Goal: Information Seeking & Learning: Learn about a topic

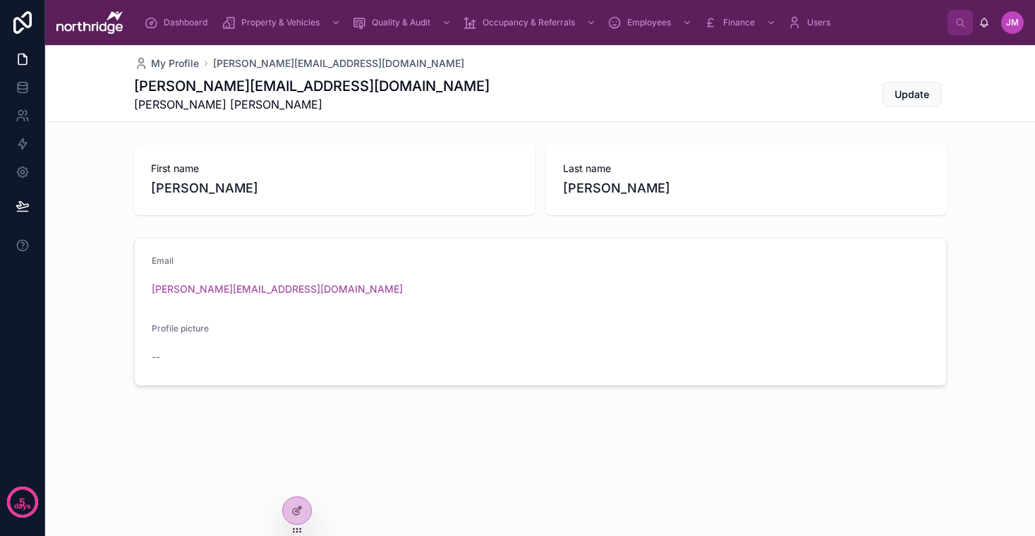
click at [196, 23] on span "Dashboard" at bounding box center [186, 22] width 44 height 11
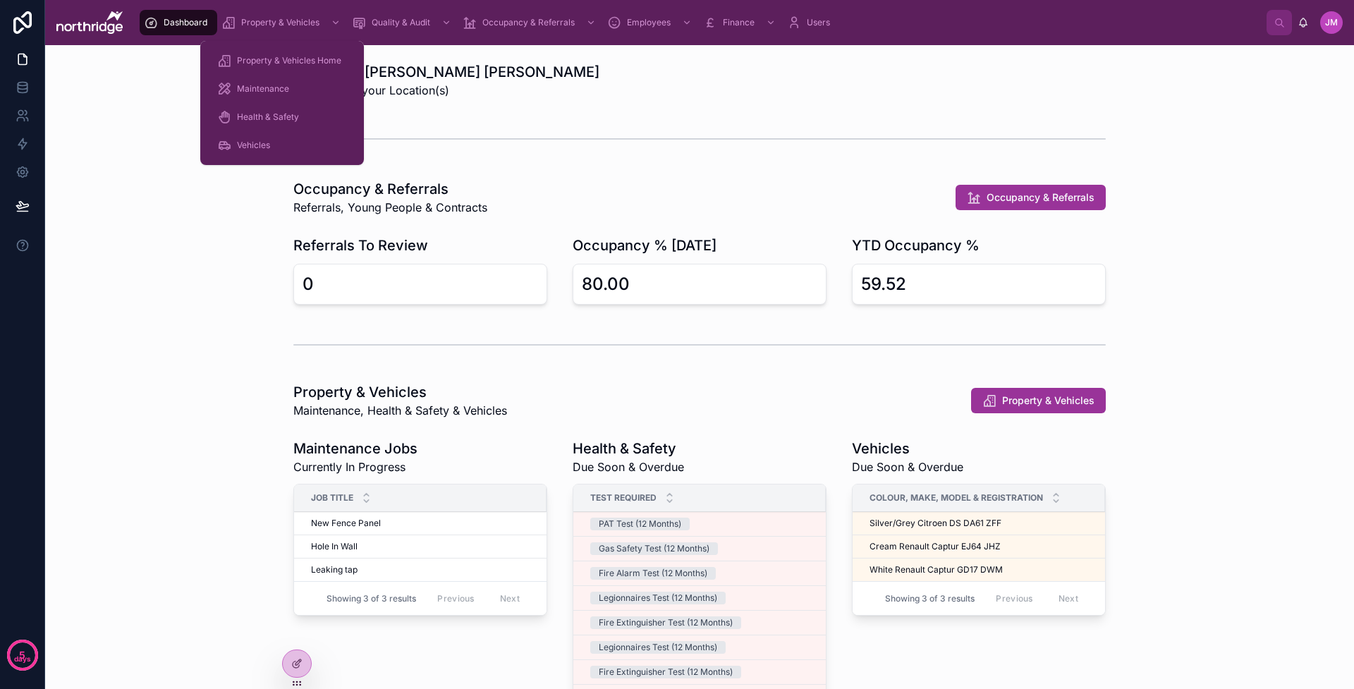
click at [307, 23] on span "Property & Vehicles" at bounding box center [280, 22] width 78 height 11
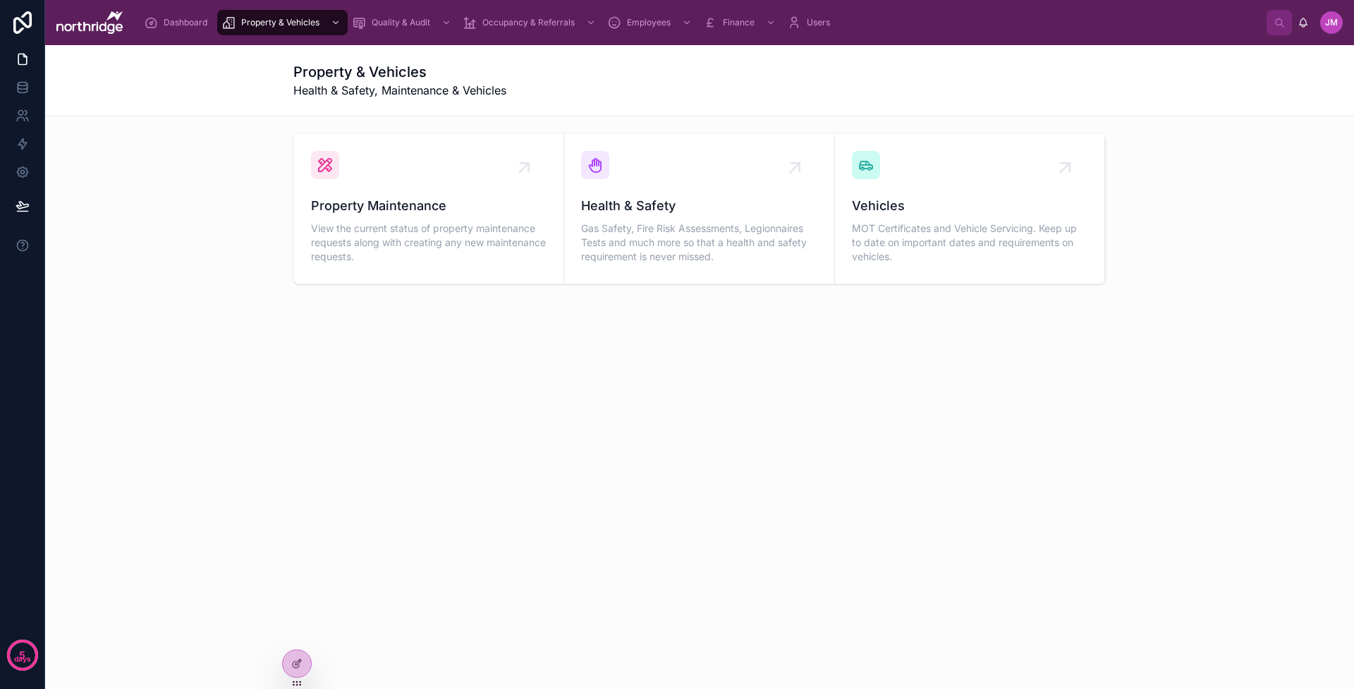
click at [428, 176] on div "Property Maintenance View the current status of property maintenance requests a…" at bounding box center [429, 209] width 236 height 116
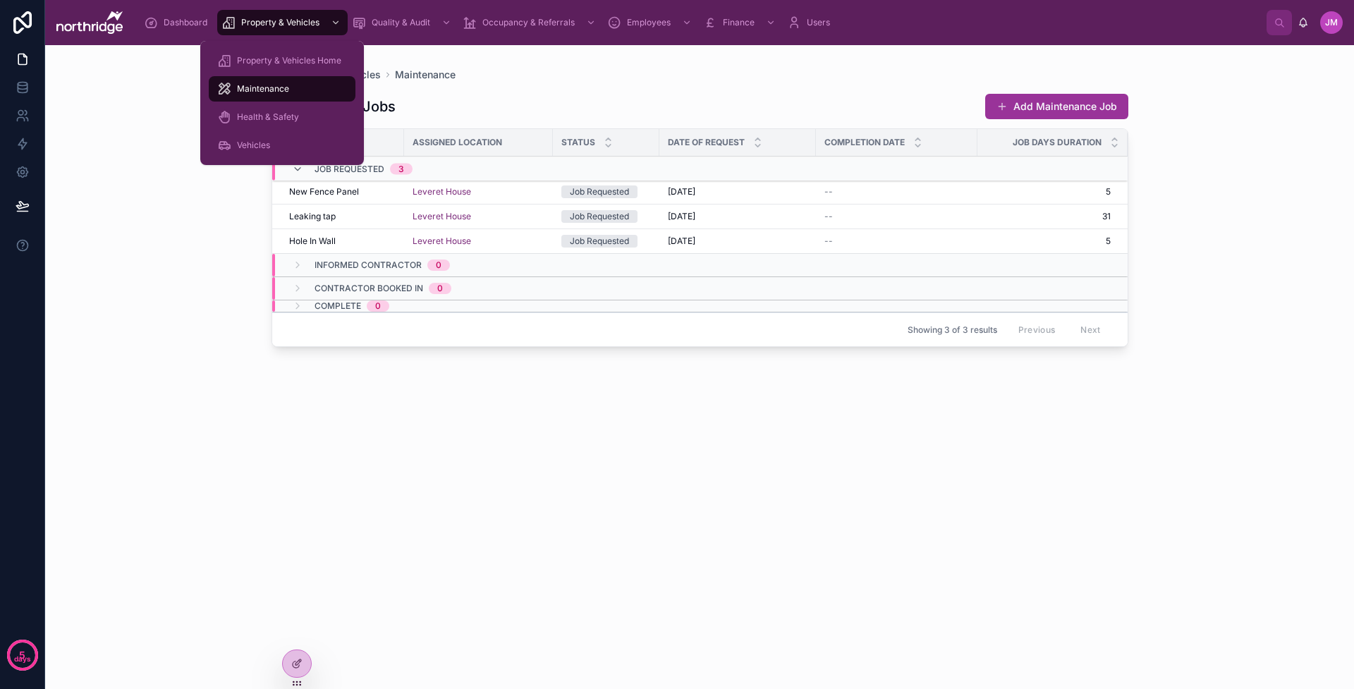
click at [326, 24] on div "scrollable content" at bounding box center [334, 22] width 18 height 23
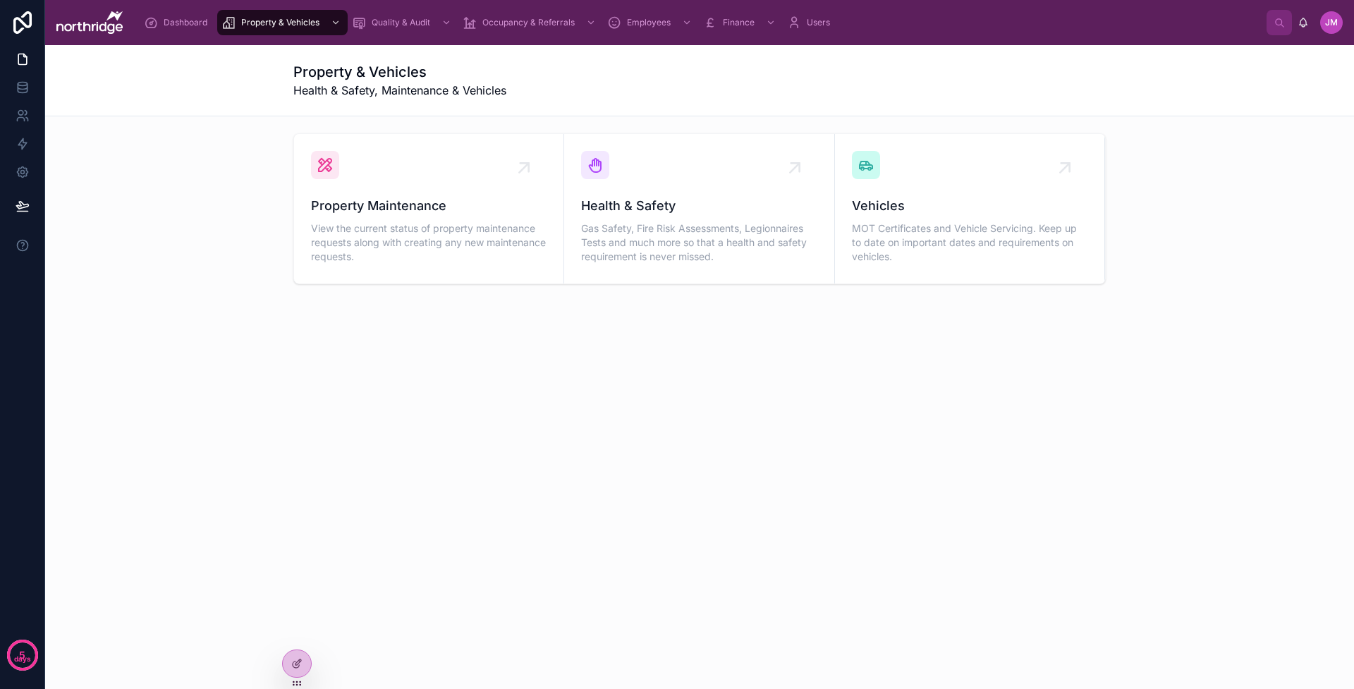
click at [703, 200] on span "Health & Safety" at bounding box center [699, 206] width 236 height 20
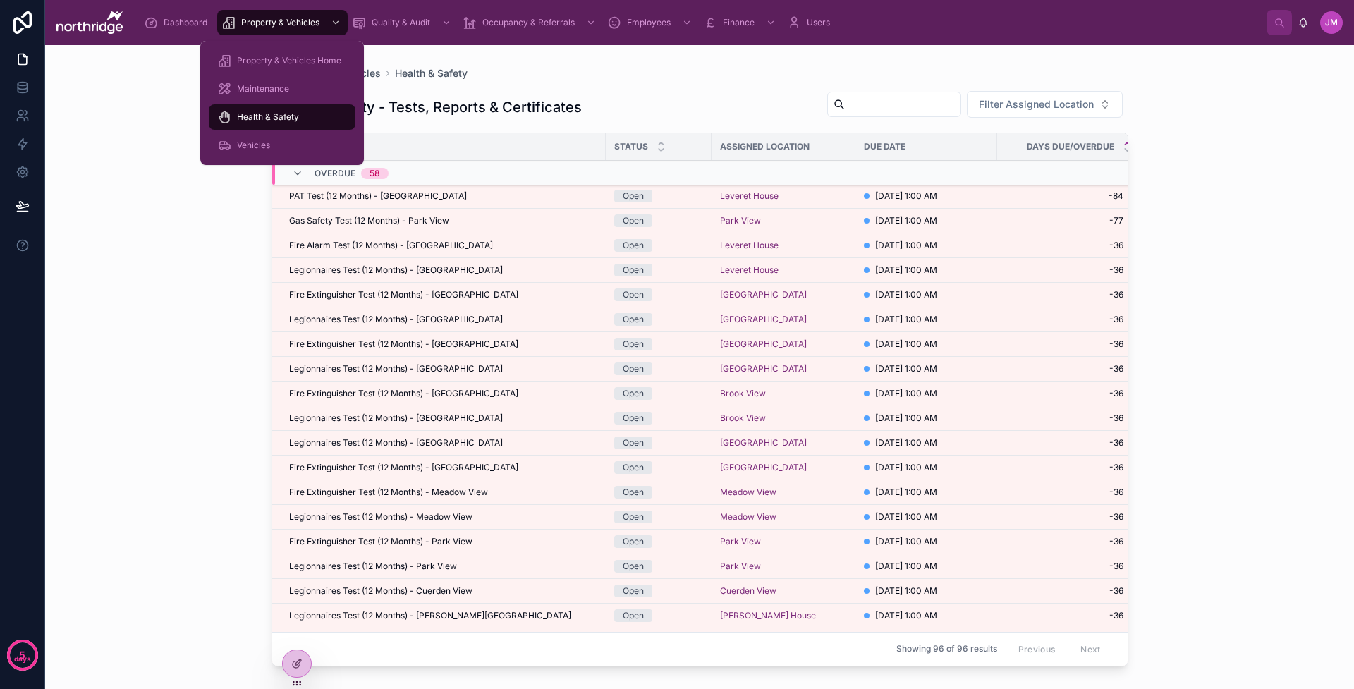
click at [311, 16] on div "Property & Vehicles" at bounding box center [283, 22] width 122 height 23
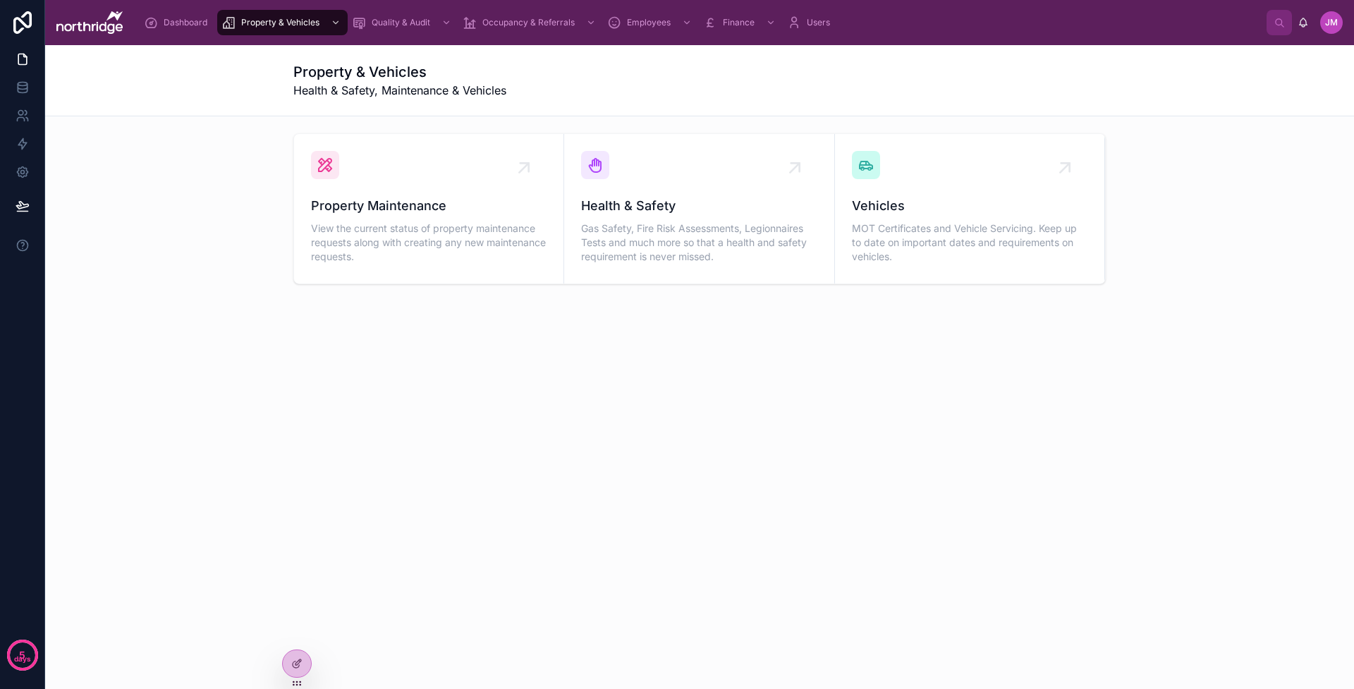
click at [925, 205] on span "Vehicles" at bounding box center [970, 206] width 236 height 20
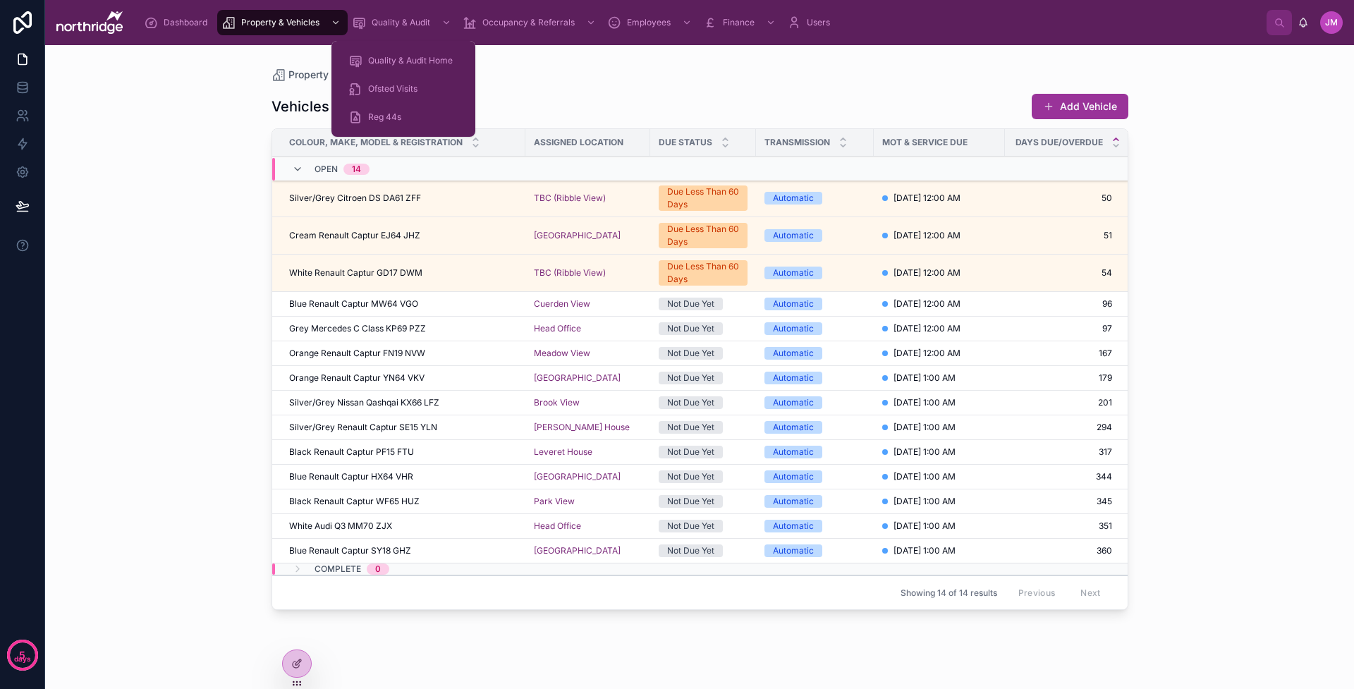
click at [410, 23] on span "Quality & Audit" at bounding box center [401, 22] width 59 height 11
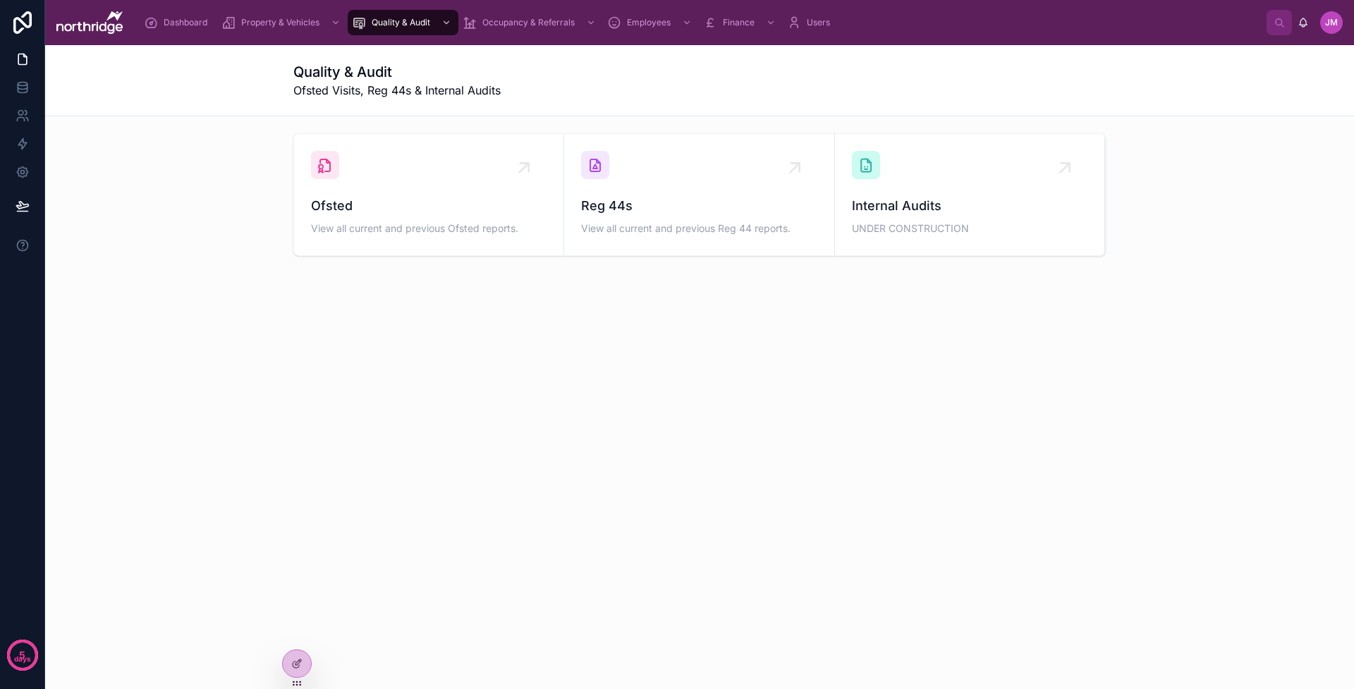
click at [461, 195] on div "Ofsted View all current and previous Ofsted reports." at bounding box center [429, 194] width 236 height 87
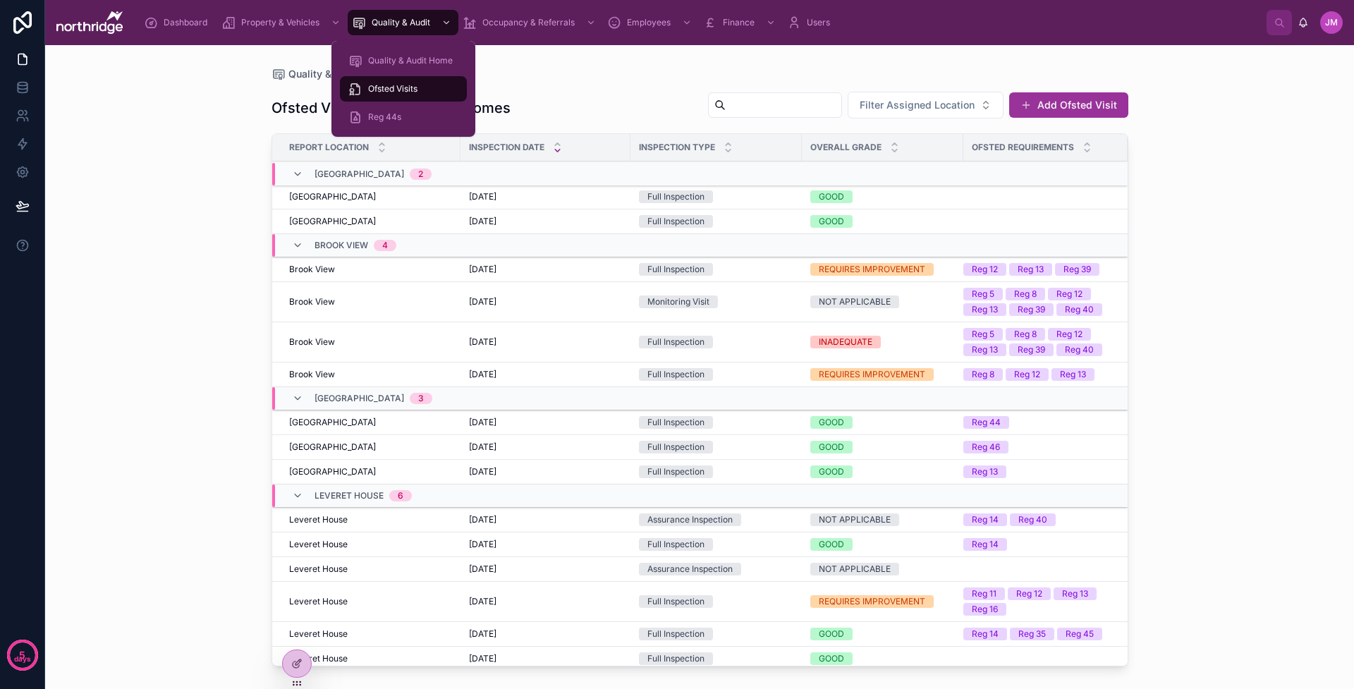
click at [415, 25] on span "Quality & Audit" at bounding box center [401, 22] width 59 height 11
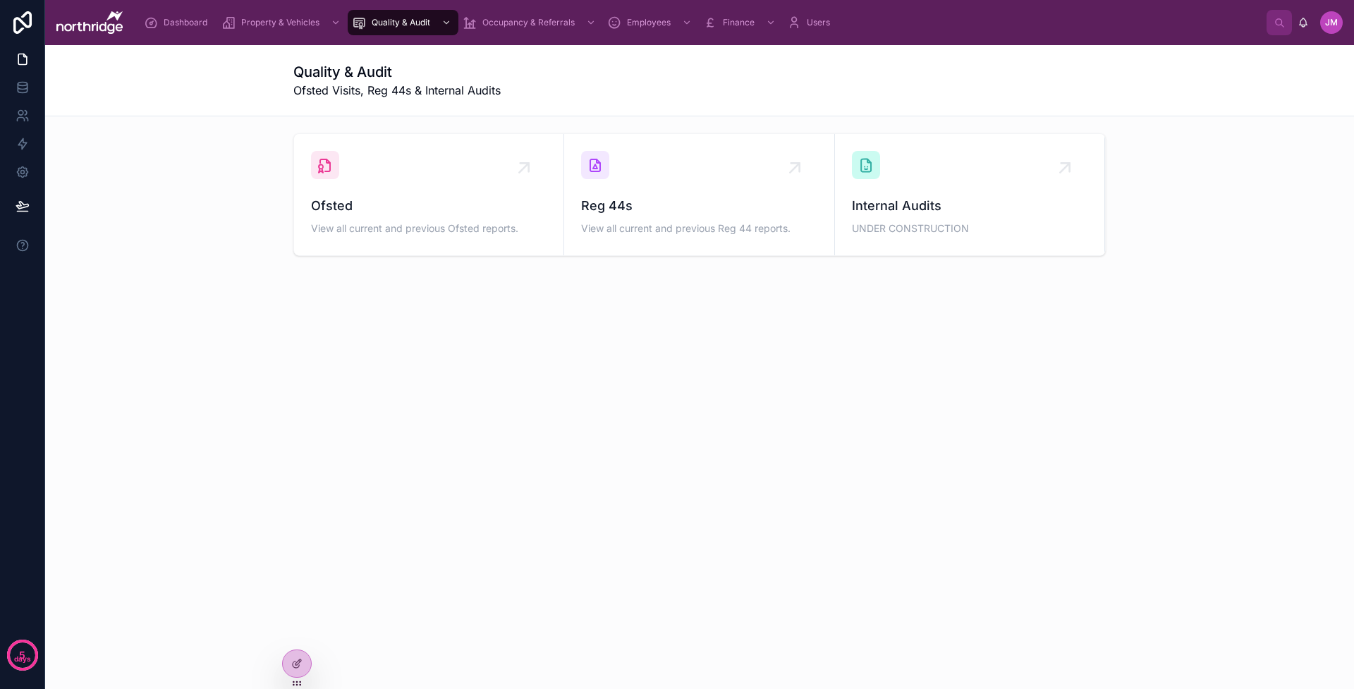
click at [611, 219] on div "Reg 44s View all current and previous Reg 44 reports." at bounding box center [699, 217] width 236 height 42
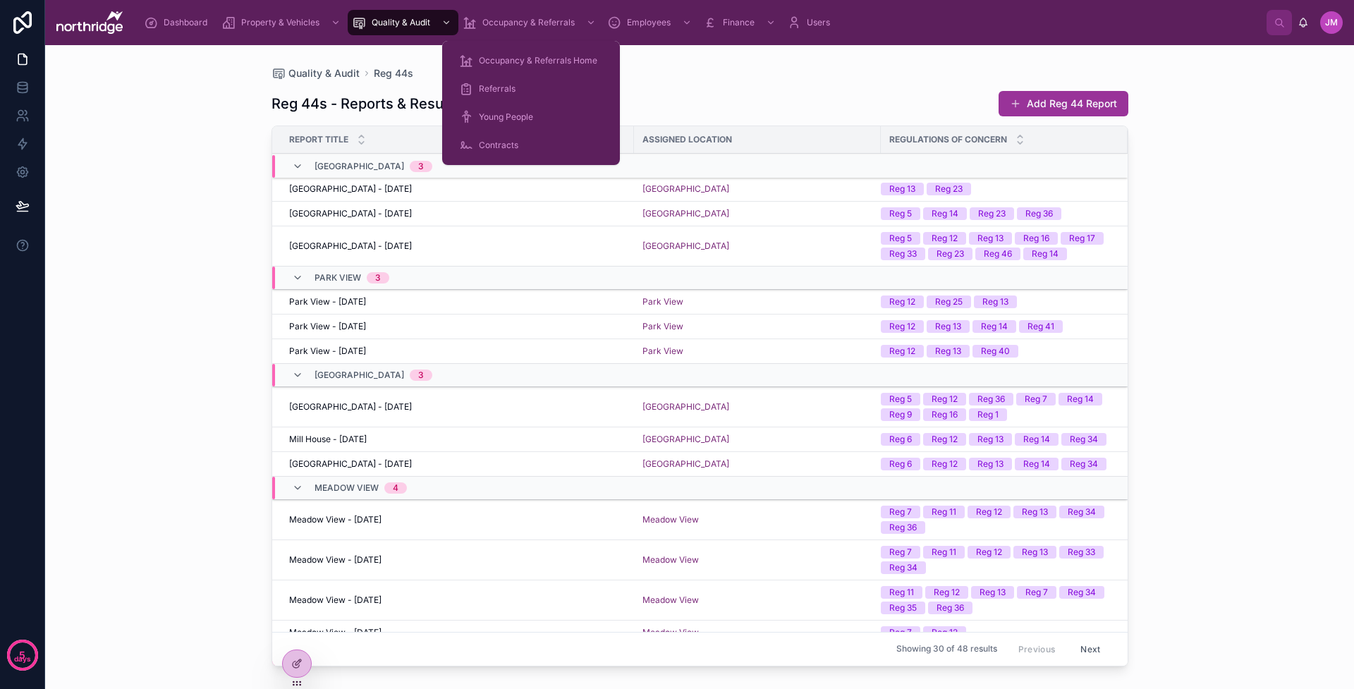
click at [535, 19] on span "Occupancy & Referrals" at bounding box center [529, 22] width 92 height 11
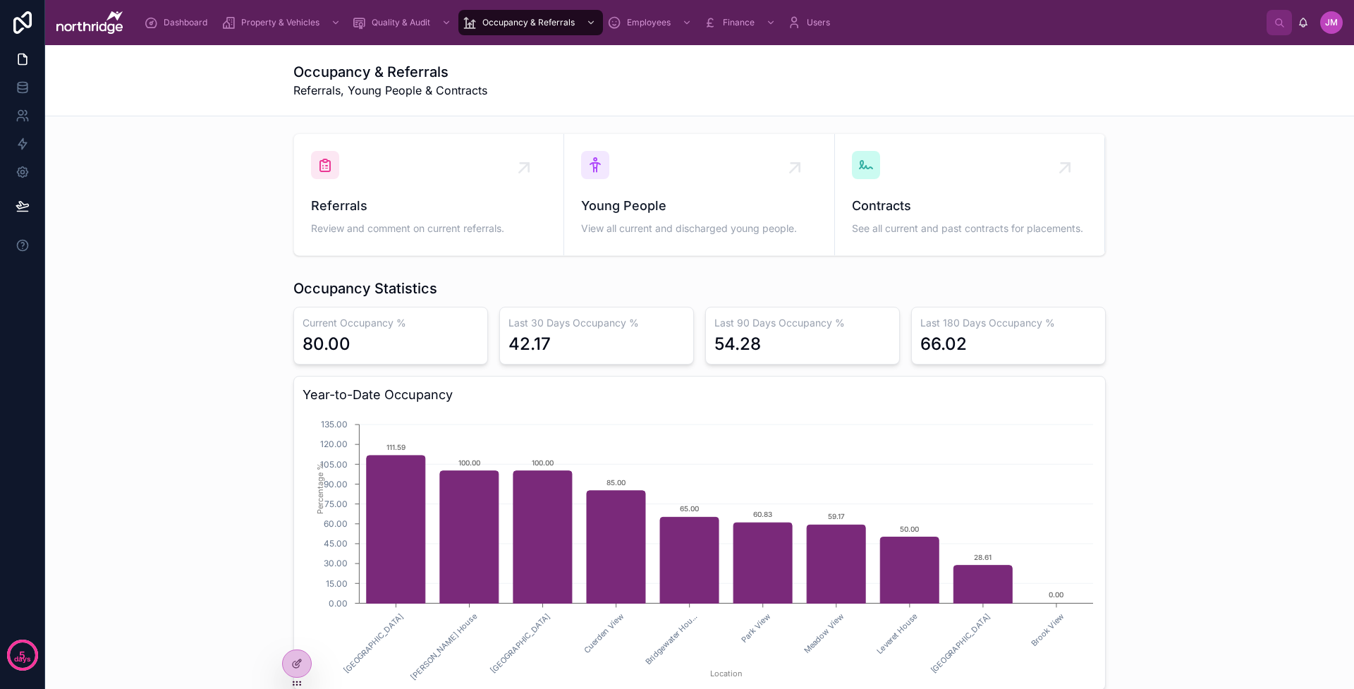
click at [394, 178] on div "Referrals Review and comment on current referrals." at bounding box center [429, 194] width 236 height 87
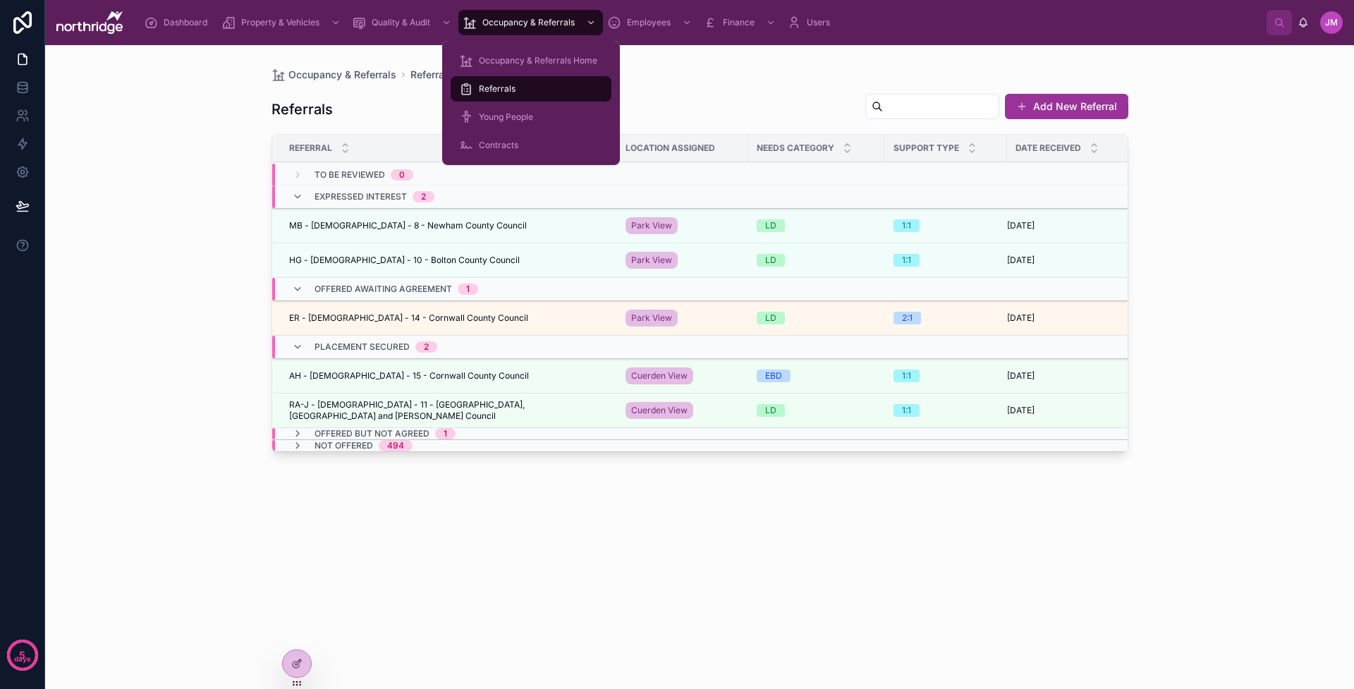
click at [552, 114] on div "Young People" at bounding box center [531, 117] width 144 height 23
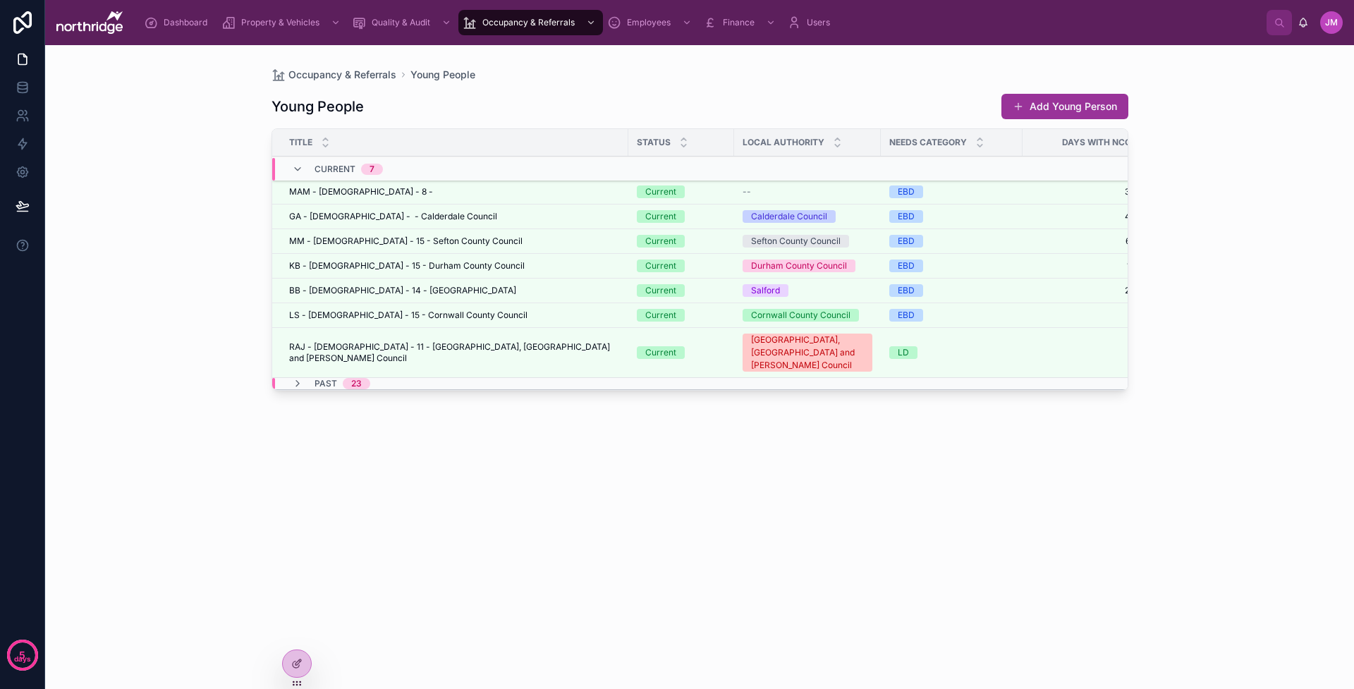
click at [296, 378] on icon at bounding box center [297, 383] width 11 height 11
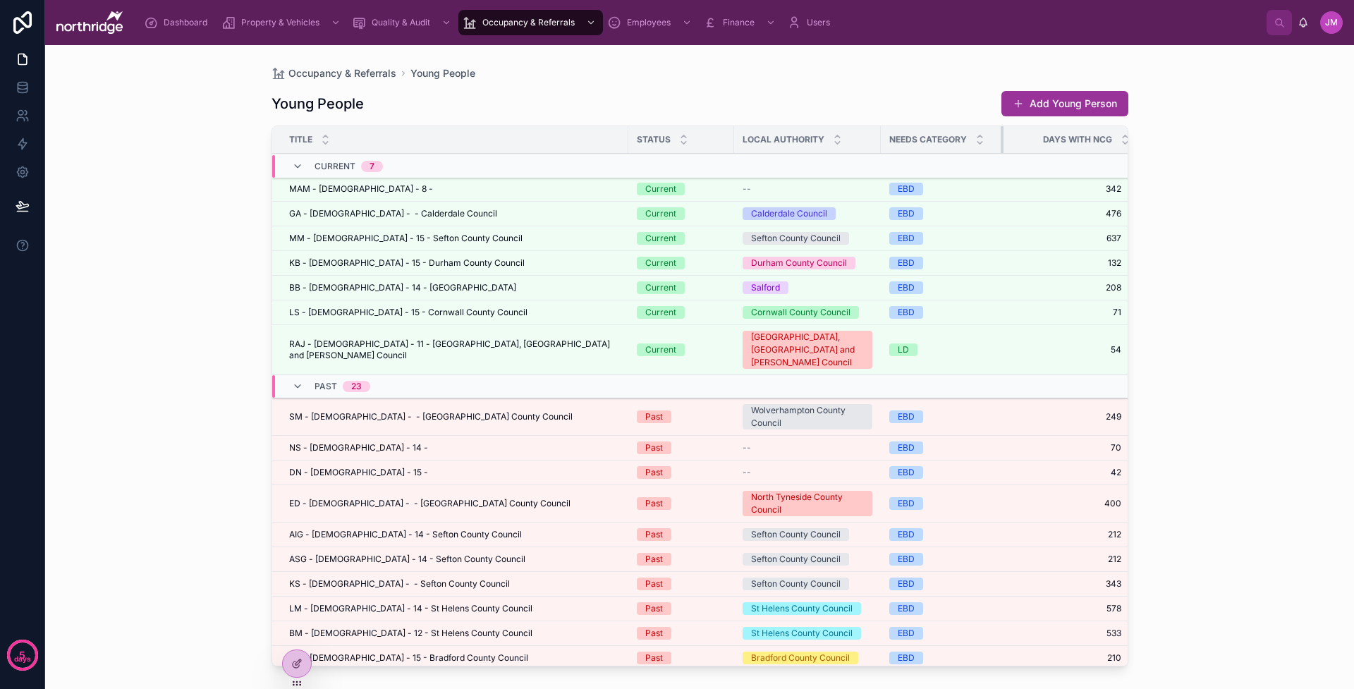
drag, startPoint x: 1010, startPoint y: 139, endPoint x: 991, endPoint y: 140, distance: 19.1
click at [1001, 140] on div at bounding box center [1004, 139] width 6 height 27
click at [571, 242] on div "MM - Female - 15 - Sefton County Council MM - Female - 15 - Sefton County Counc…" at bounding box center [454, 238] width 331 height 11
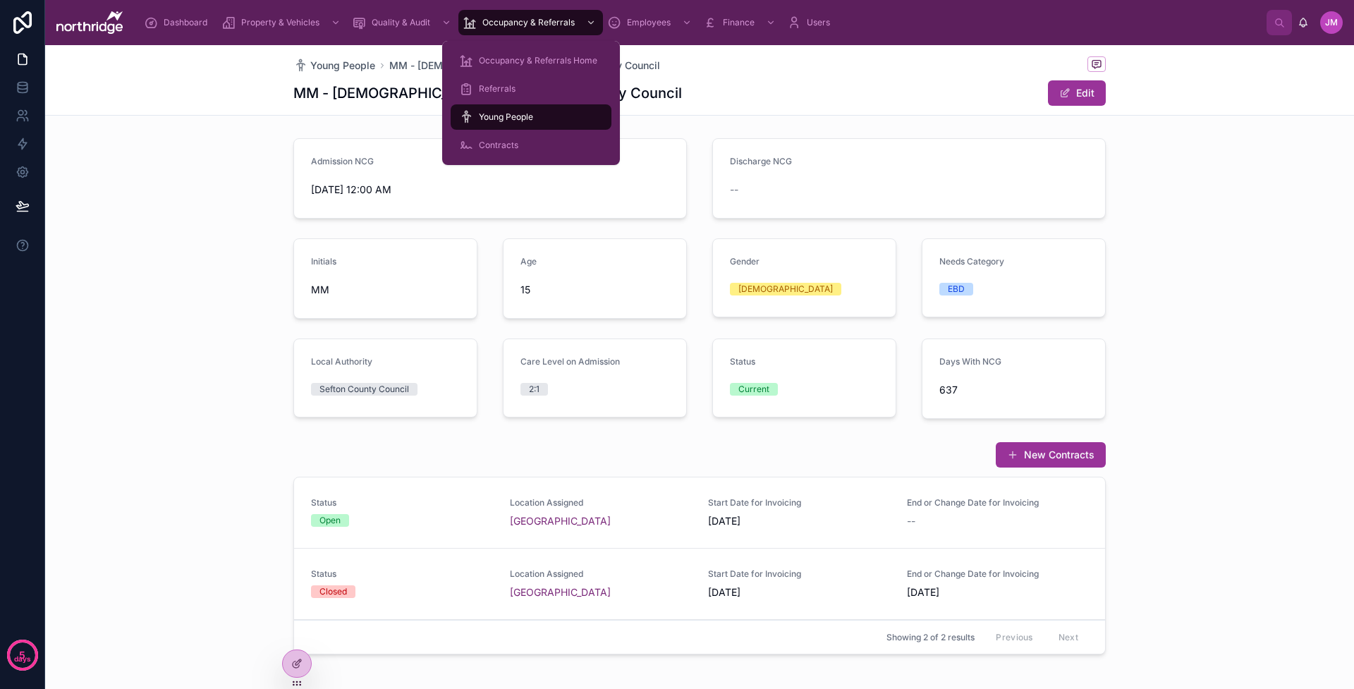
click at [529, 151] on div "Contracts" at bounding box center [531, 145] width 144 height 23
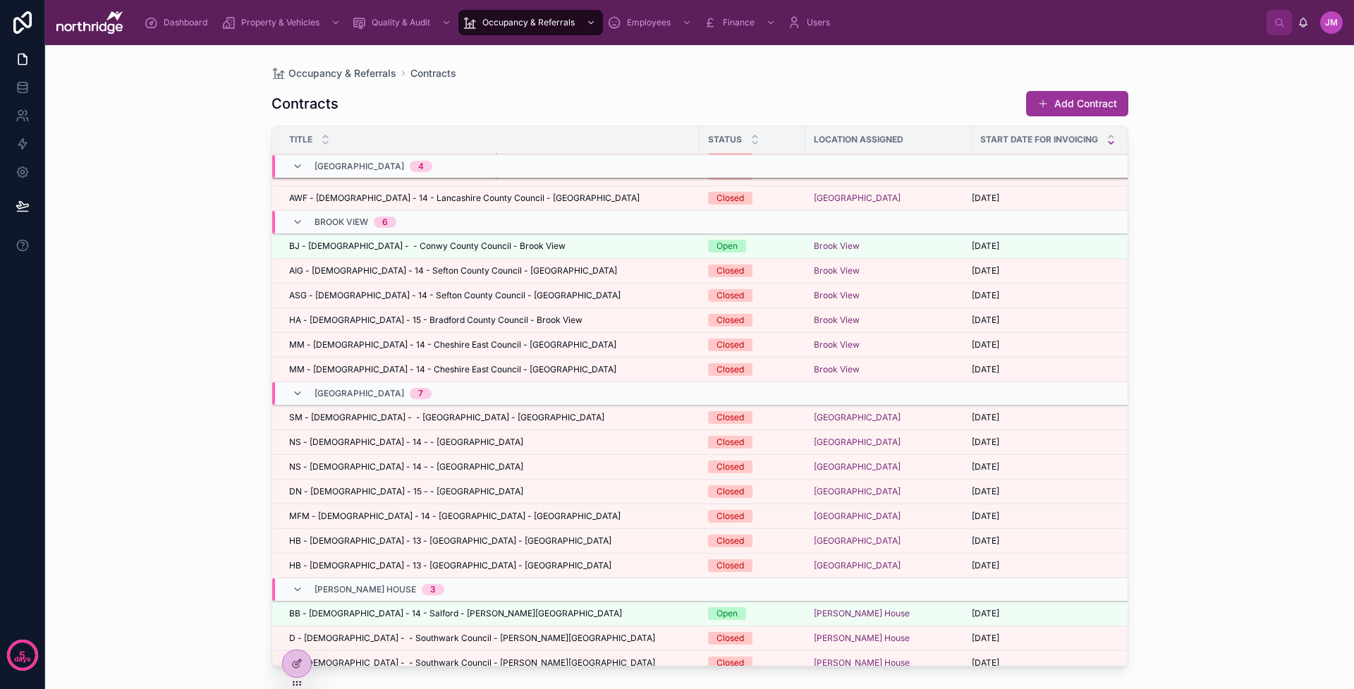
scroll to position [1034, 0]
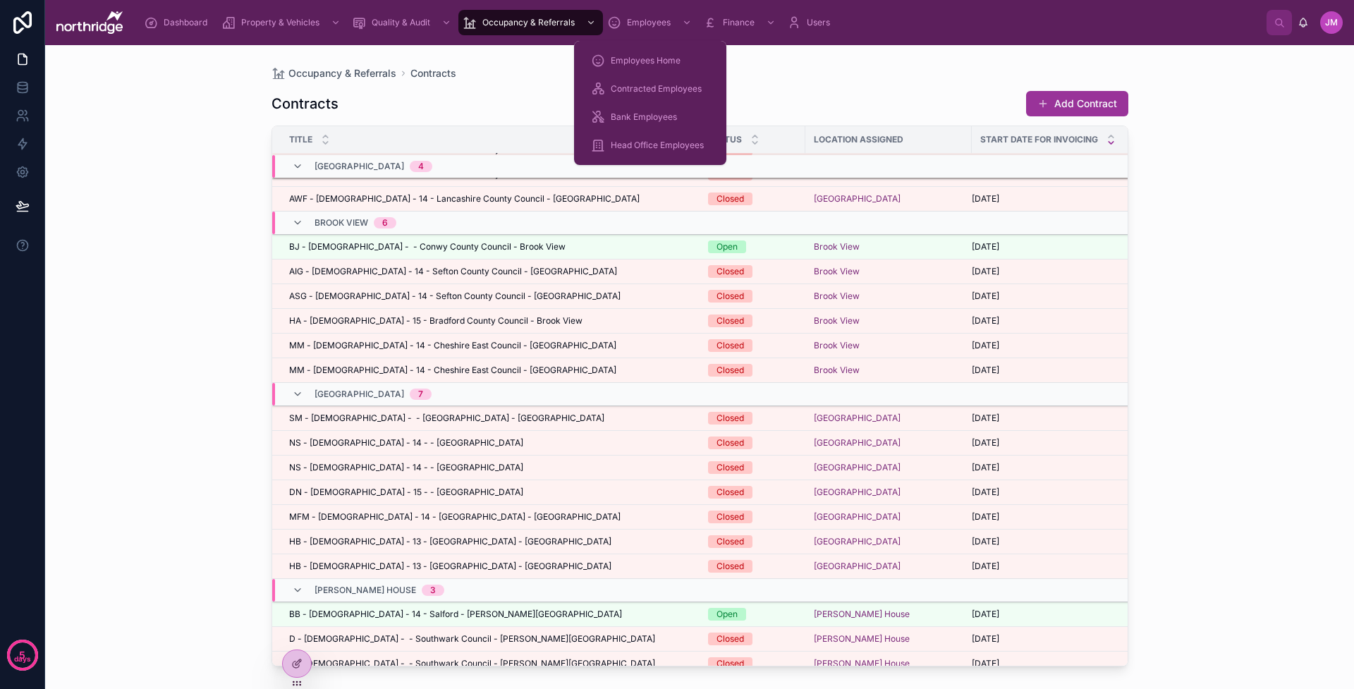
click at [651, 23] on span "Employees" at bounding box center [649, 22] width 44 height 11
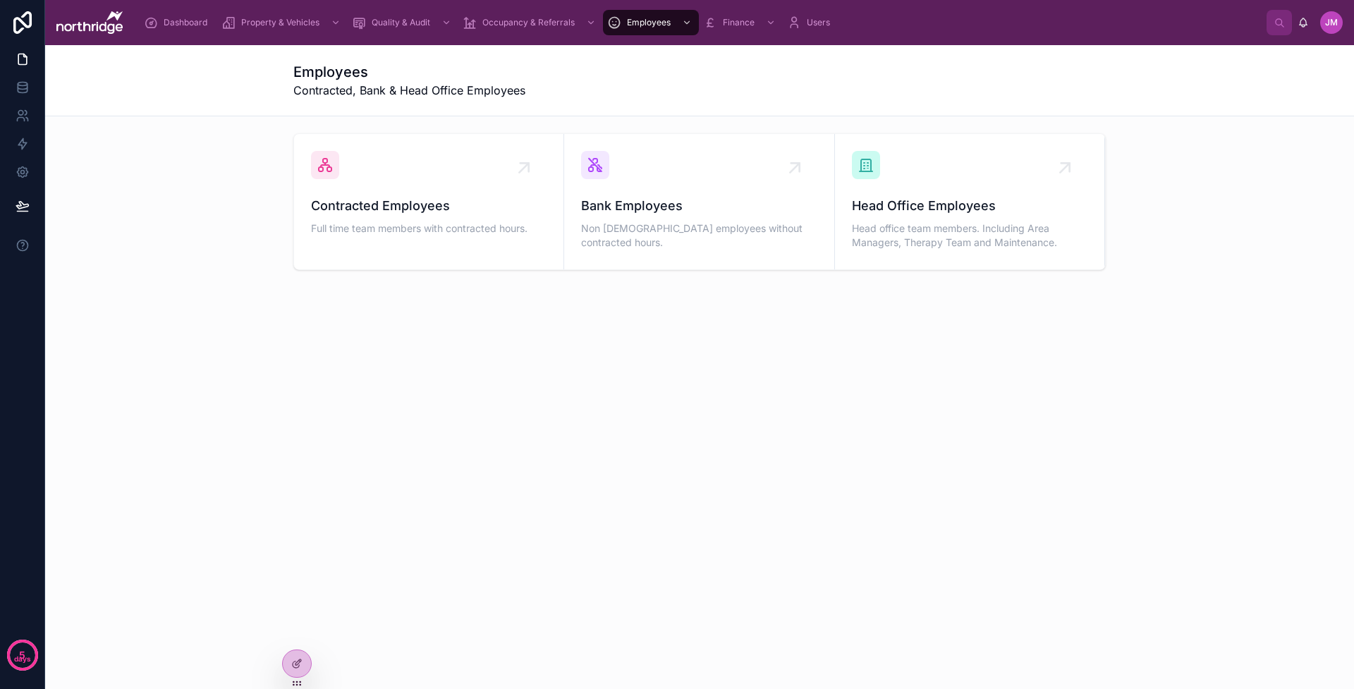
click at [444, 190] on div "Contracted Employees Full time team members with contracted hours." at bounding box center [429, 194] width 236 height 87
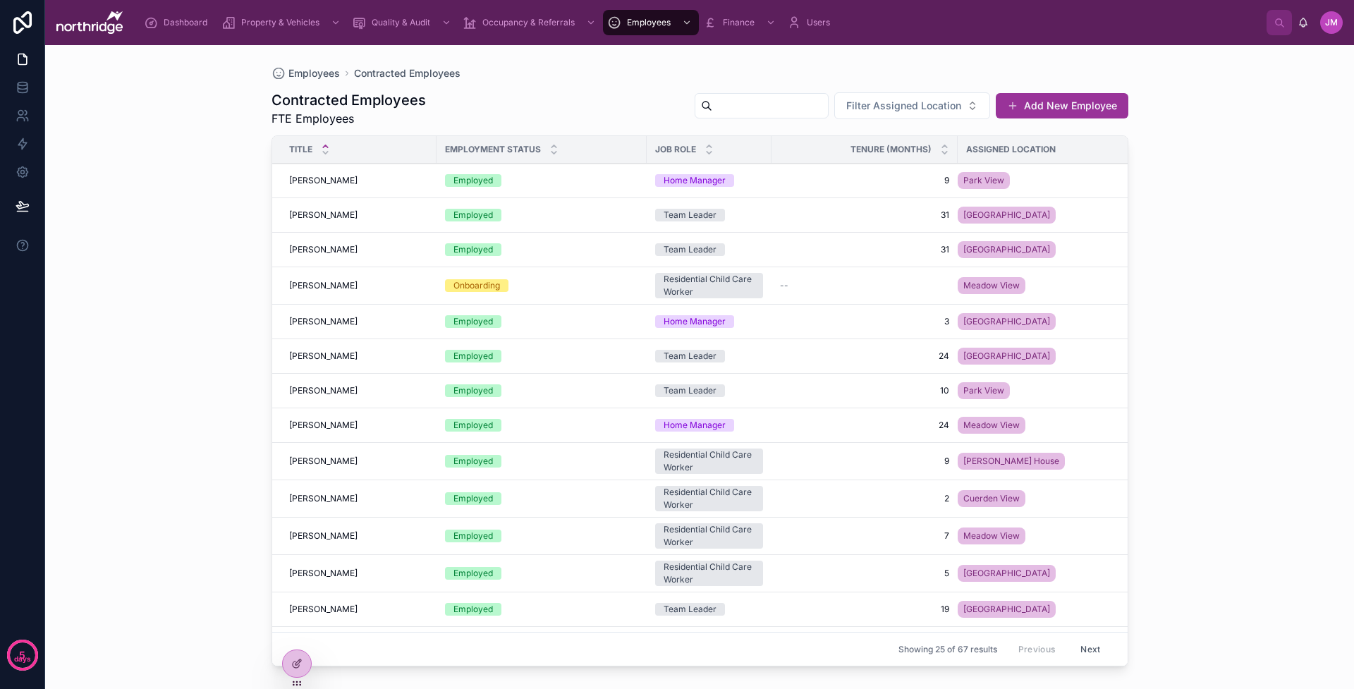
click at [895, 104] on span "Filter Assigned Location" at bounding box center [904, 106] width 115 height 14
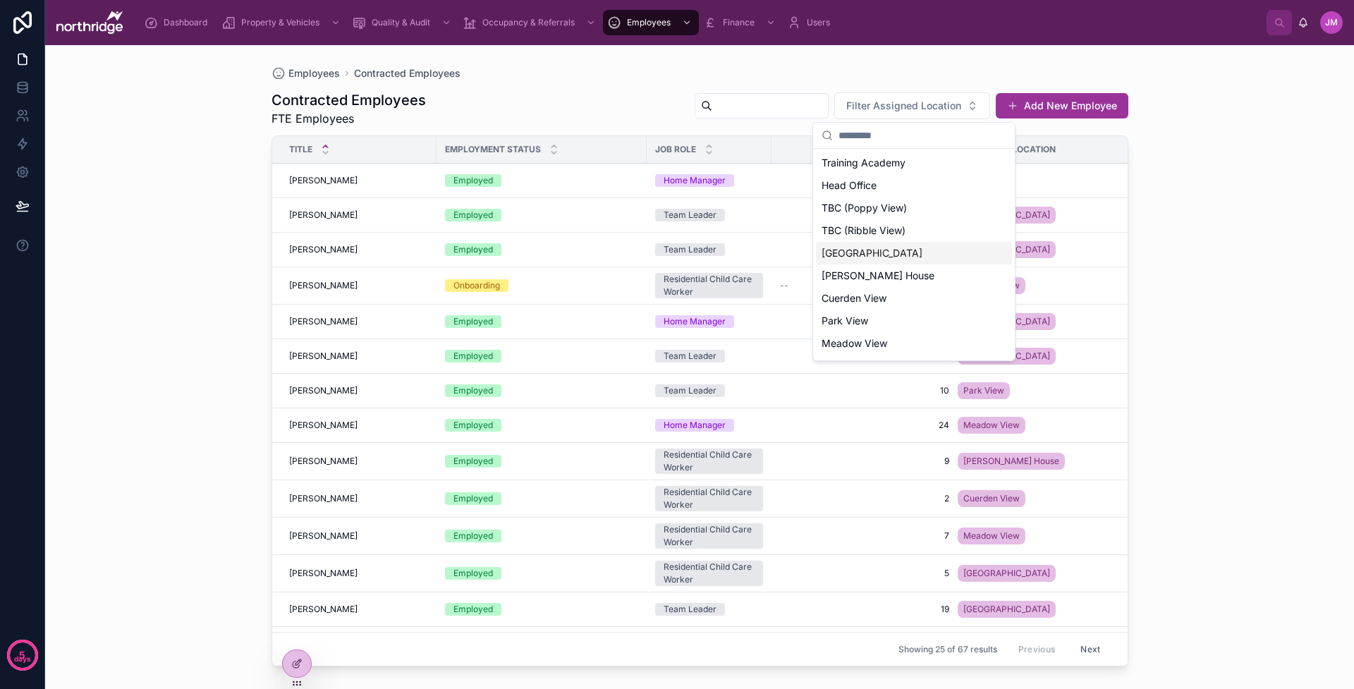
click at [886, 253] on span "Woodfield House" at bounding box center [872, 253] width 101 height 14
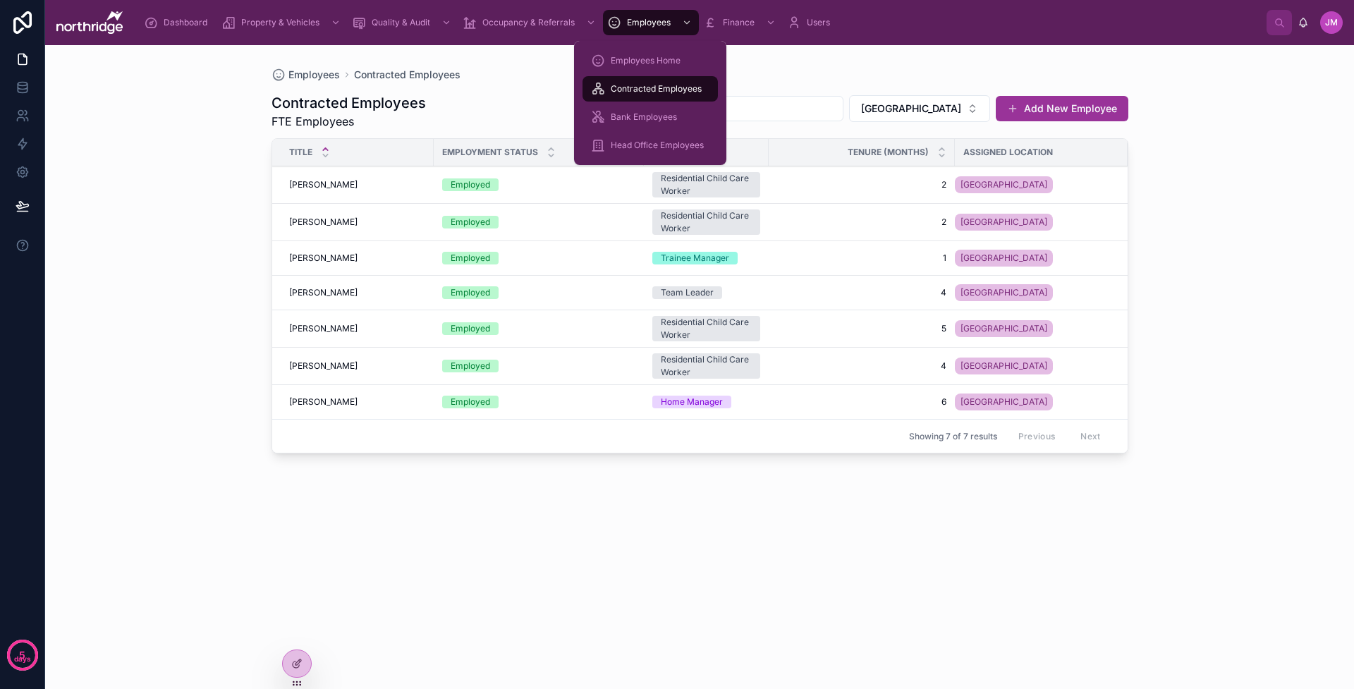
click at [653, 121] on span "Bank Employees" at bounding box center [644, 116] width 66 height 11
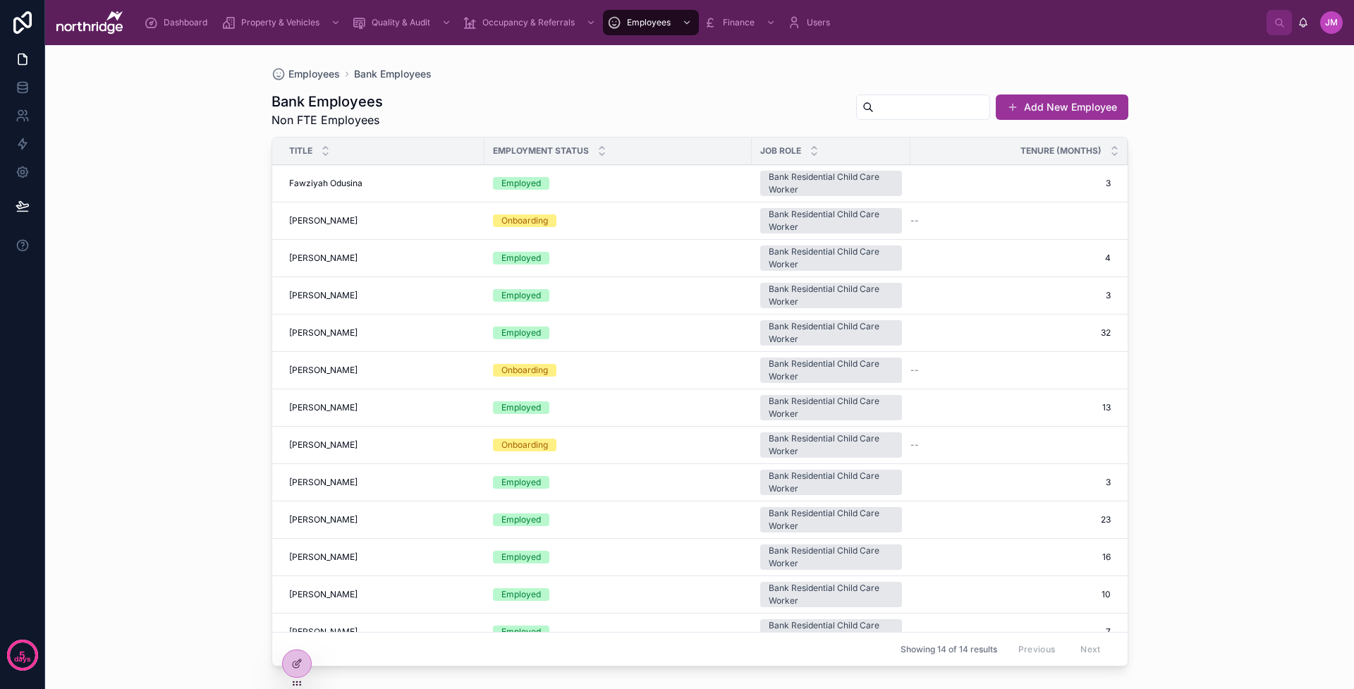
click at [742, 89] on div "Bank Employees Non FTE Employees Add New Employee Title Employment Status Job R…" at bounding box center [700, 376] width 857 height 592
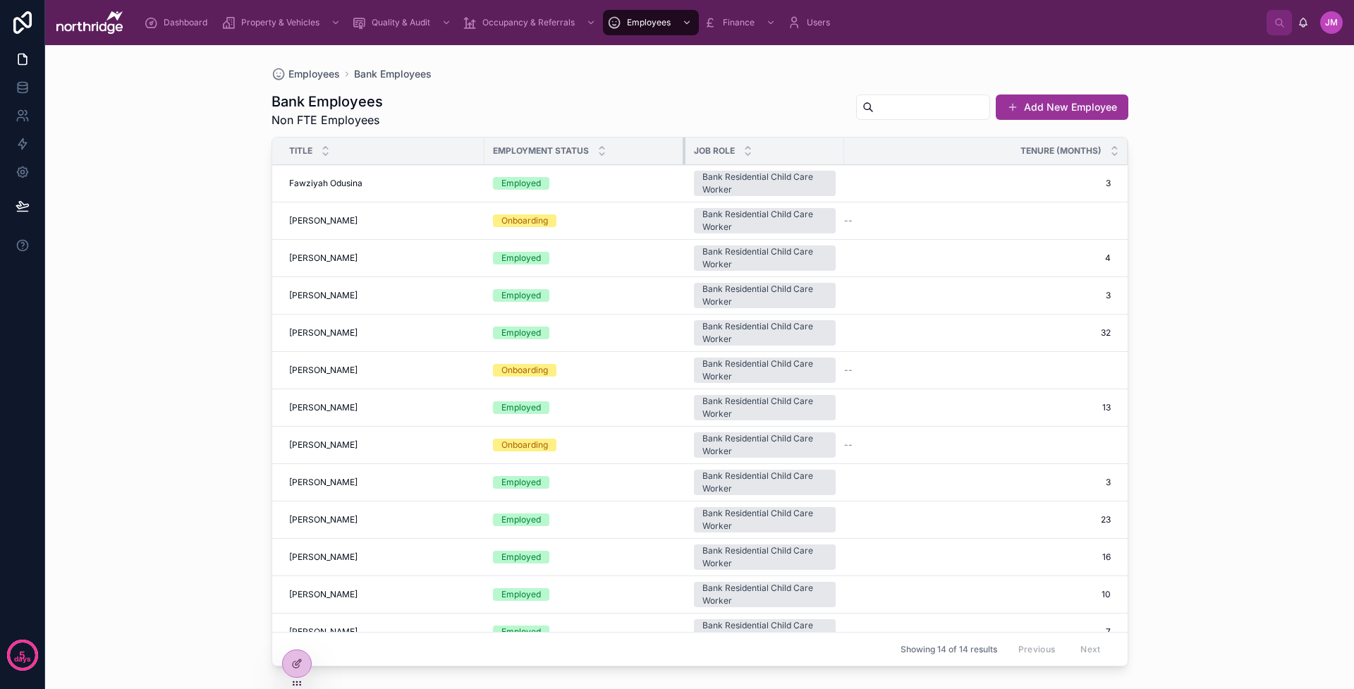
drag, startPoint x: 751, startPoint y: 147, endPoint x: 669, endPoint y: 146, distance: 81.1
click at [683, 146] on div at bounding box center [686, 151] width 6 height 27
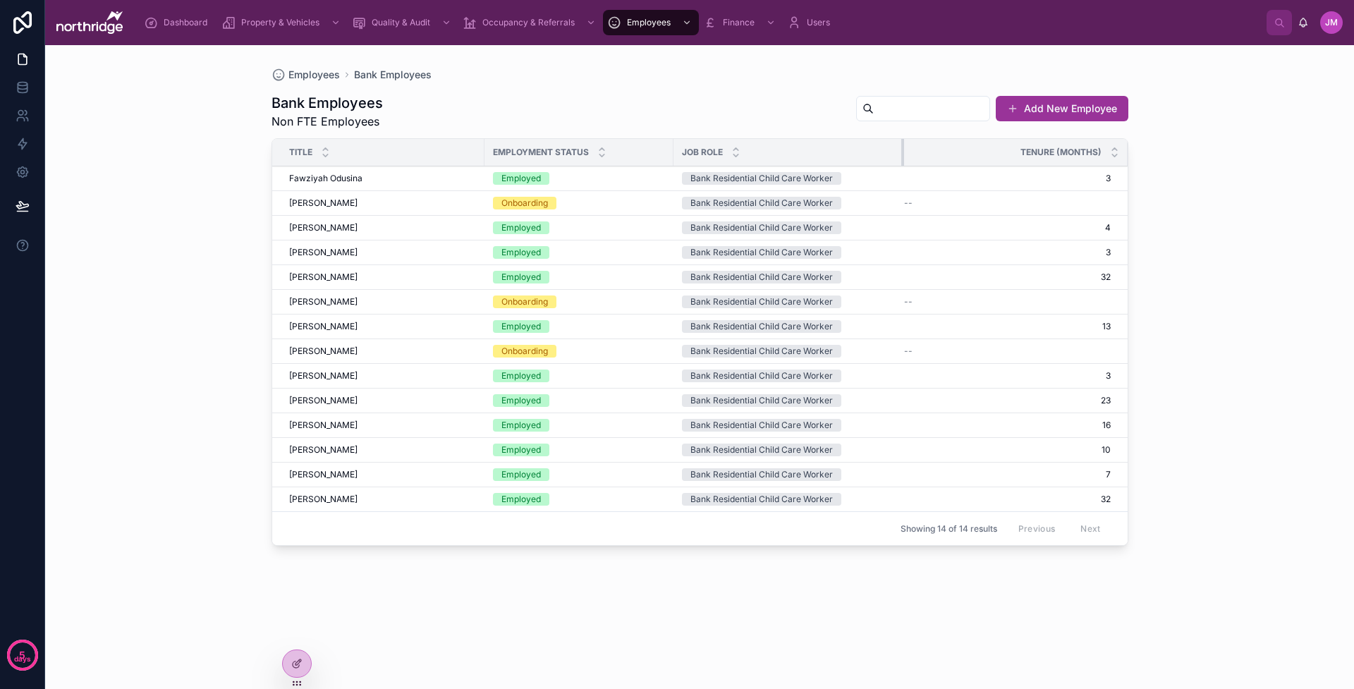
drag, startPoint x: 831, startPoint y: 149, endPoint x: 903, endPoint y: 167, distance: 74.3
click at [903, 167] on table "Title Employment Status Job Role Tenure (Months) Fawziyah Odusina Fawziyah Odus…" at bounding box center [700, 325] width 856 height 372
click at [758, 87] on div "Bank Employees Non FTE Employees Add New Employee Title Employment Status Job R…" at bounding box center [700, 377] width 857 height 590
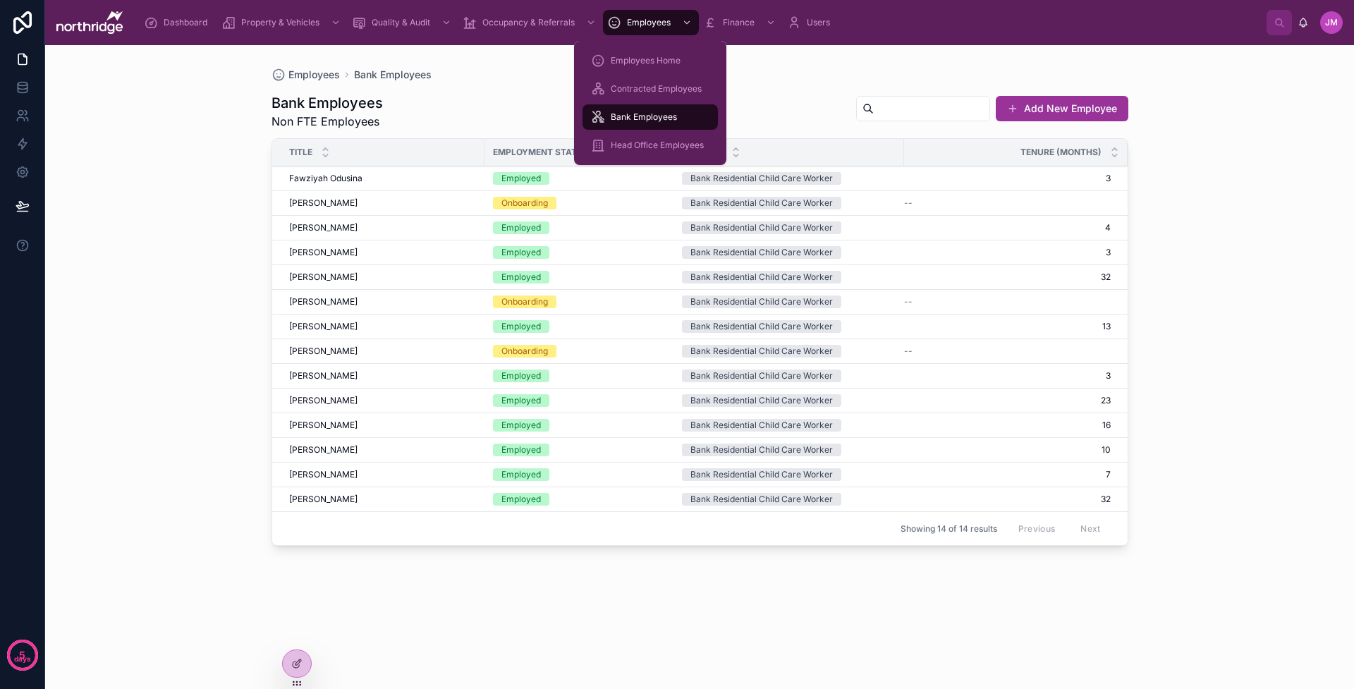
click at [672, 147] on span "Head Office Employees" at bounding box center [657, 145] width 93 height 11
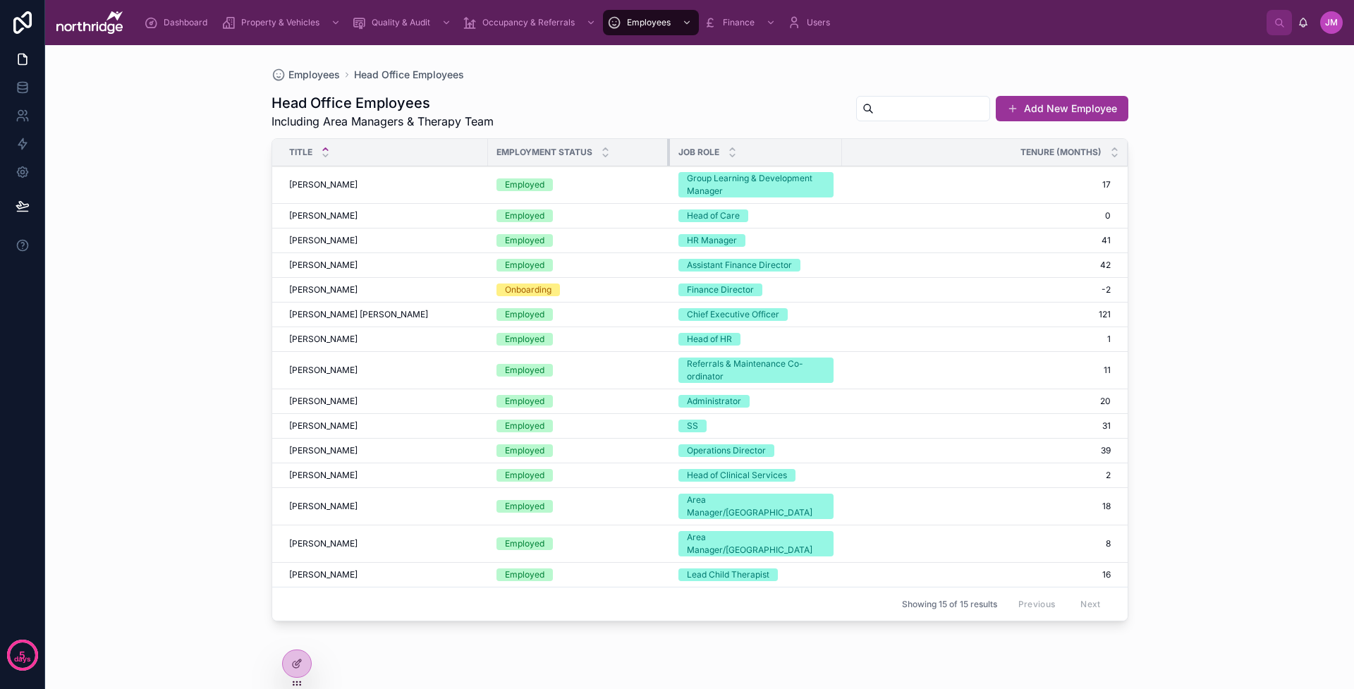
drag, startPoint x: 744, startPoint y: 150, endPoint x: 667, endPoint y: 144, distance: 76.4
click at [667, 144] on div at bounding box center [670, 152] width 6 height 27
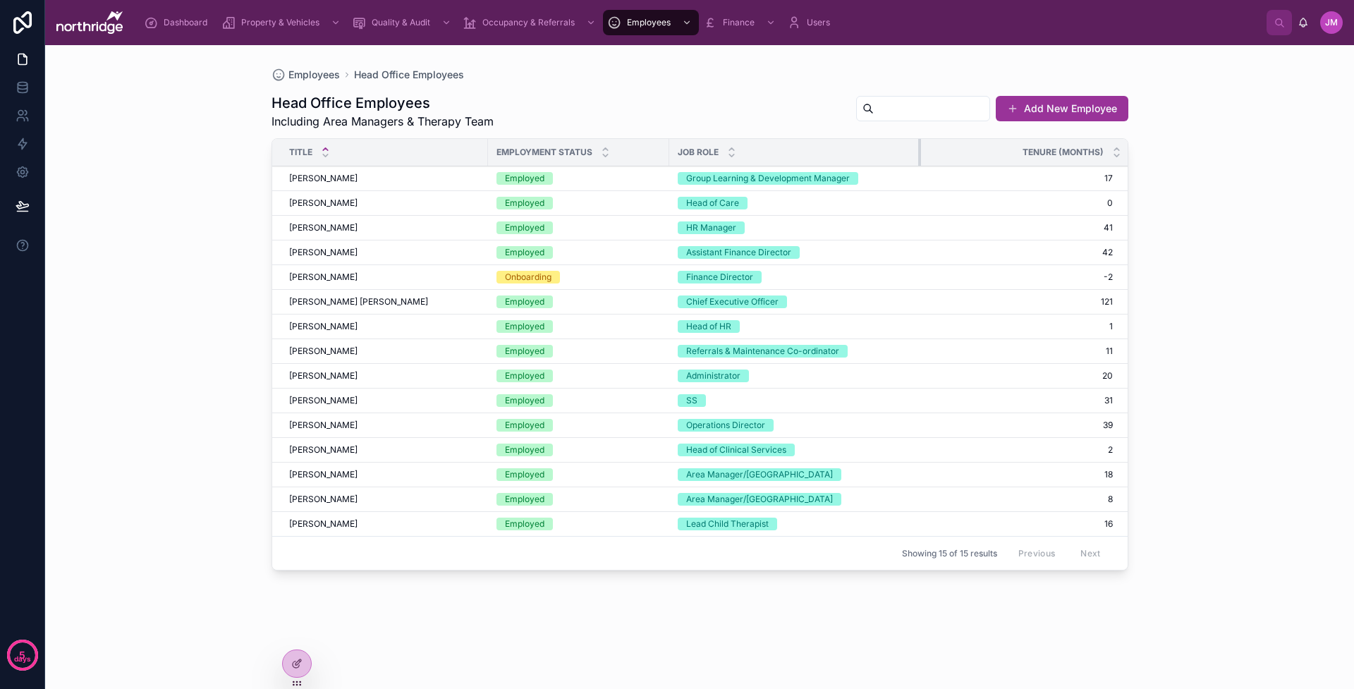
drag, startPoint x: 839, startPoint y: 153, endPoint x: 921, endPoint y: 150, distance: 81.2
click at [921, 150] on div at bounding box center [921, 152] width 6 height 27
click at [756, 79] on div "Employees Head Office Employees" at bounding box center [700, 75] width 857 height 14
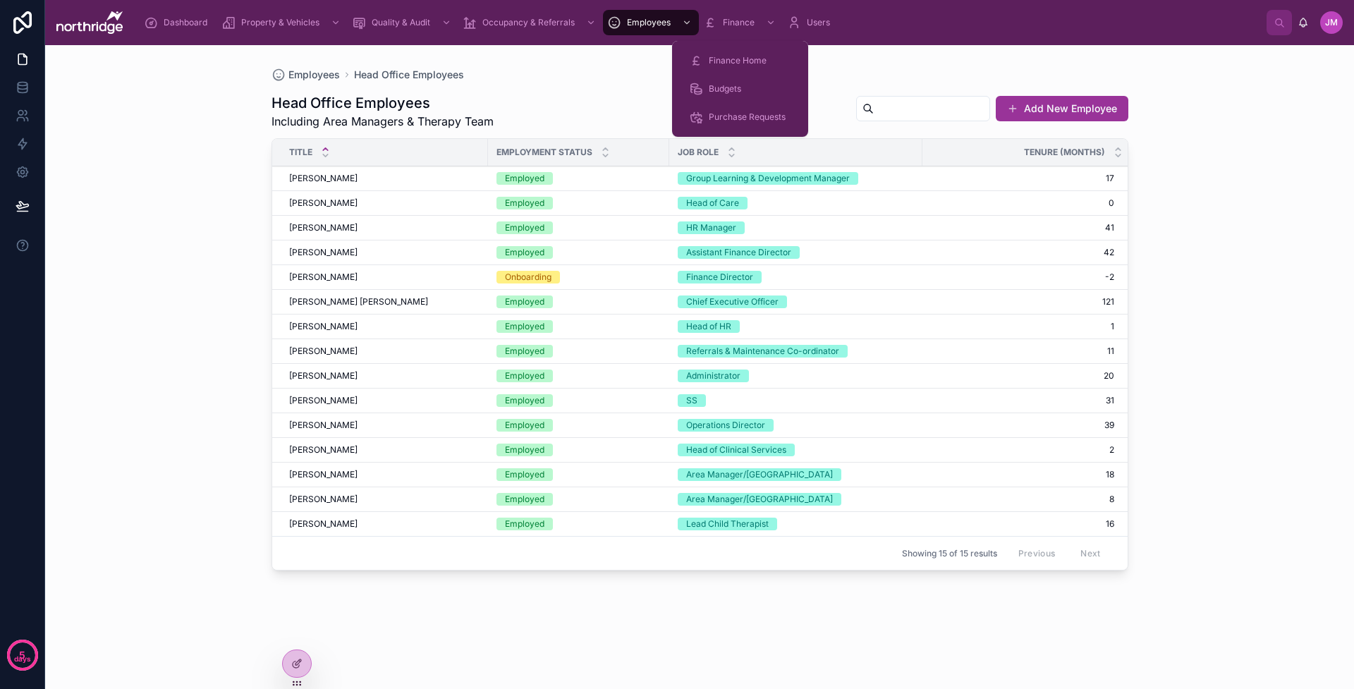
click at [748, 27] on span "Finance" at bounding box center [739, 22] width 32 height 11
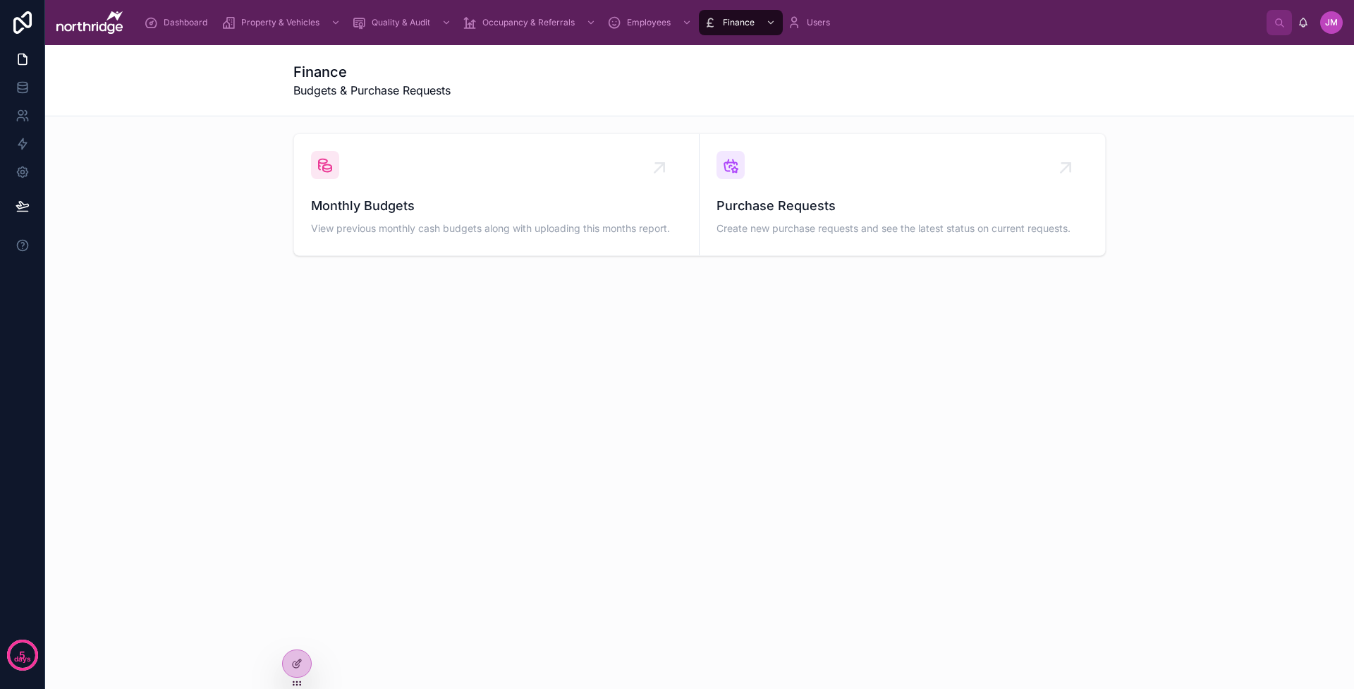
click at [602, 188] on div "Monthly Budgets View previous monthly cash budgets along with uploading this mo…" at bounding box center [496, 194] width 371 height 87
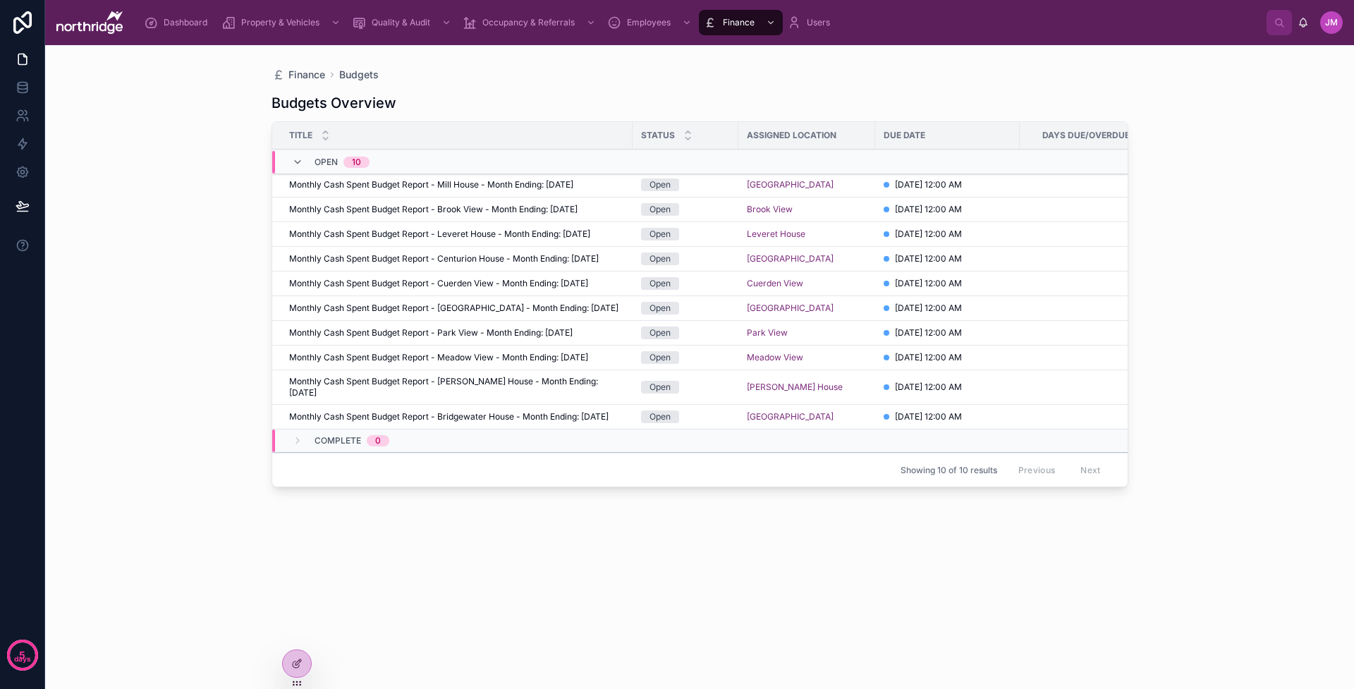
click at [701, 265] on div "Open" at bounding box center [685, 259] width 89 height 13
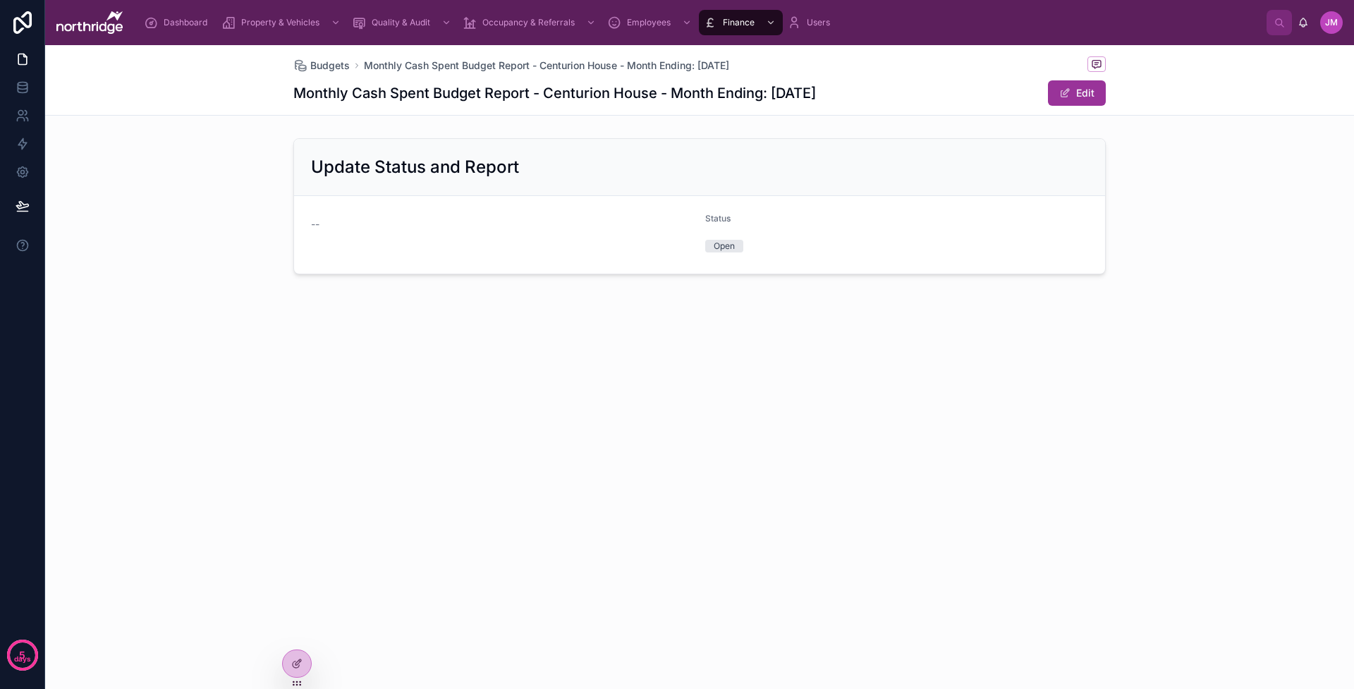
click at [1034, 98] on span at bounding box center [1065, 92] width 11 height 11
click at [779, 246] on button "Open" at bounding box center [896, 249] width 383 height 27
click at [910, 222] on div "Status" at bounding box center [896, 221] width 383 height 17
click at [1034, 92] on button "Done" at bounding box center [1073, 92] width 65 height 25
click at [345, 64] on span "Budgets" at bounding box center [330, 66] width 40 height 14
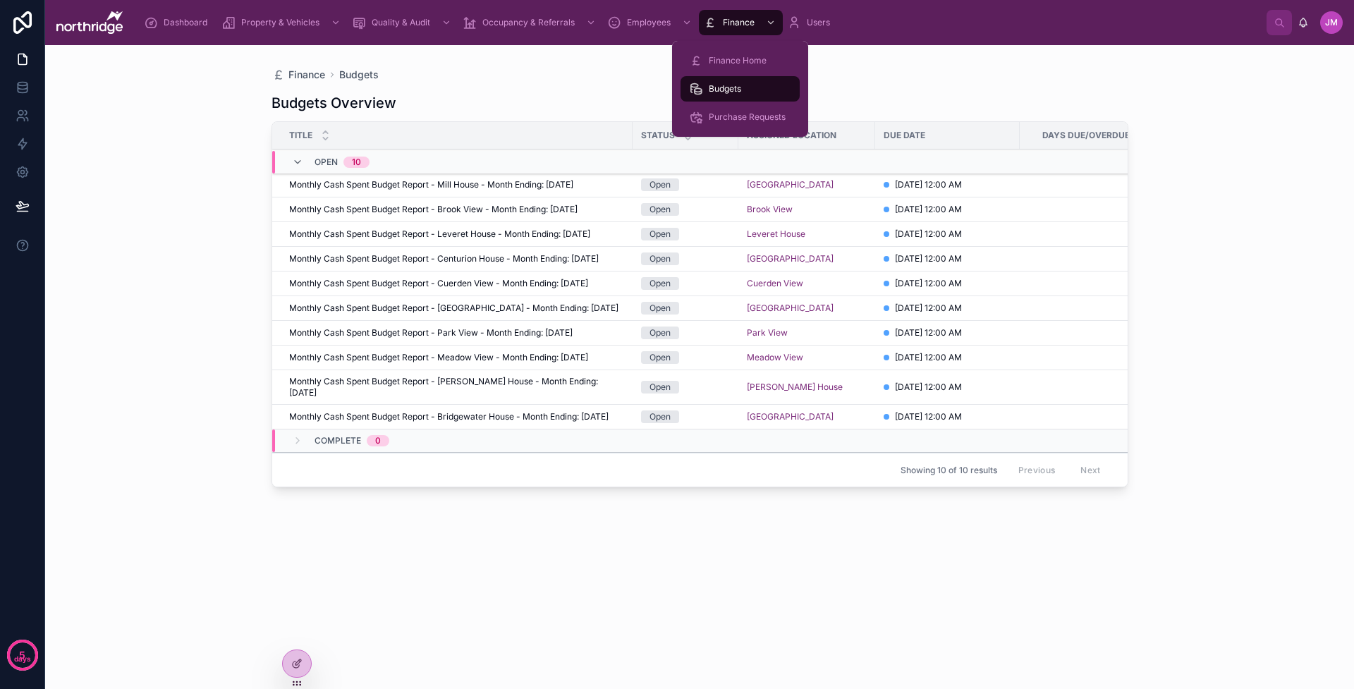
click at [715, 118] on span "Purchase Requests" at bounding box center [747, 116] width 77 height 11
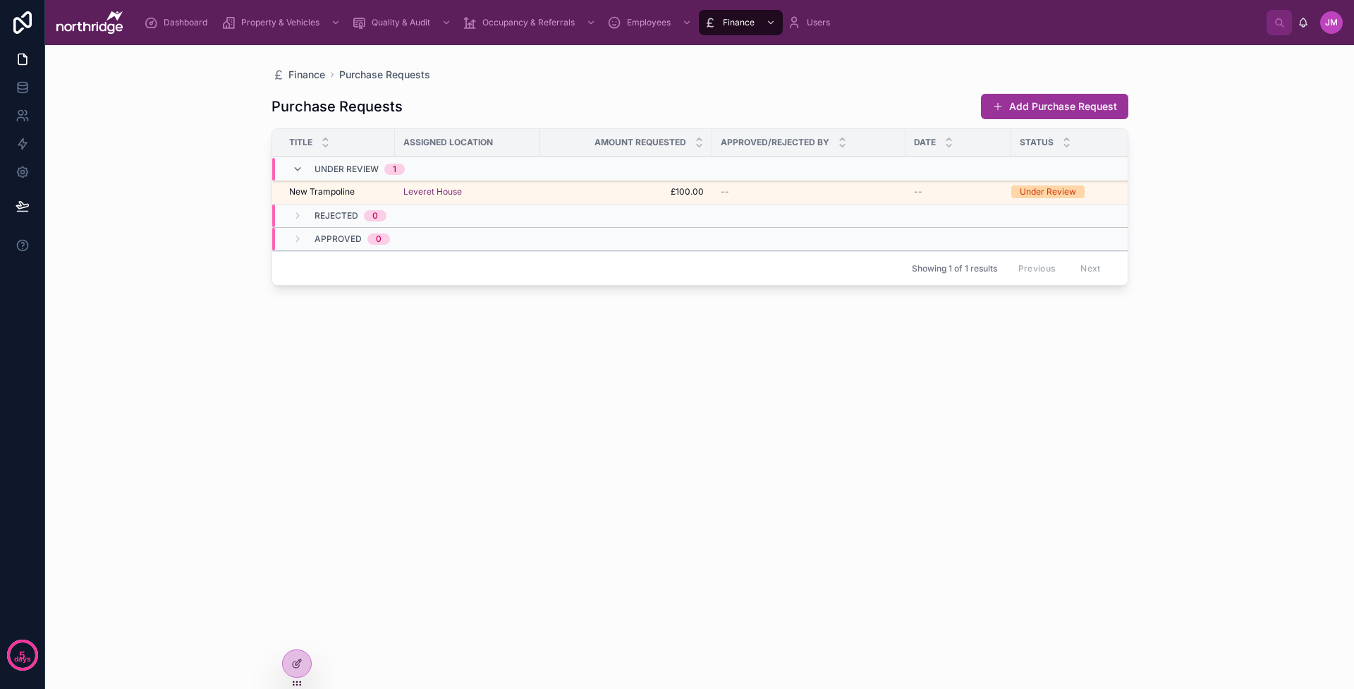
click at [789, 198] on td "--" at bounding box center [808, 192] width 193 height 25
click at [670, 189] on span "£100.00" at bounding box center [626, 191] width 155 height 11
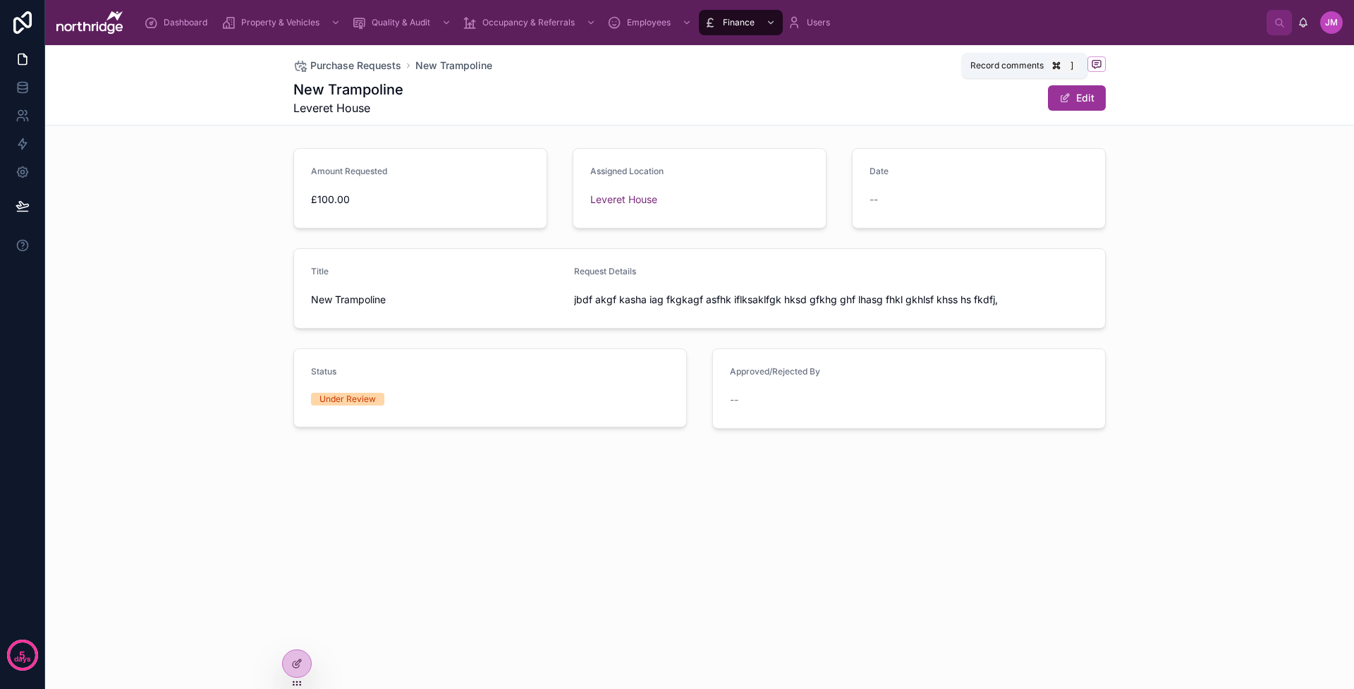
click at [1034, 66] on icon at bounding box center [1097, 65] width 8 height 8
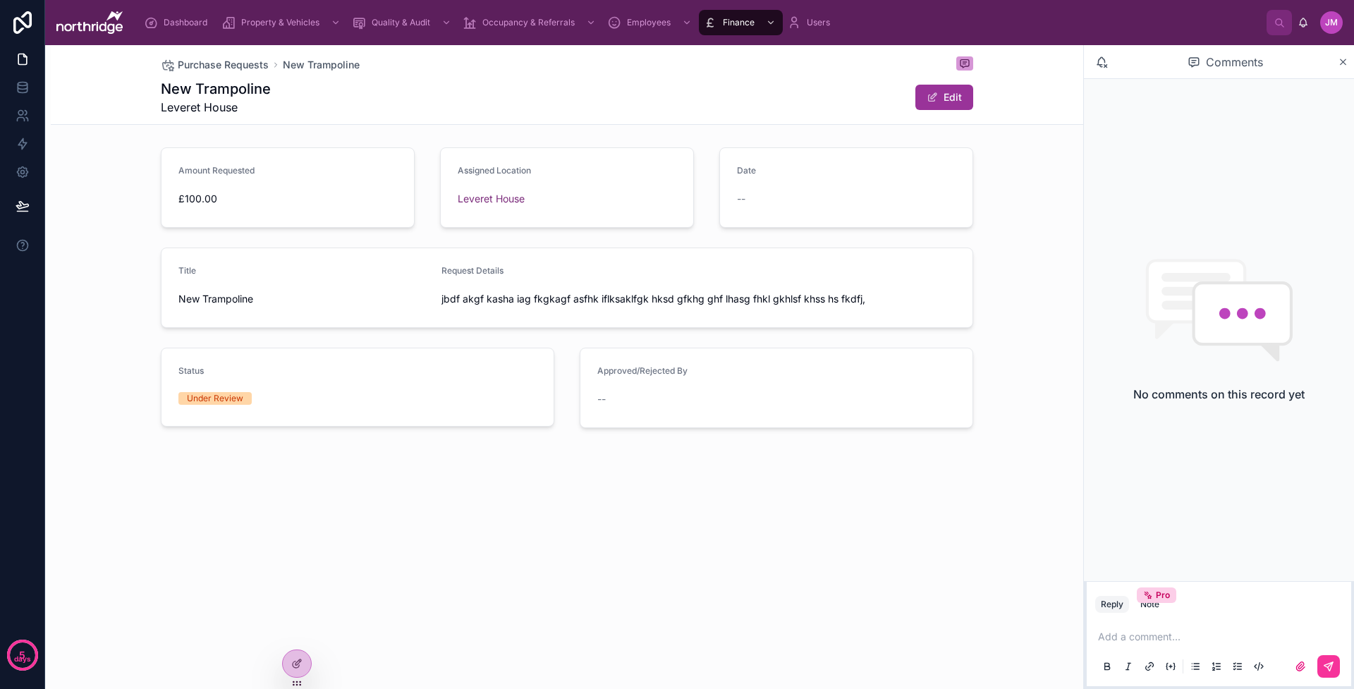
click at [1034, 535] on p at bounding box center [1222, 637] width 248 height 14
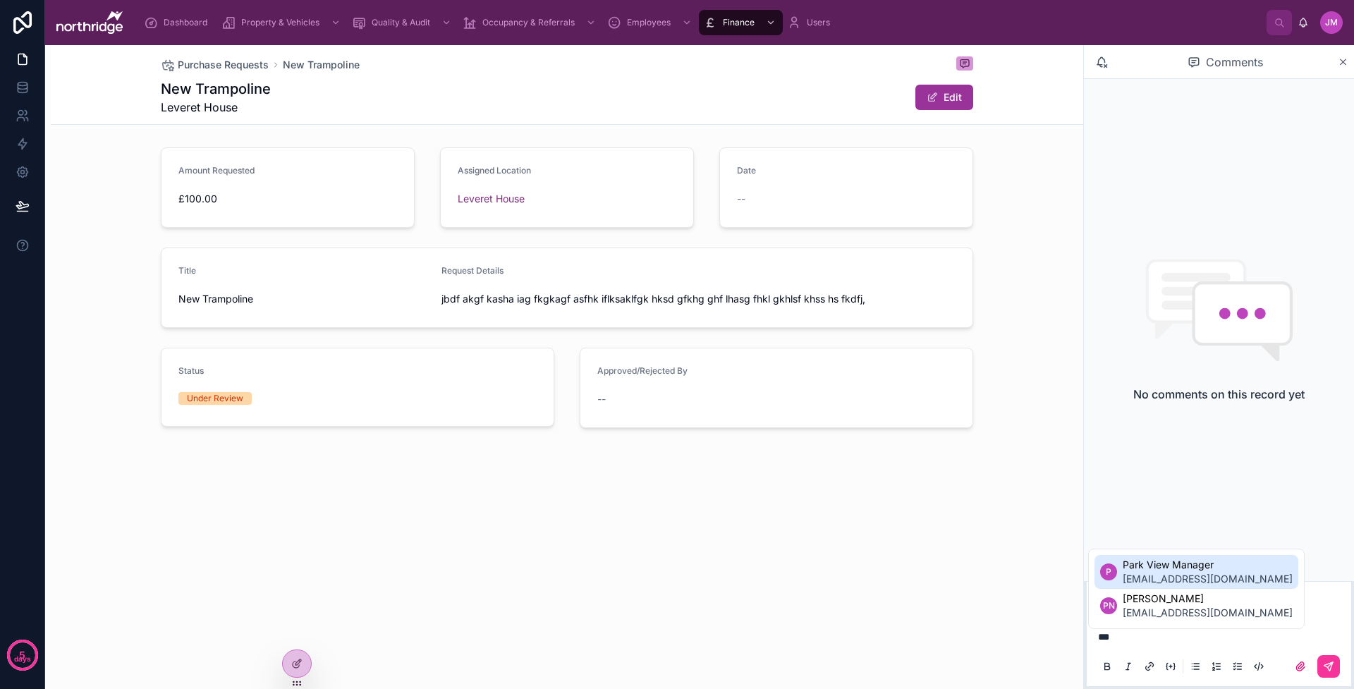
click at [1034, 529] on div "No comments on this record yet" at bounding box center [1219, 330] width 270 height 502
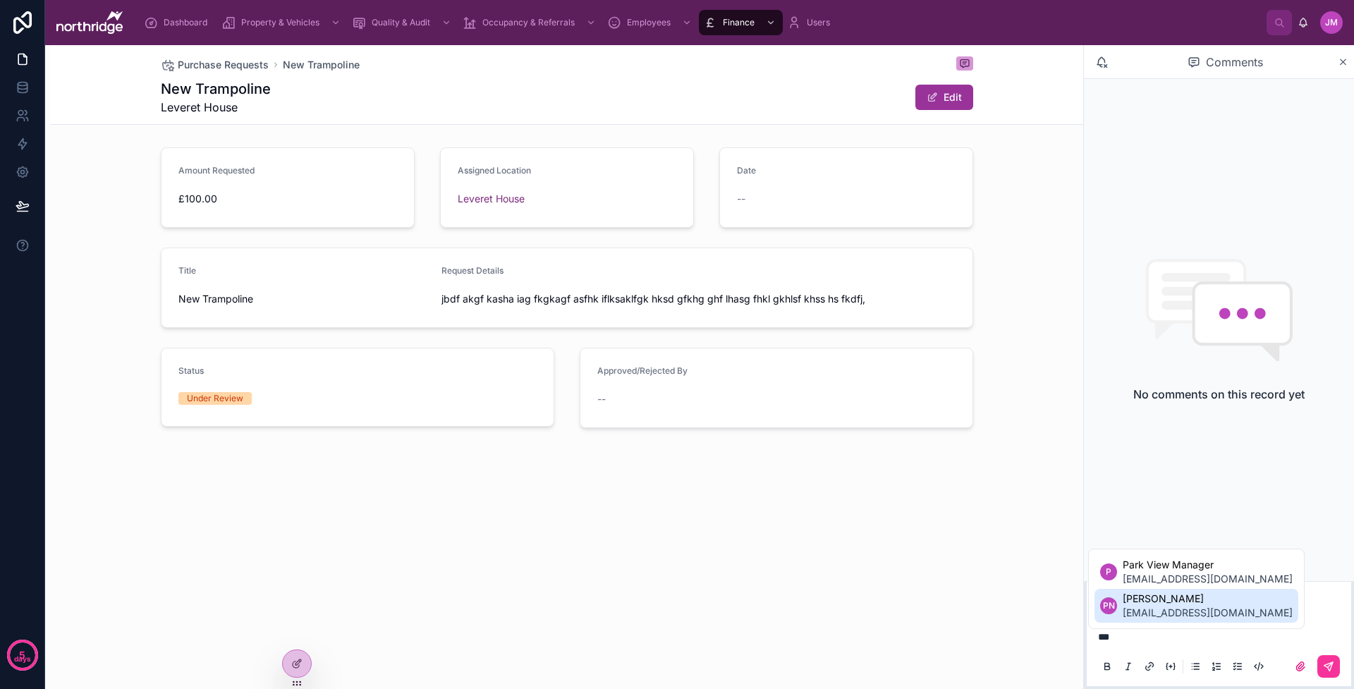
click at [1034, 535] on p "***" at bounding box center [1222, 637] width 248 height 14
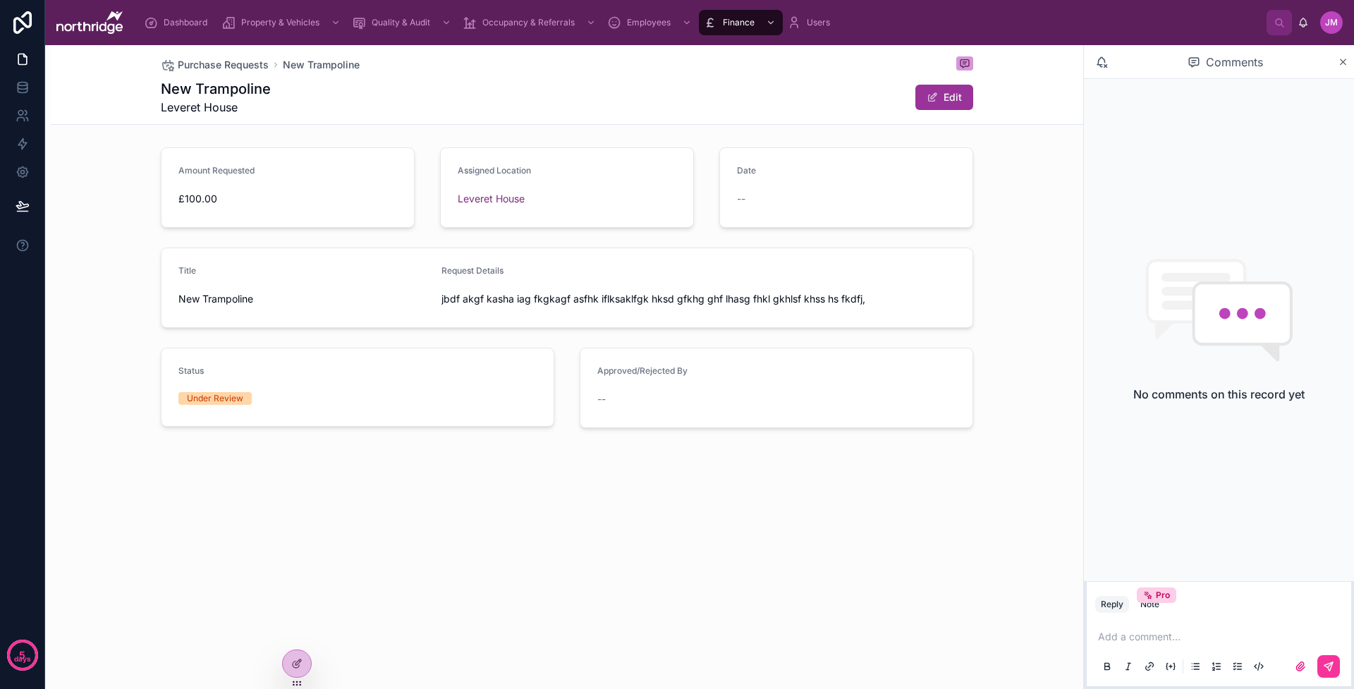
click at [1034, 533] on div "No comments on this record yet" at bounding box center [1219, 330] width 270 height 502
click at [1034, 61] on icon at bounding box center [1344, 62] width 6 height 6
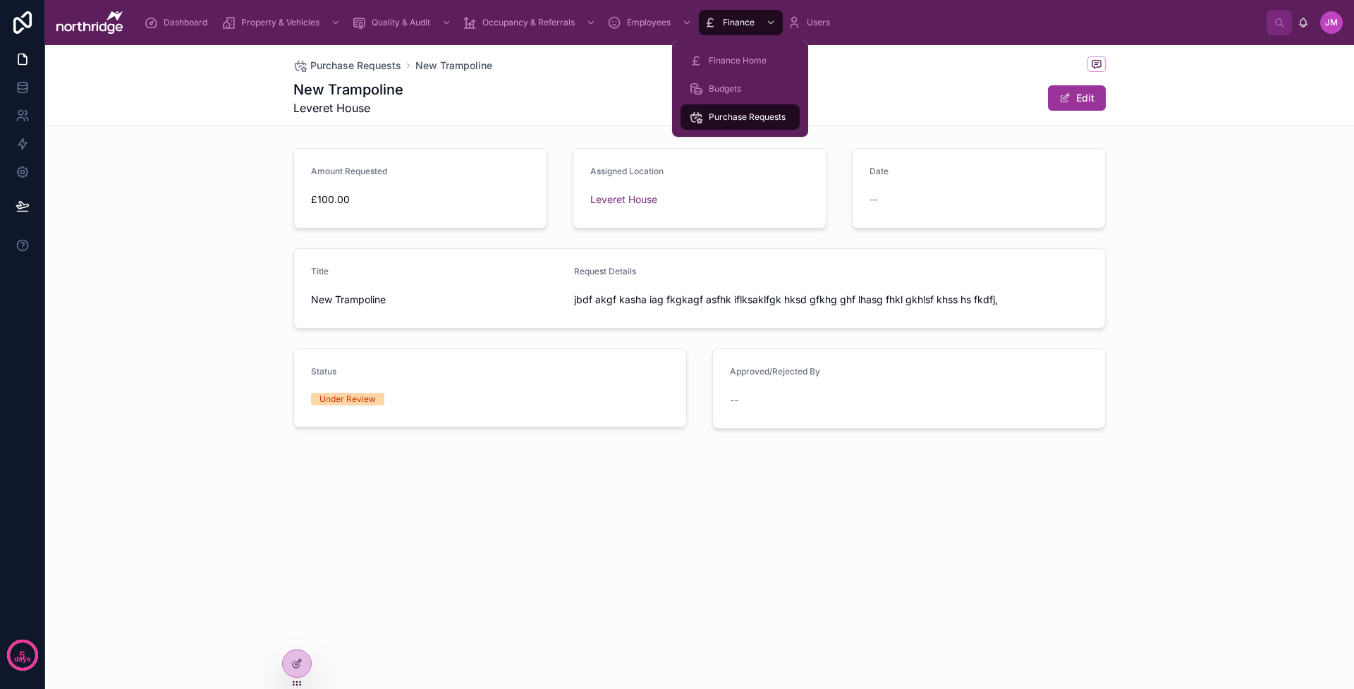
click at [724, 92] on span "Budgets" at bounding box center [725, 88] width 32 height 11
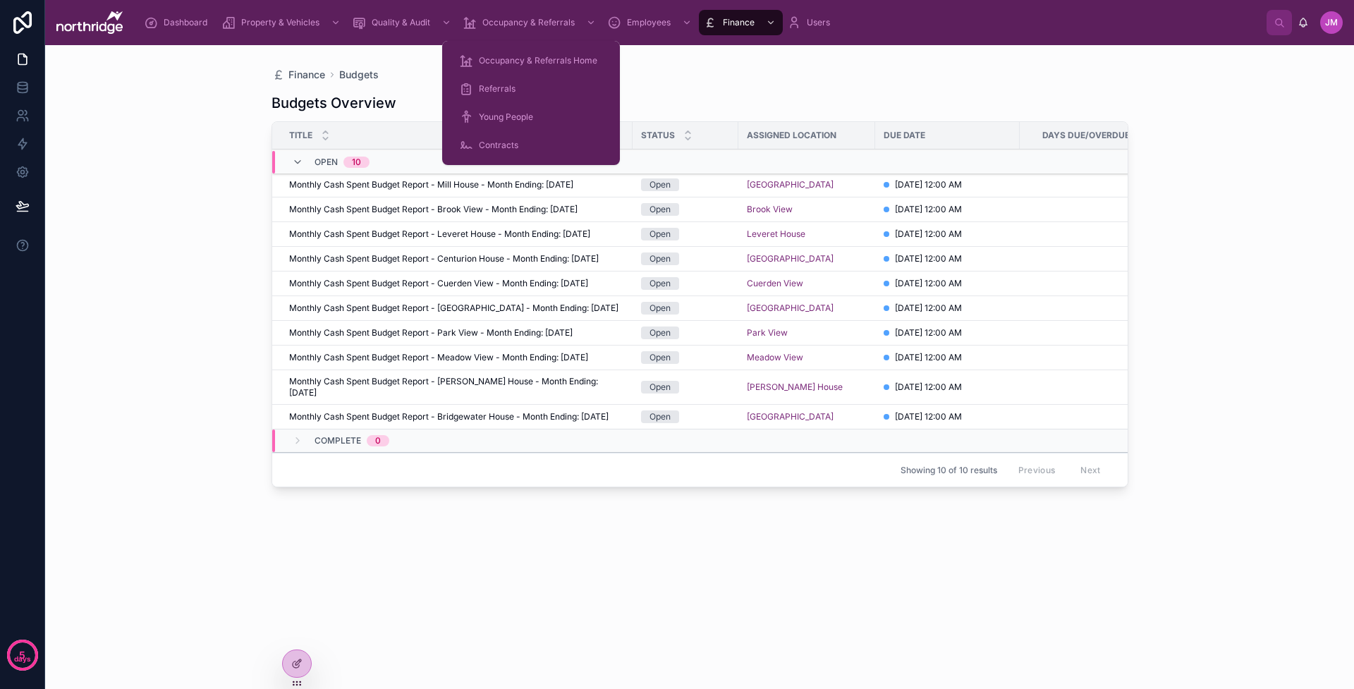
click at [504, 85] on span "Referrals" at bounding box center [497, 88] width 37 height 11
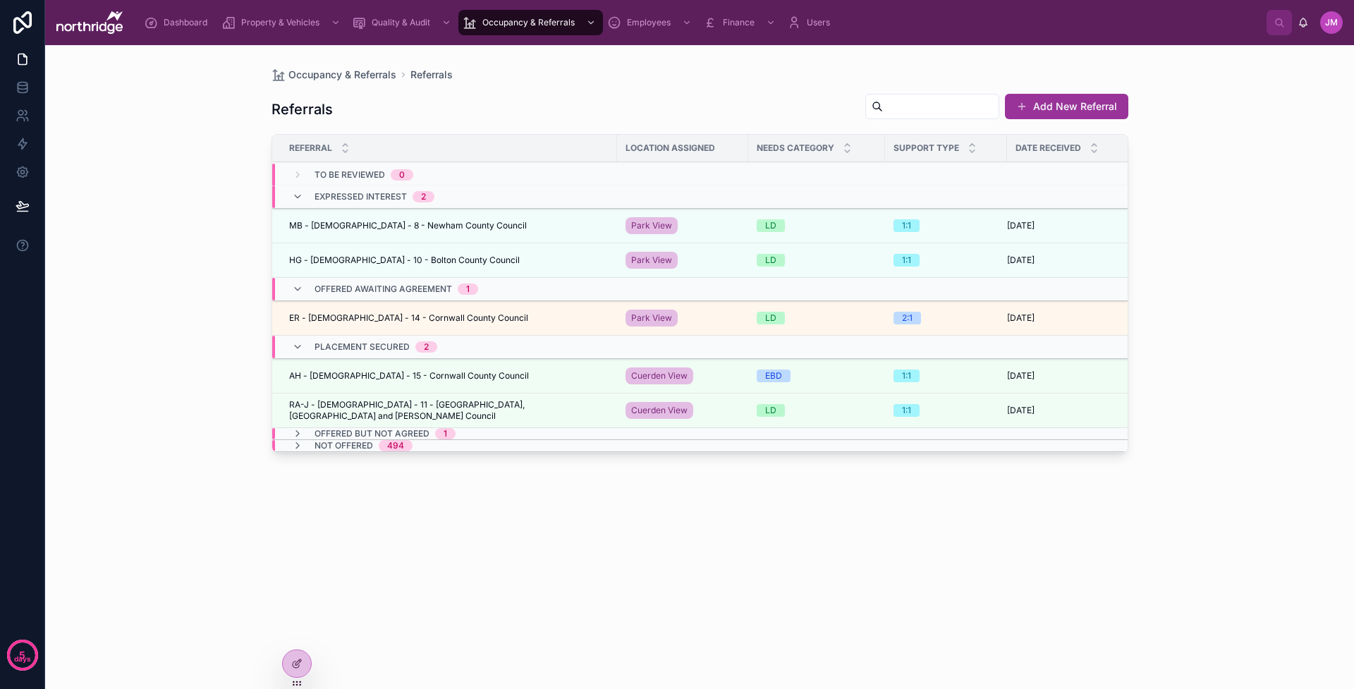
click at [188, 30] on div "Dashboard" at bounding box center [178, 22] width 69 height 23
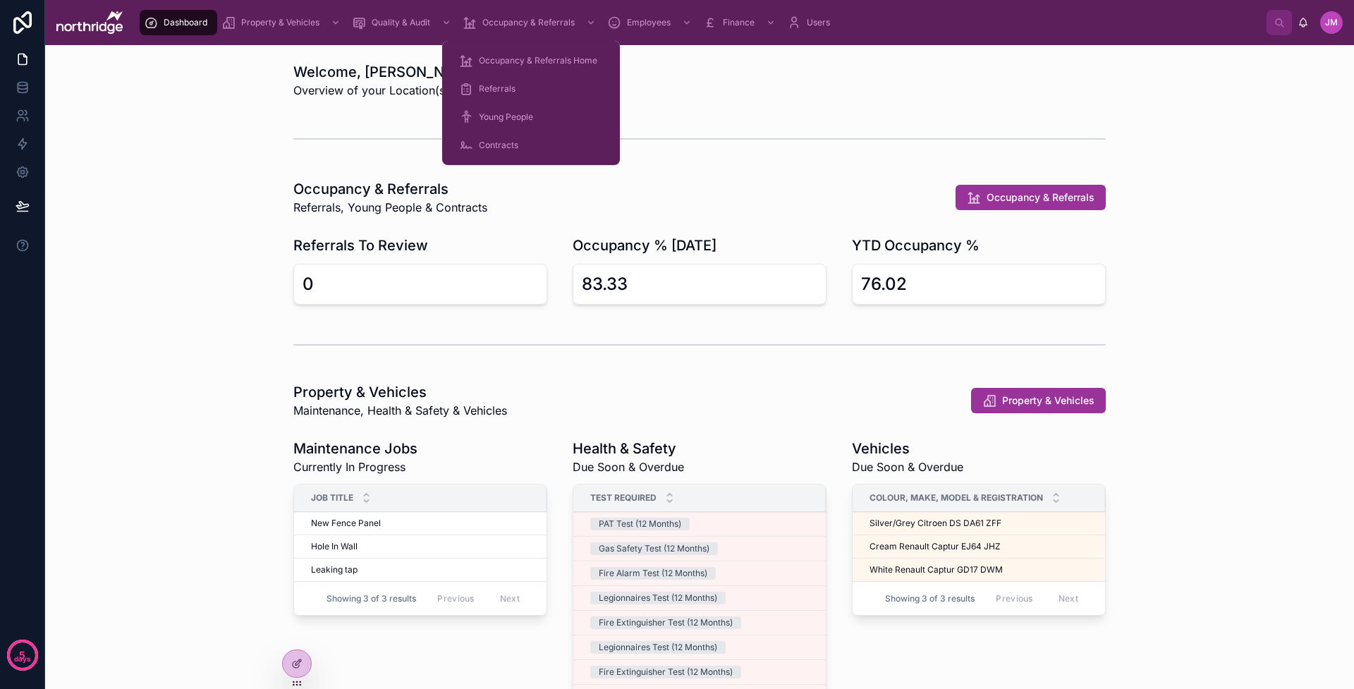
click at [501, 85] on span "Referrals" at bounding box center [497, 88] width 37 height 11
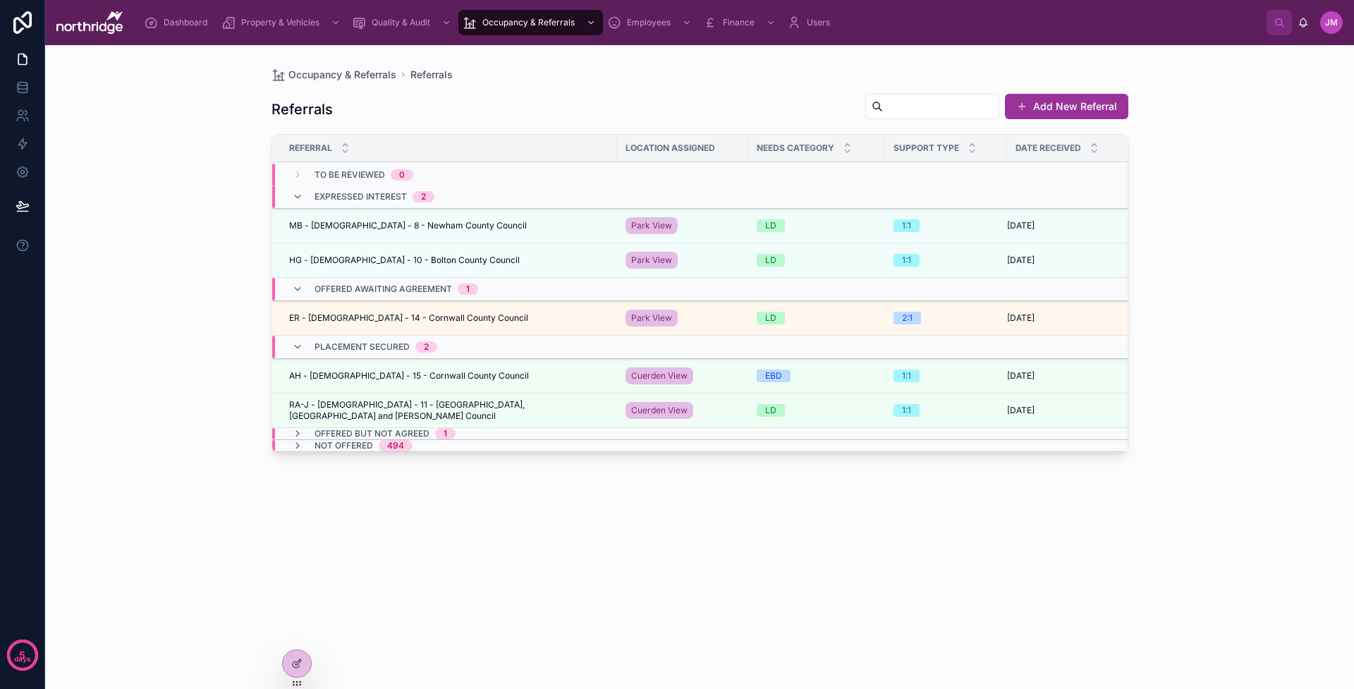
click at [477, 226] on div "MB - Male - 8 - Newham County Council MB - Male - 8 - Newham County Council" at bounding box center [449, 225] width 320 height 11
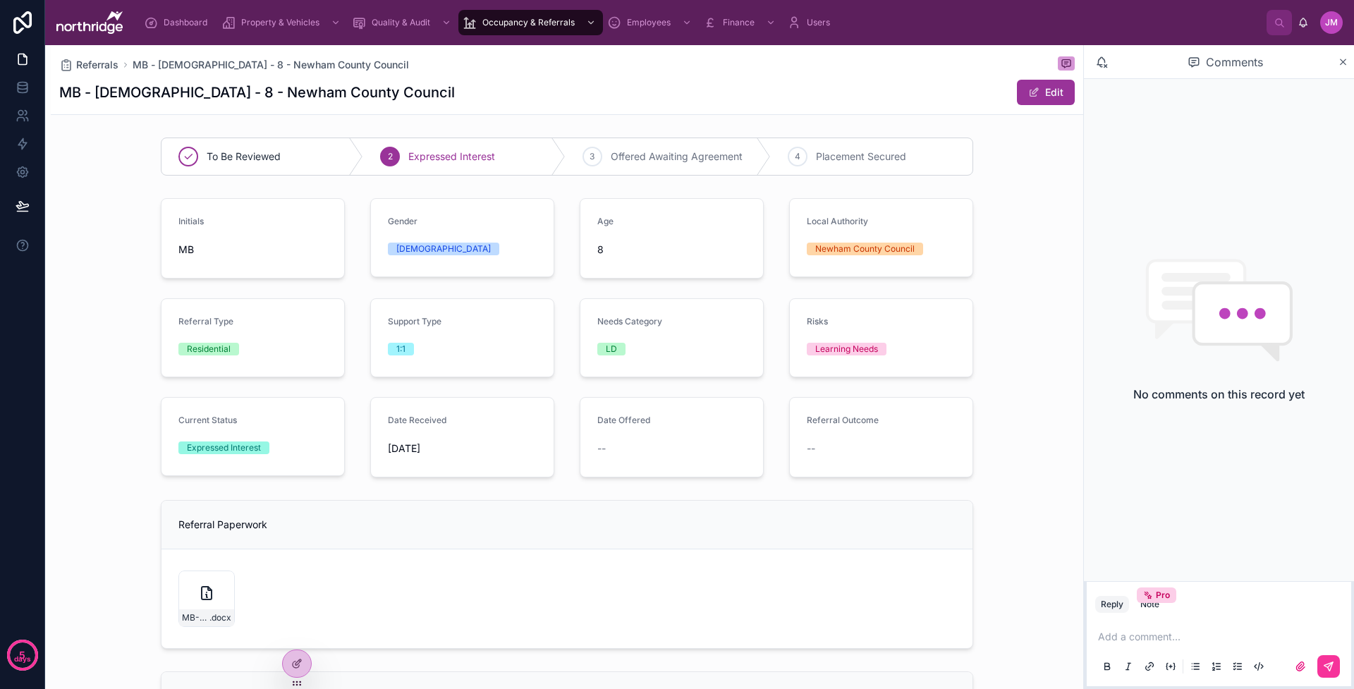
scroll to position [13, 0]
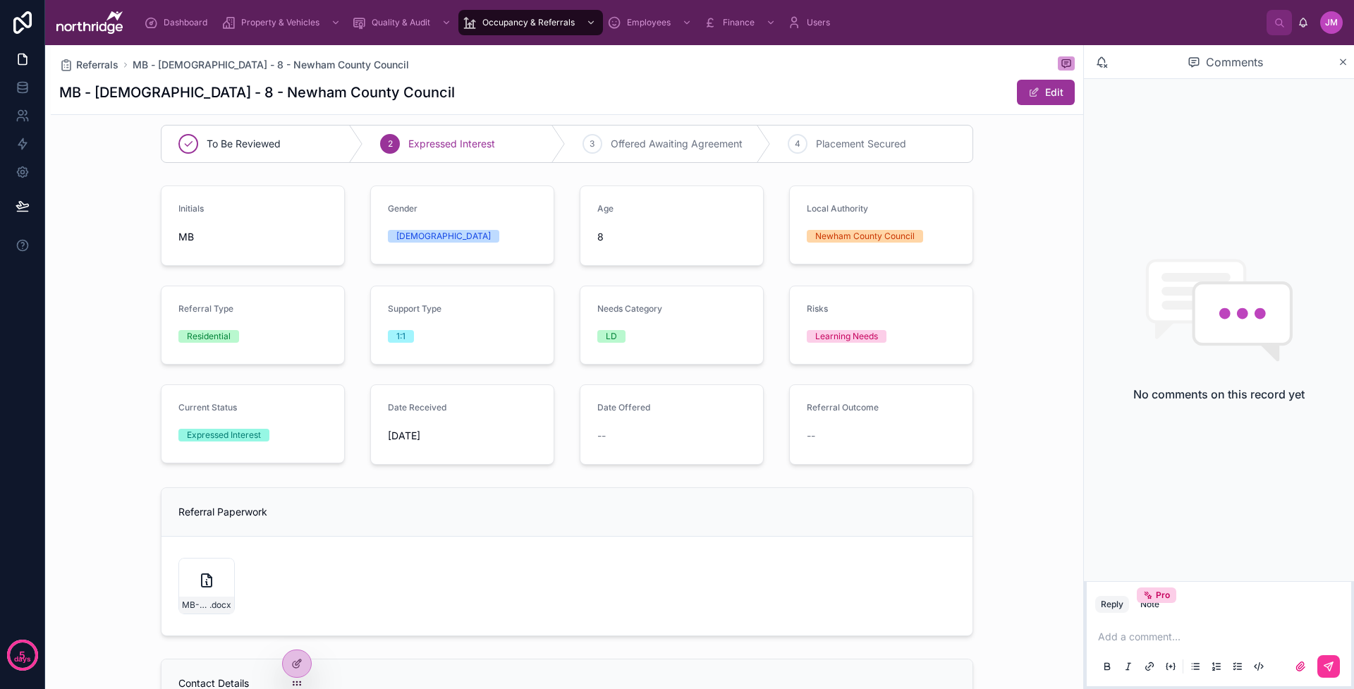
click at [1034, 65] on icon at bounding box center [1344, 62] width 6 height 6
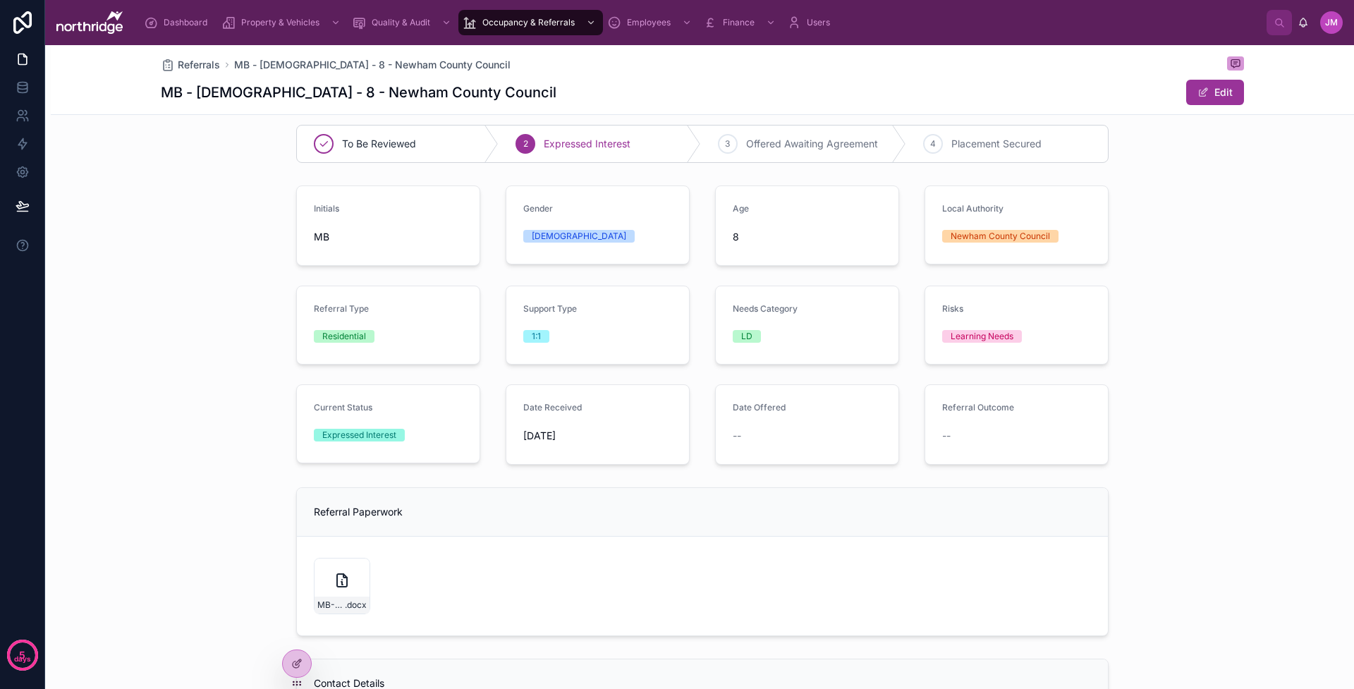
click at [1034, 219] on div "Initials MB Gender Male Age 8 Local Authority Newham County Council Referral Ty…" at bounding box center [703, 325] width 1304 height 291
click at [201, 13] on div "Dashboard" at bounding box center [178, 22] width 69 height 23
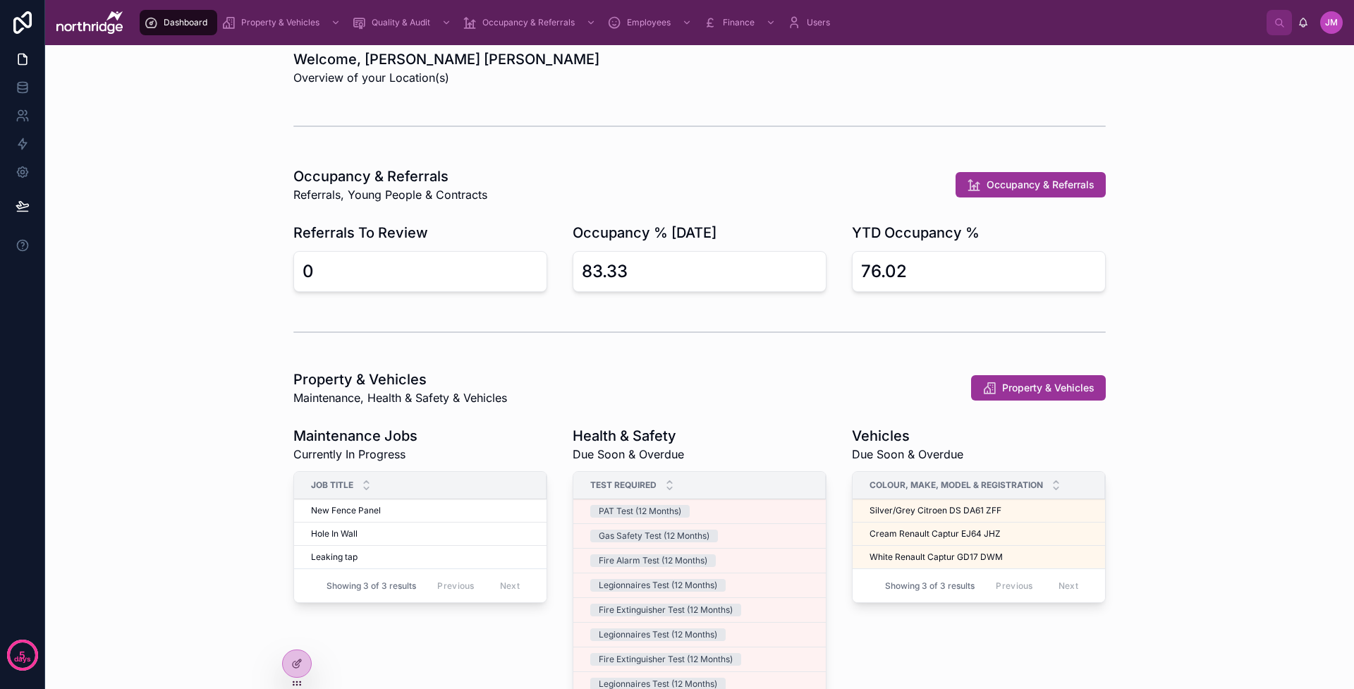
click at [0, 0] on icon at bounding box center [0, 0] width 0 height 0
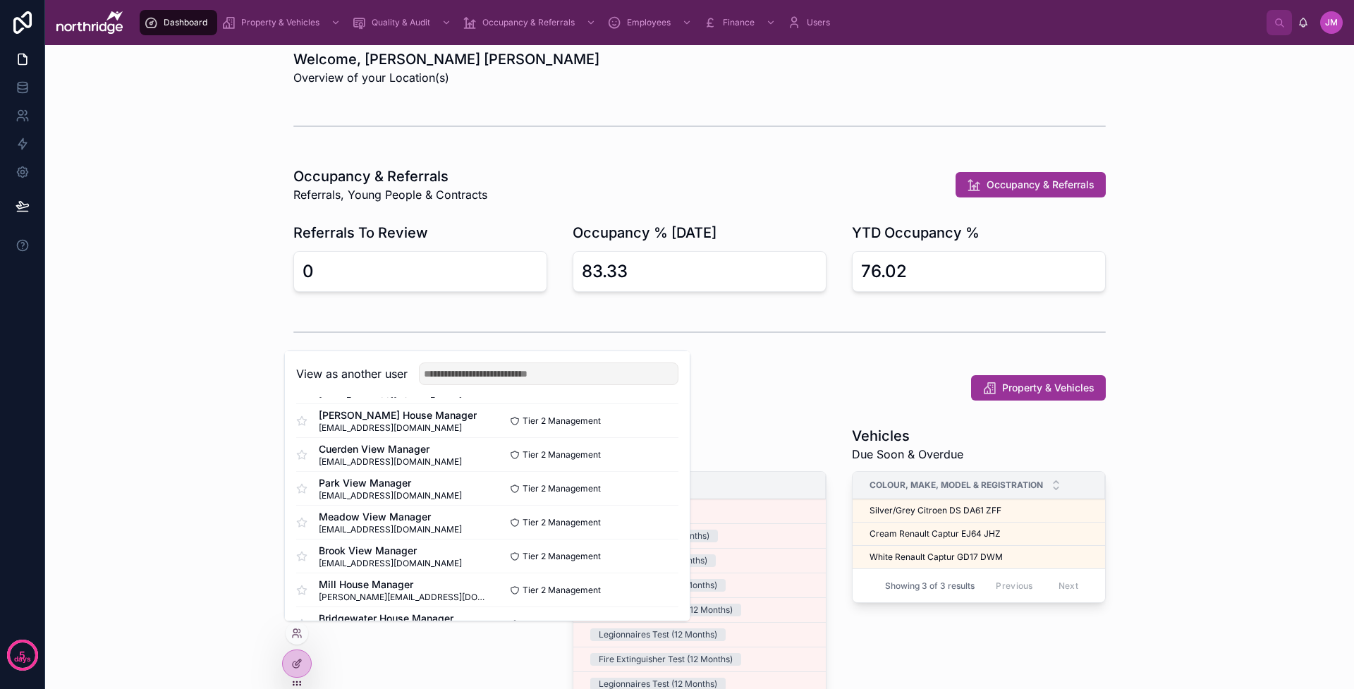
scroll to position [141, 0]
click at [0, 0] on button "Select" at bounding box center [0, 0] width 0 height 0
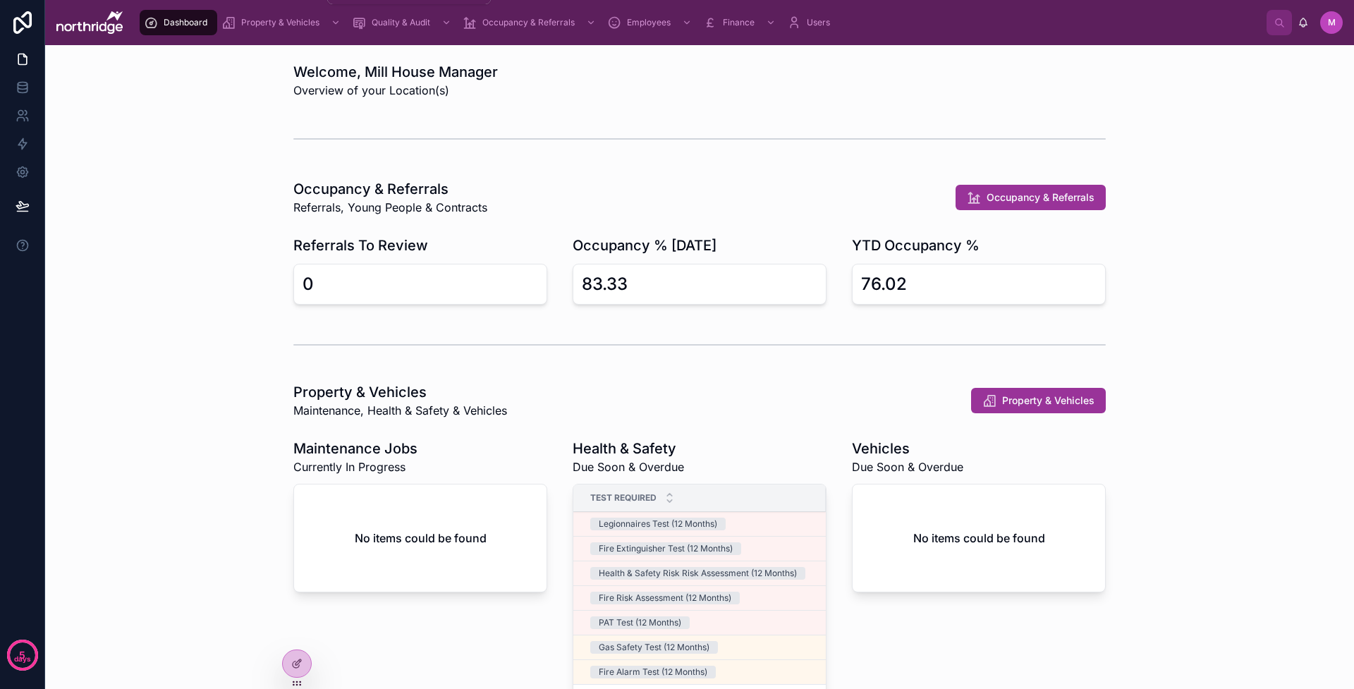
click at [314, 22] on span "Property & Vehicles" at bounding box center [280, 22] width 78 height 11
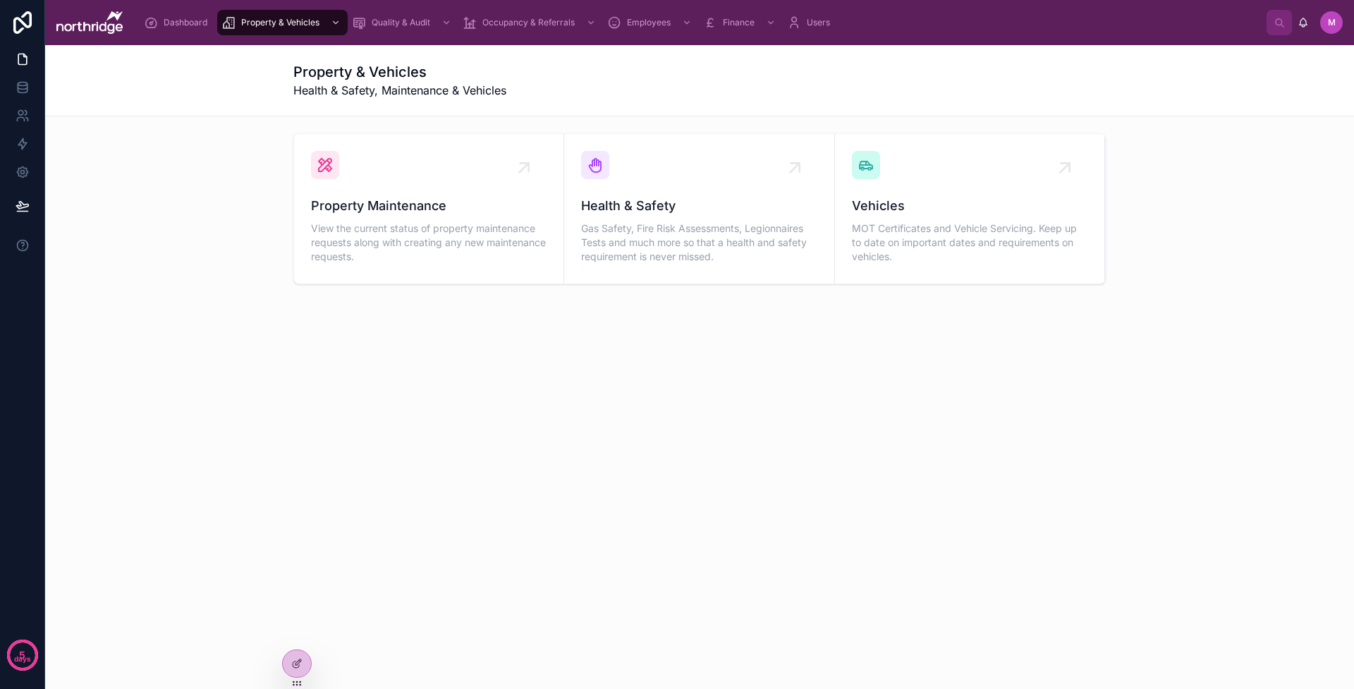
click at [419, 159] on div "Property Maintenance View the current status of property maintenance requests a…" at bounding box center [429, 209] width 236 height 116
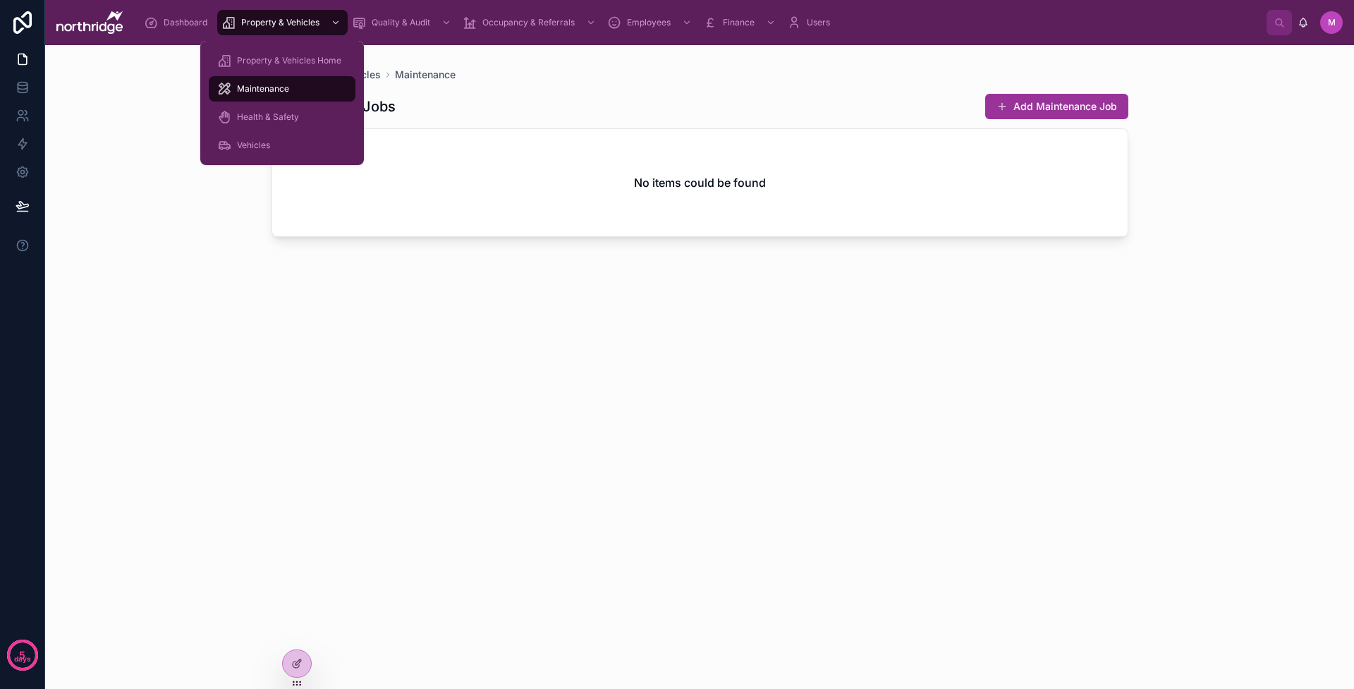
click at [298, 114] on span "Health & Safety" at bounding box center [268, 116] width 62 height 11
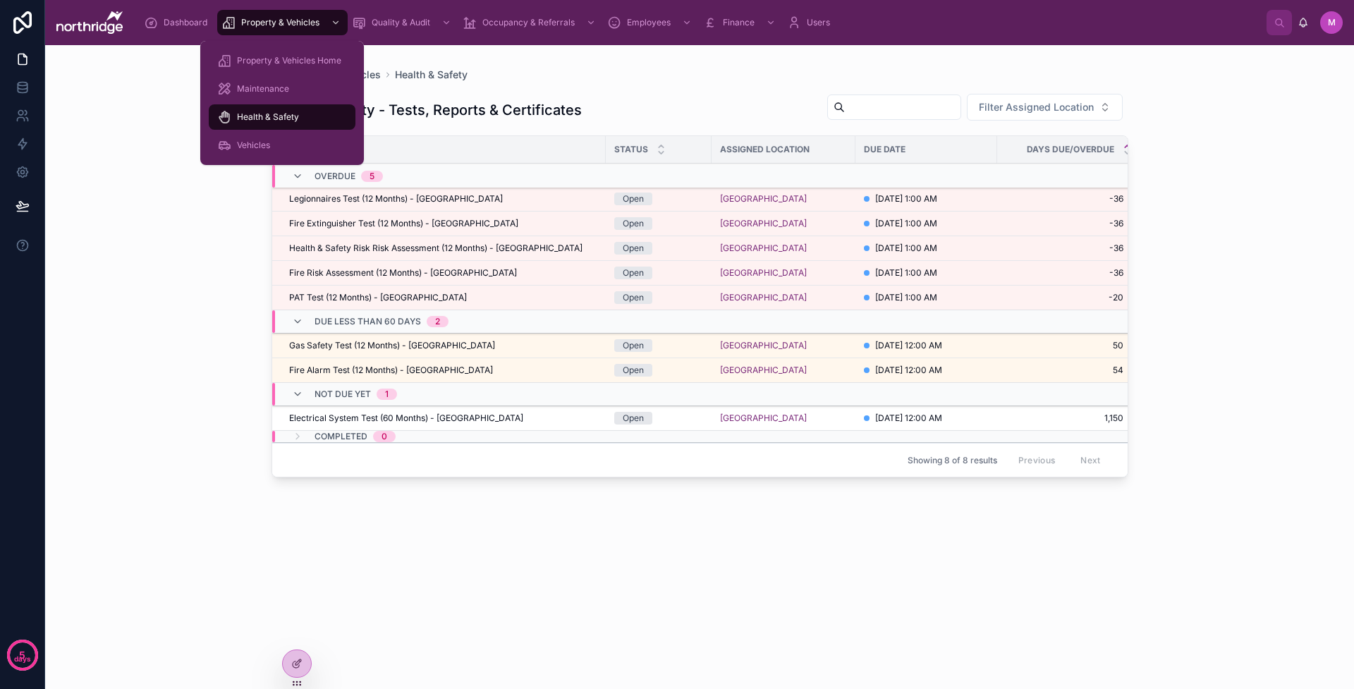
click at [288, 145] on div "Vehicles" at bounding box center [282, 145] width 130 height 23
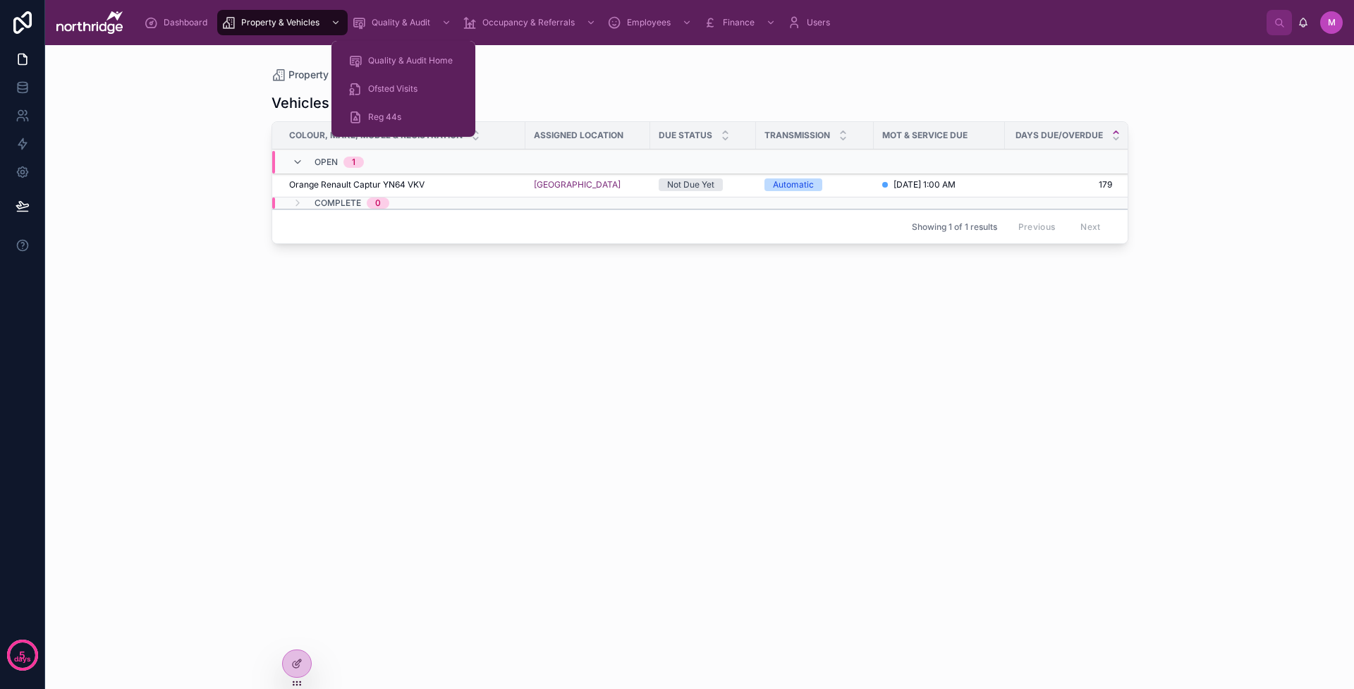
click at [397, 61] on span "Quality & Audit Home" at bounding box center [410, 60] width 85 height 11
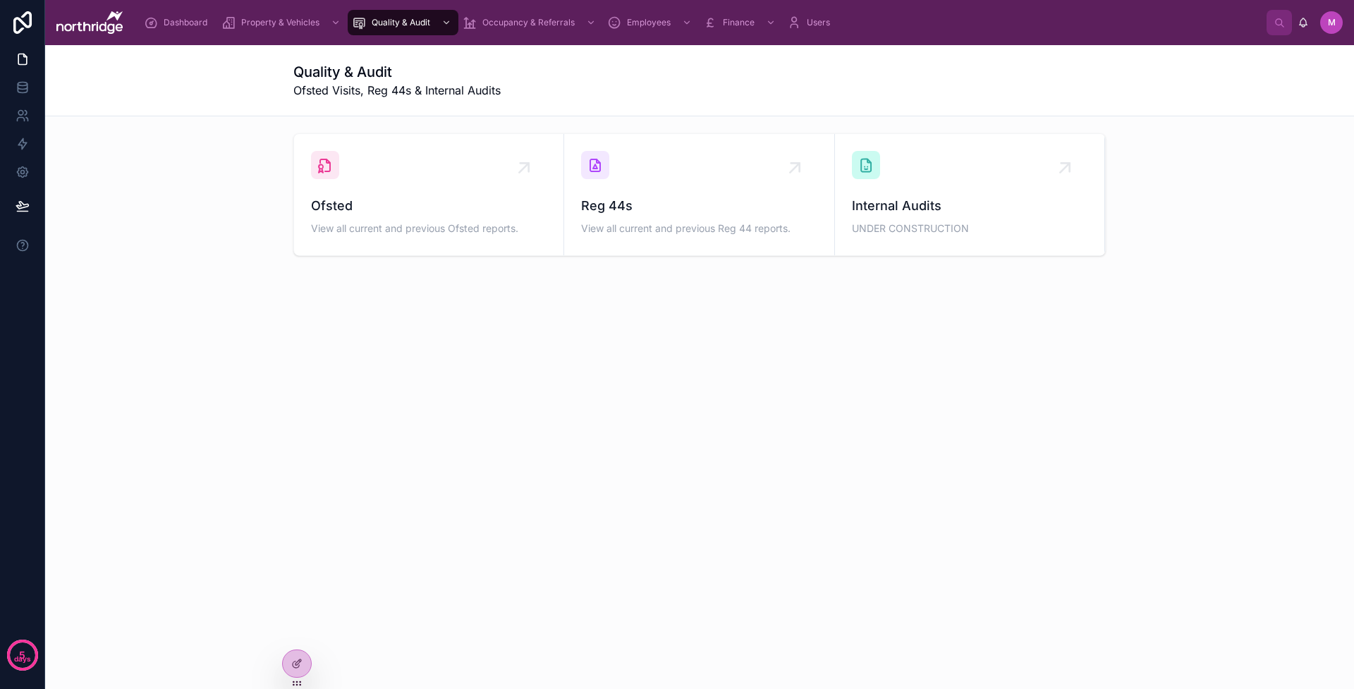
click at [468, 159] on div "Ofsted View all current and previous Ofsted reports." at bounding box center [429, 194] width 236 height 87
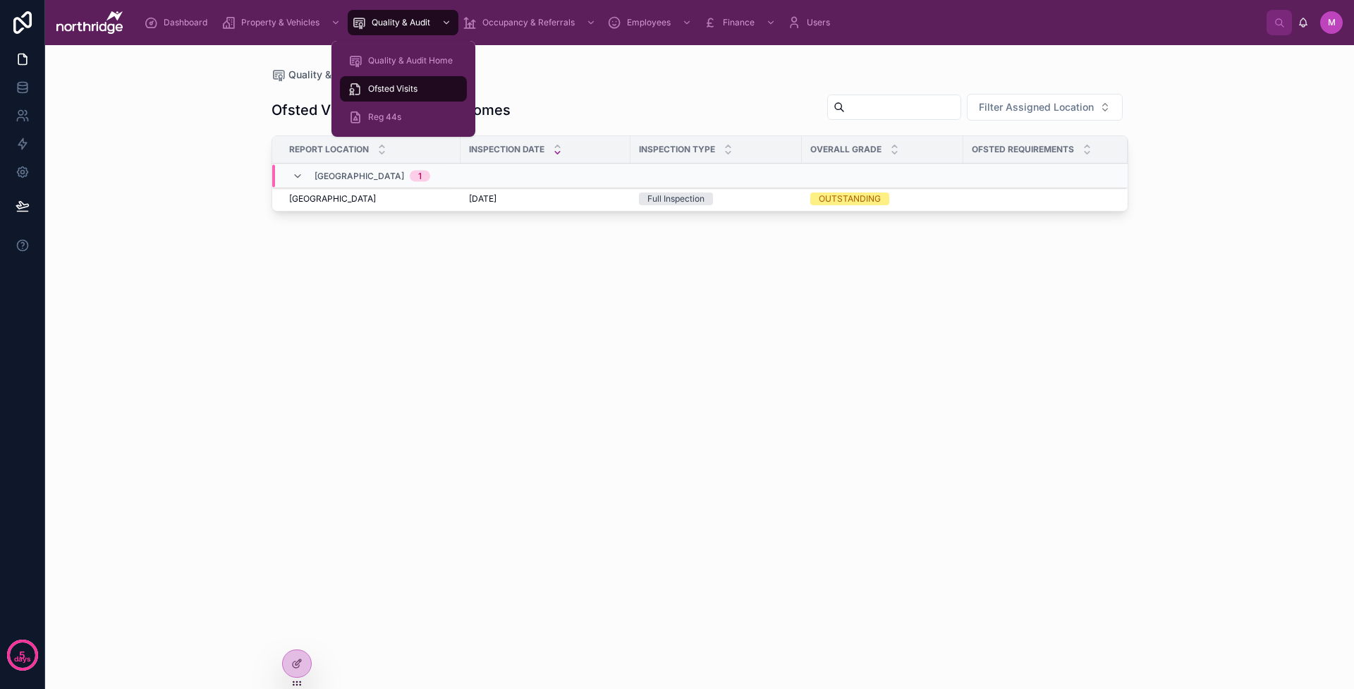
click at [399, 108] on div "Reg 44s" at bounding box center [403, 117] width 110 height 23
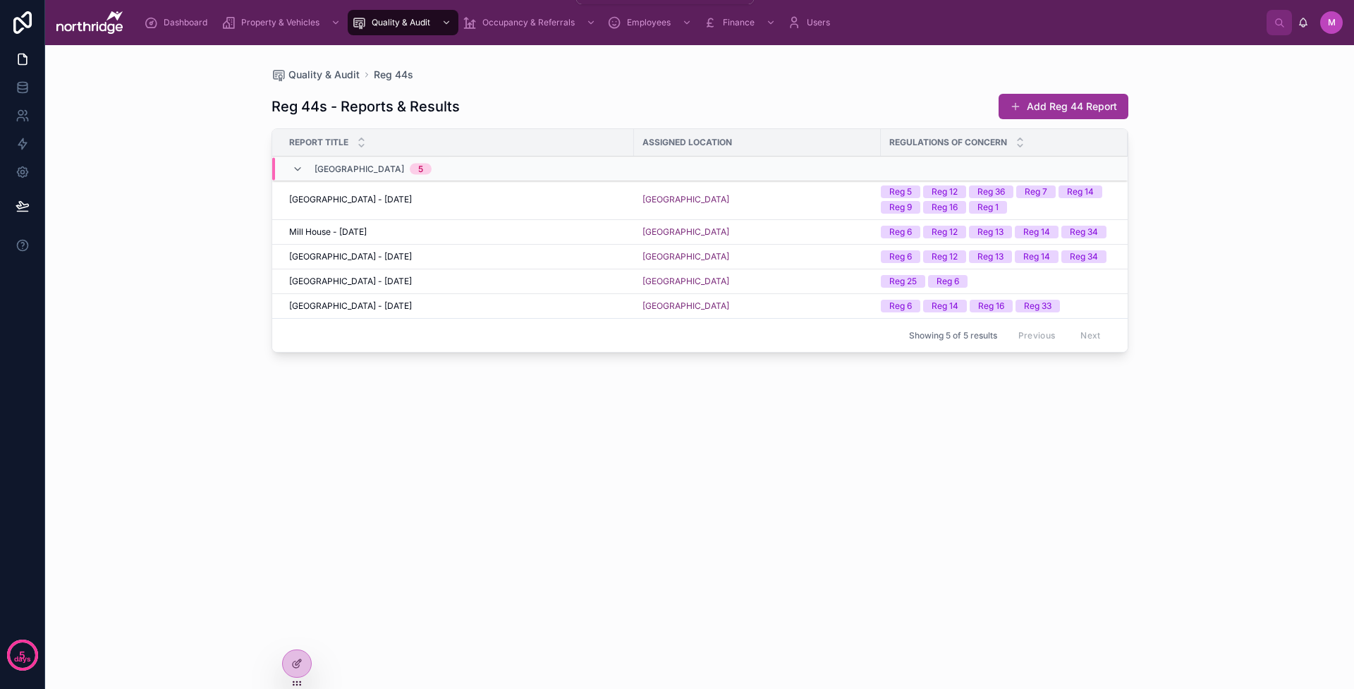
click at [566, 23] on span "Occupancy & Referrals" at bounding box center [529, 22] width 92 height 11
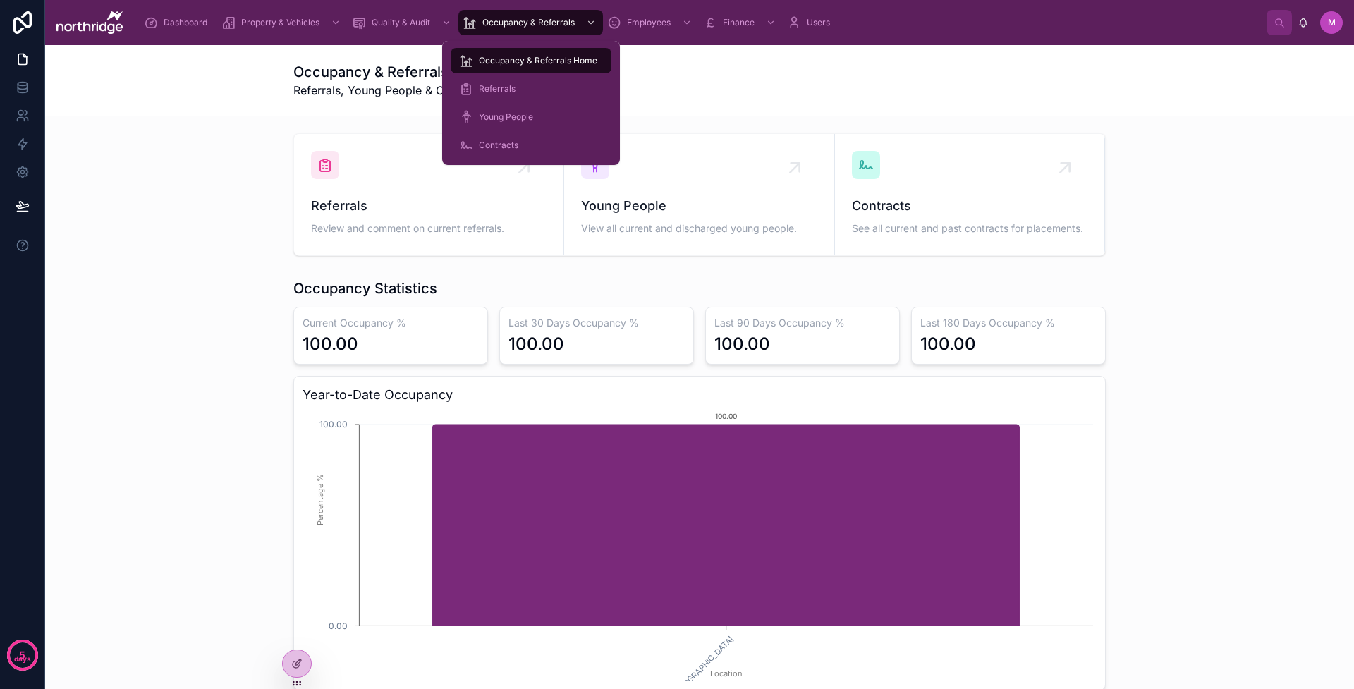
click at [502, 92] on span "Referrals" at bounding box center [497, 88] width 37 height 11
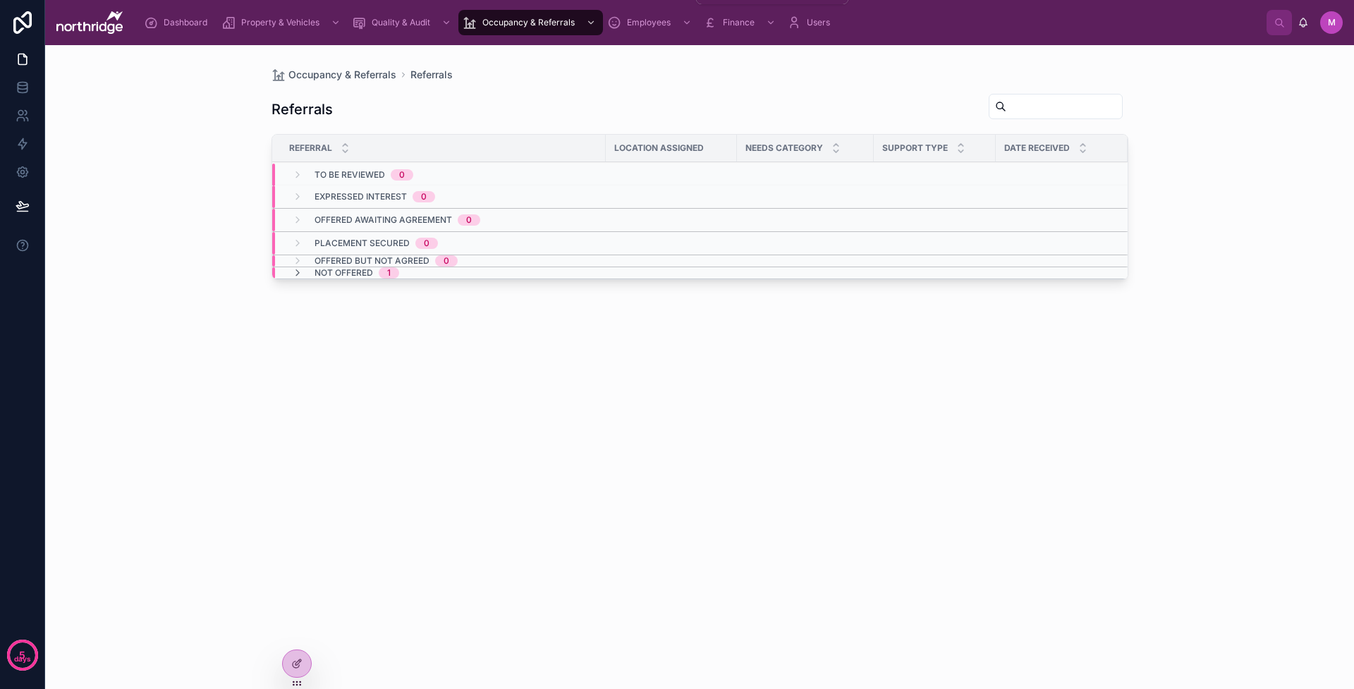
click at [663, 23] on span "Employees" at bounding box center [649, 22] width 44 height 11
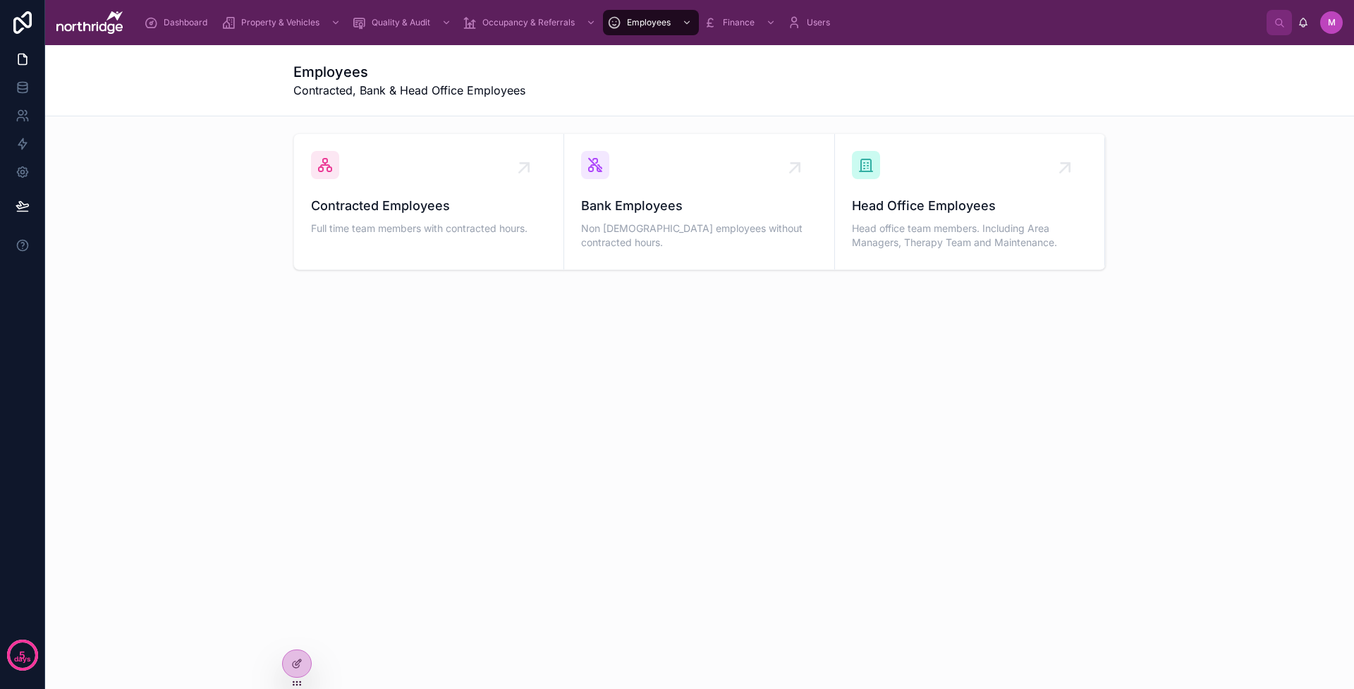
click at [441, 202] on span "Contracted Employees" at bounding box center [429, 206] width 236 height 20
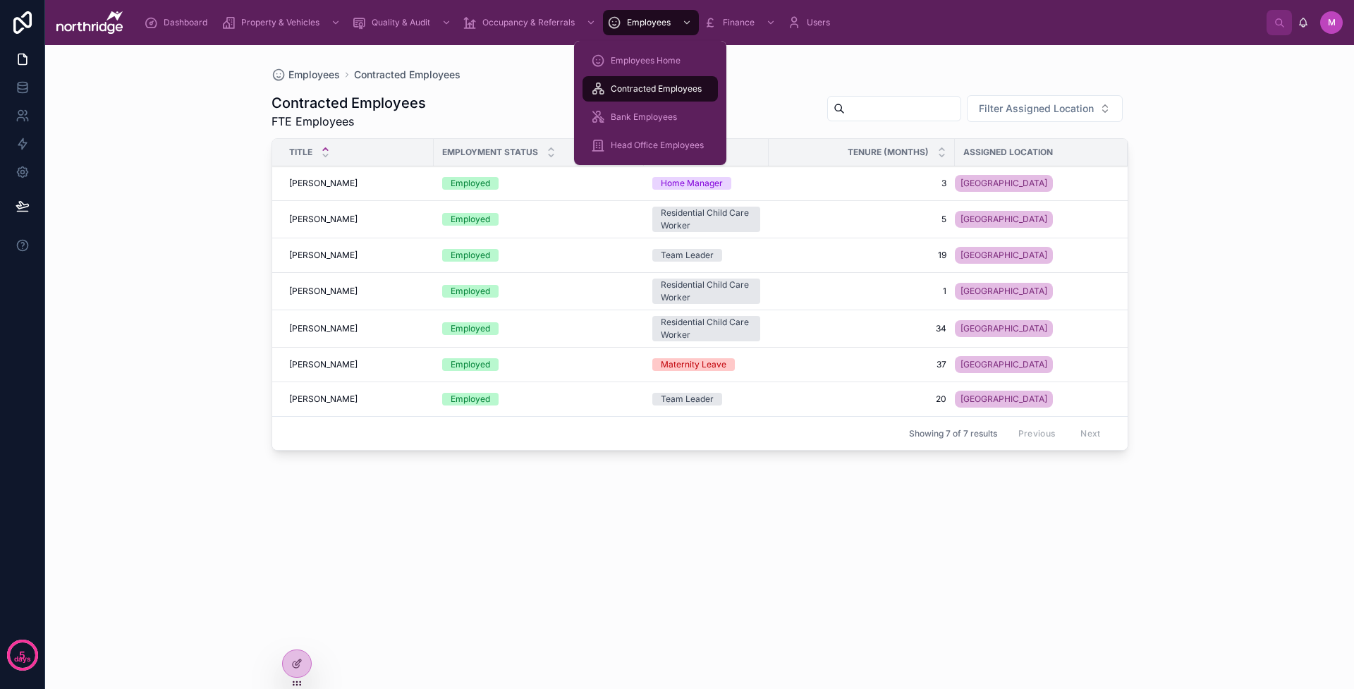
click at [638, 120] on span "Bank Employees" at bounding box center [644, 116] width 66 height 11
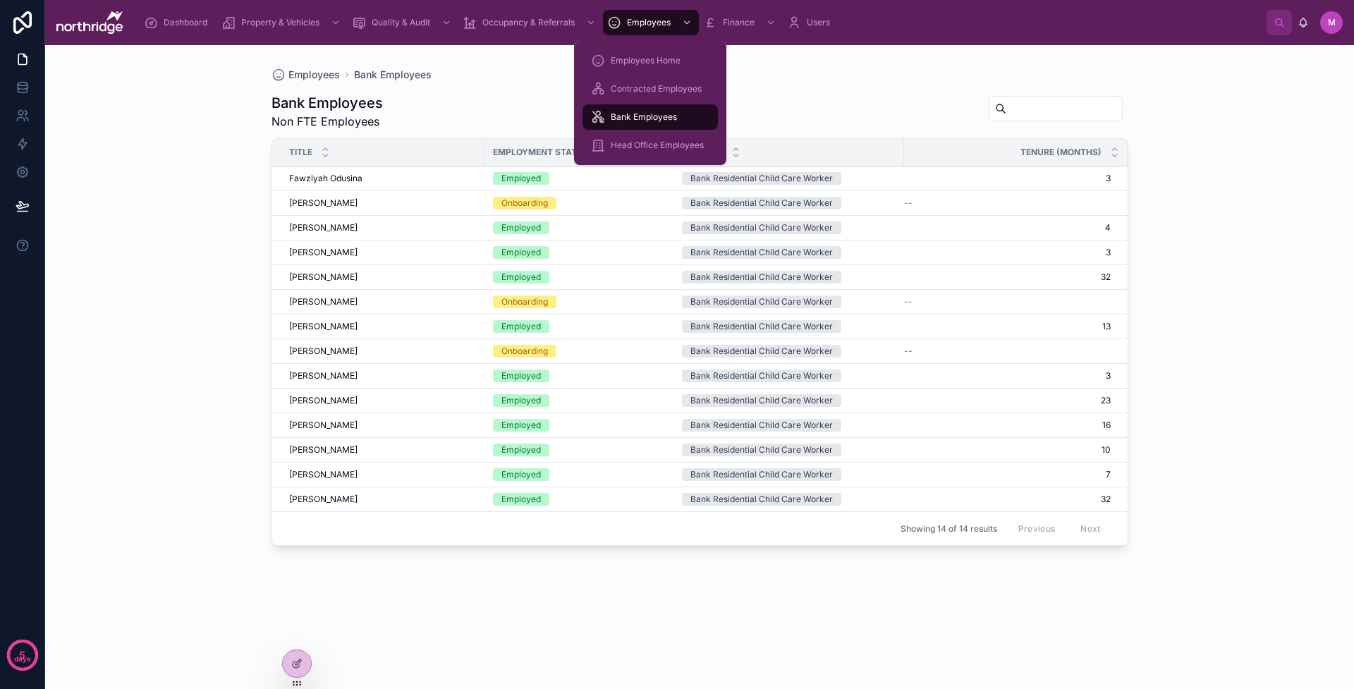
click at [641, 143] on span "Head Office Employees" at bounding box center [657, 145] width 93 height 11
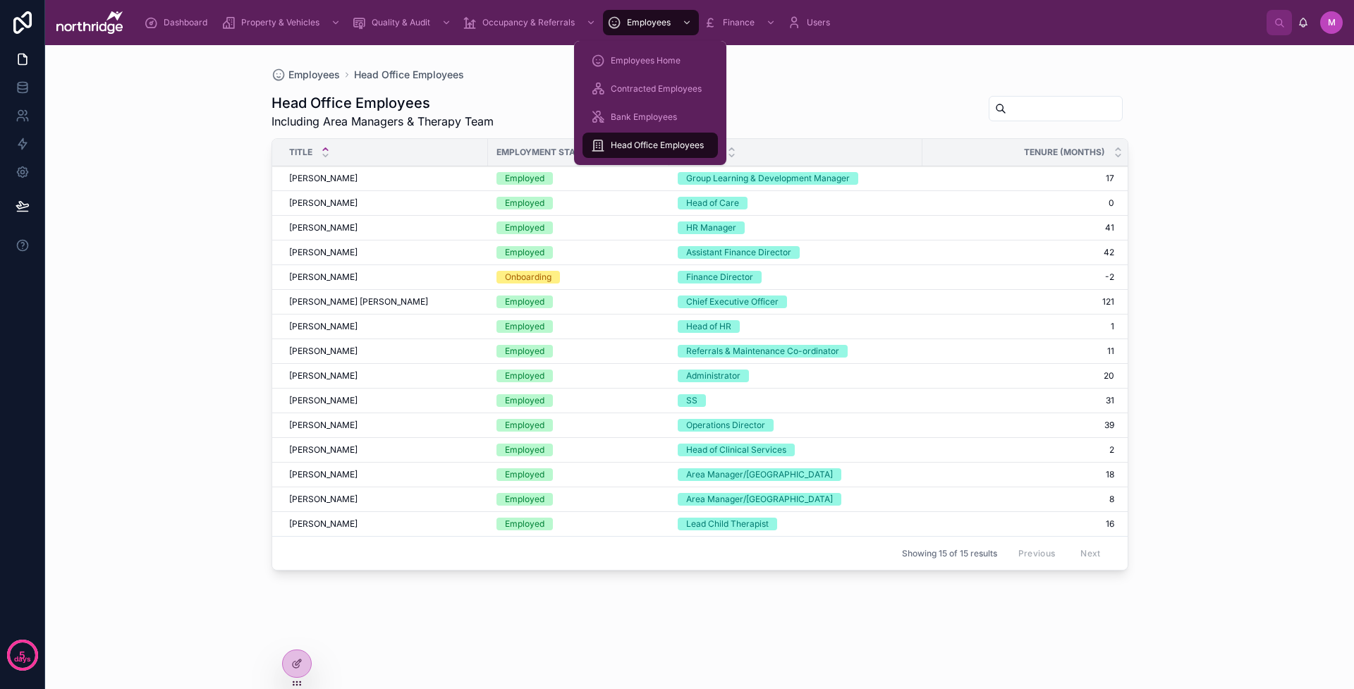
click at [648, 87] on span "Contracted Employees" at bounding box center [656, 88] width 91 height 11
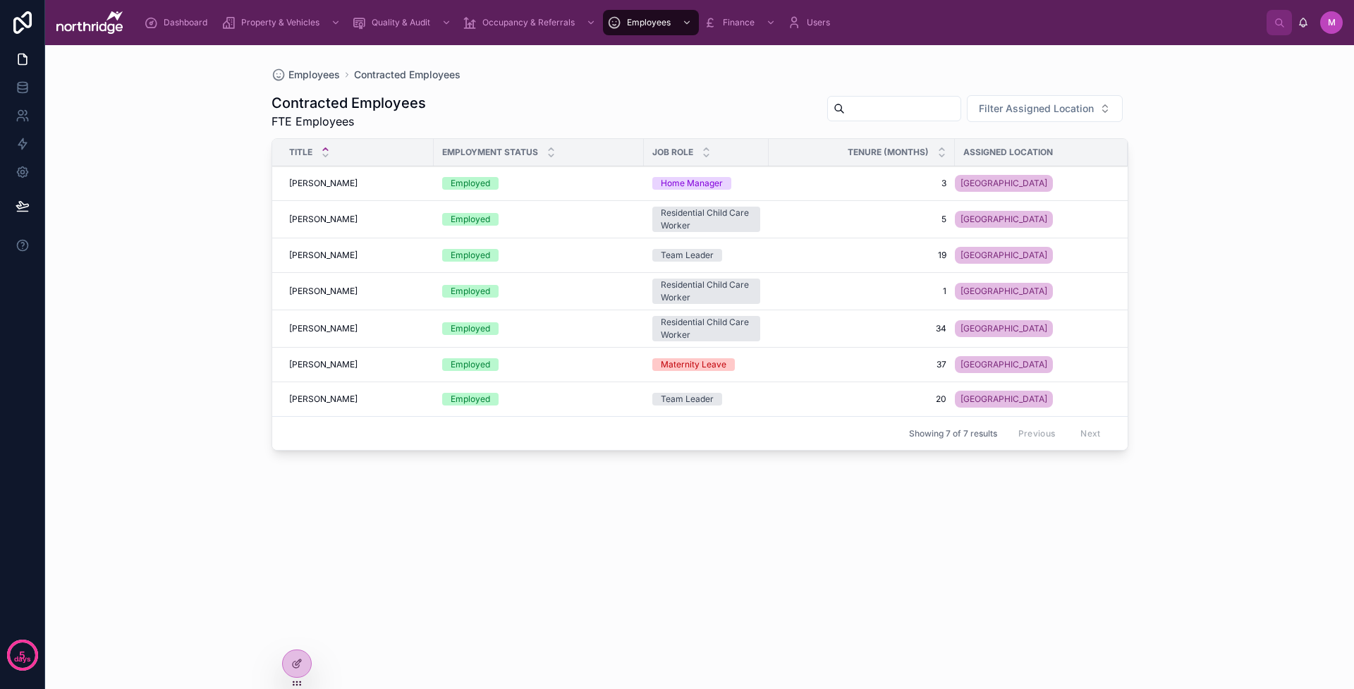
click at [822, 82] on div "Contracted Employees FTE Employees Filter Assigned Location Title Employment St…" at bounding box center [700, 377] width 857 height 590
click at [756, 23] on div "Finance" at bounding box center [740, 22] width 75 height 23
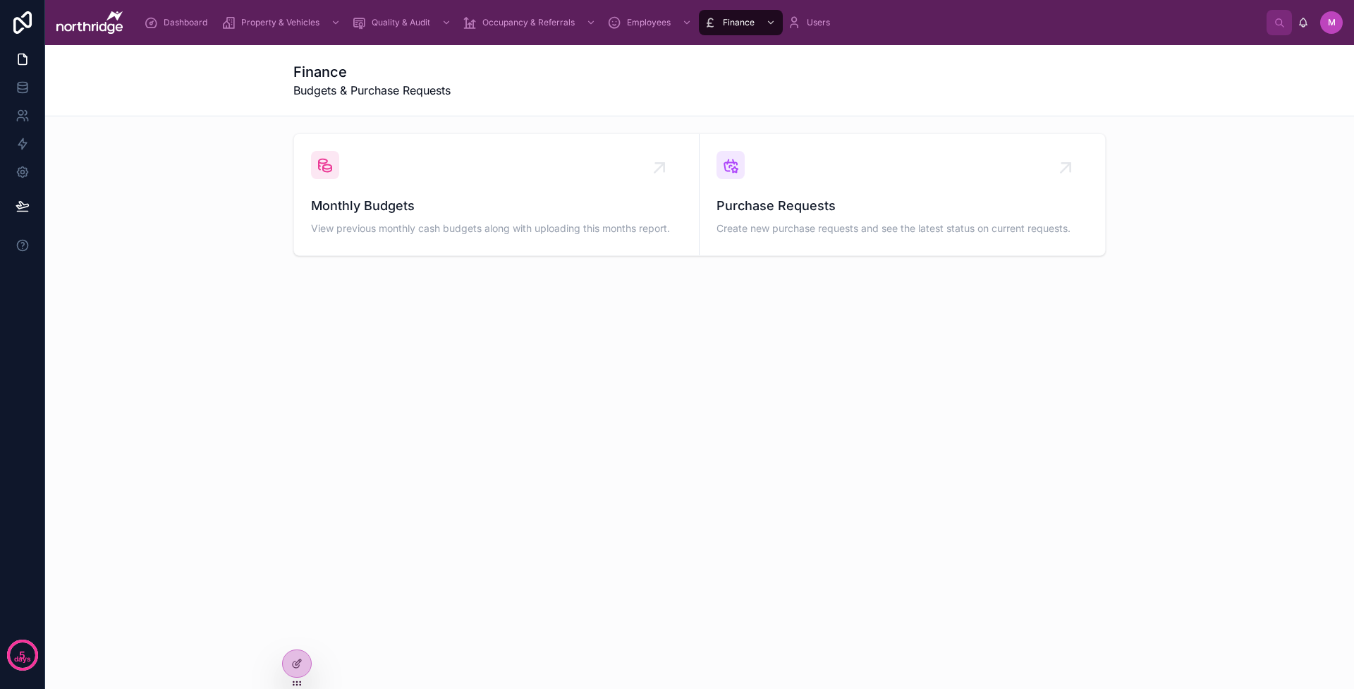
click at [578, 177] on div "Monthly Budgets View previous monthly cash budgets along with uploading this mo…" at bounding box center [496, 194] width 371 height 87
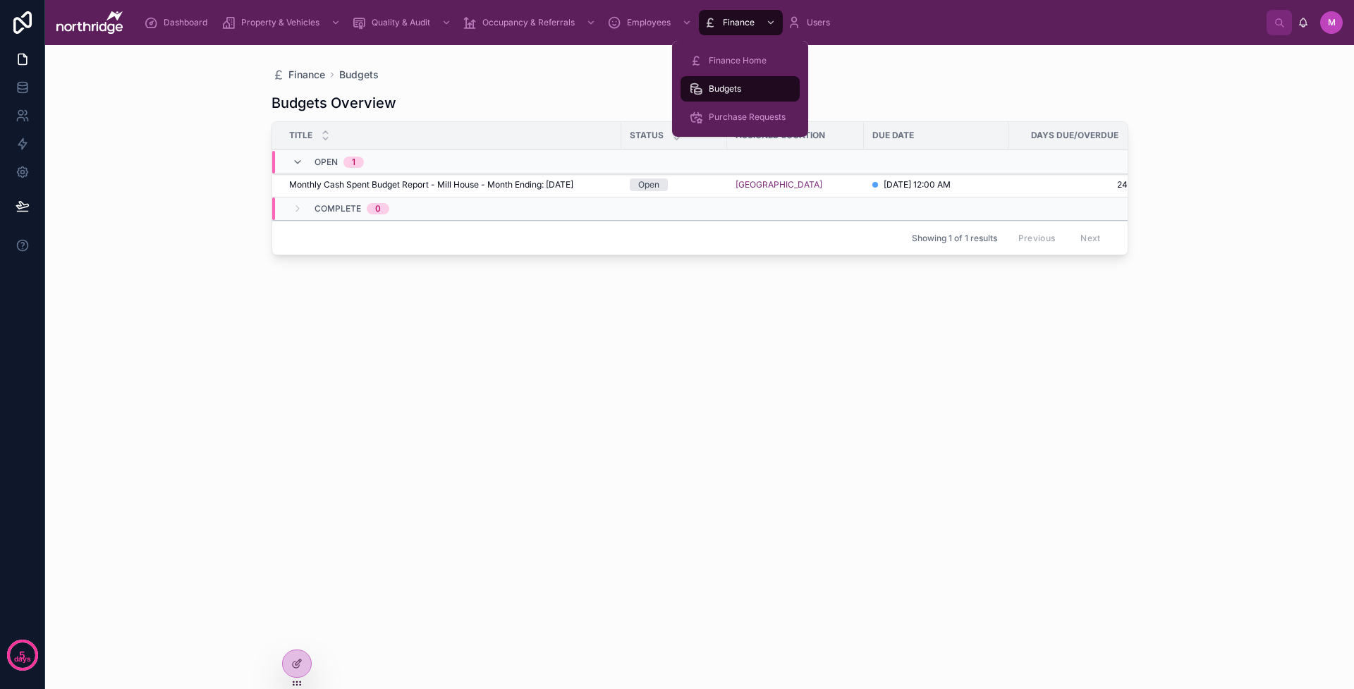
click at [737, 119] on span "Purchase Requests" at bounding box center [747, 116] width 77 height 11
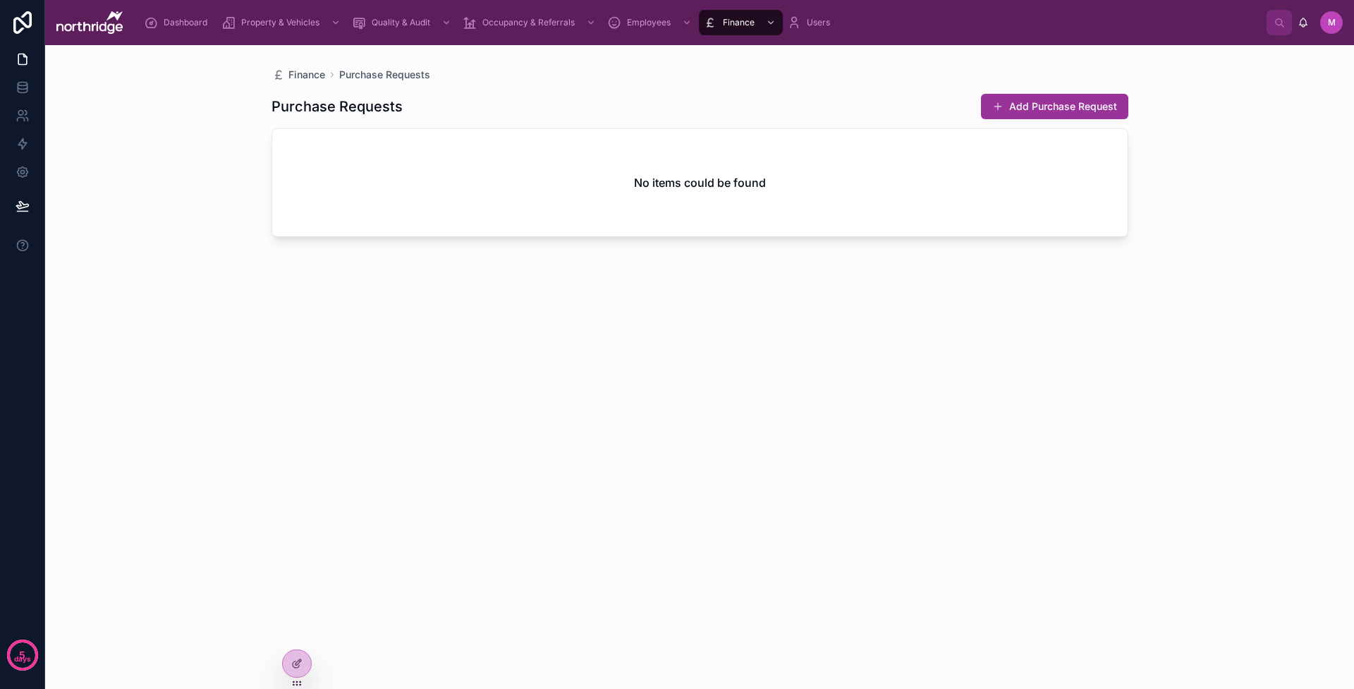
click at [303, 666] on div at bounding box center [297, 663] width 28 height 27
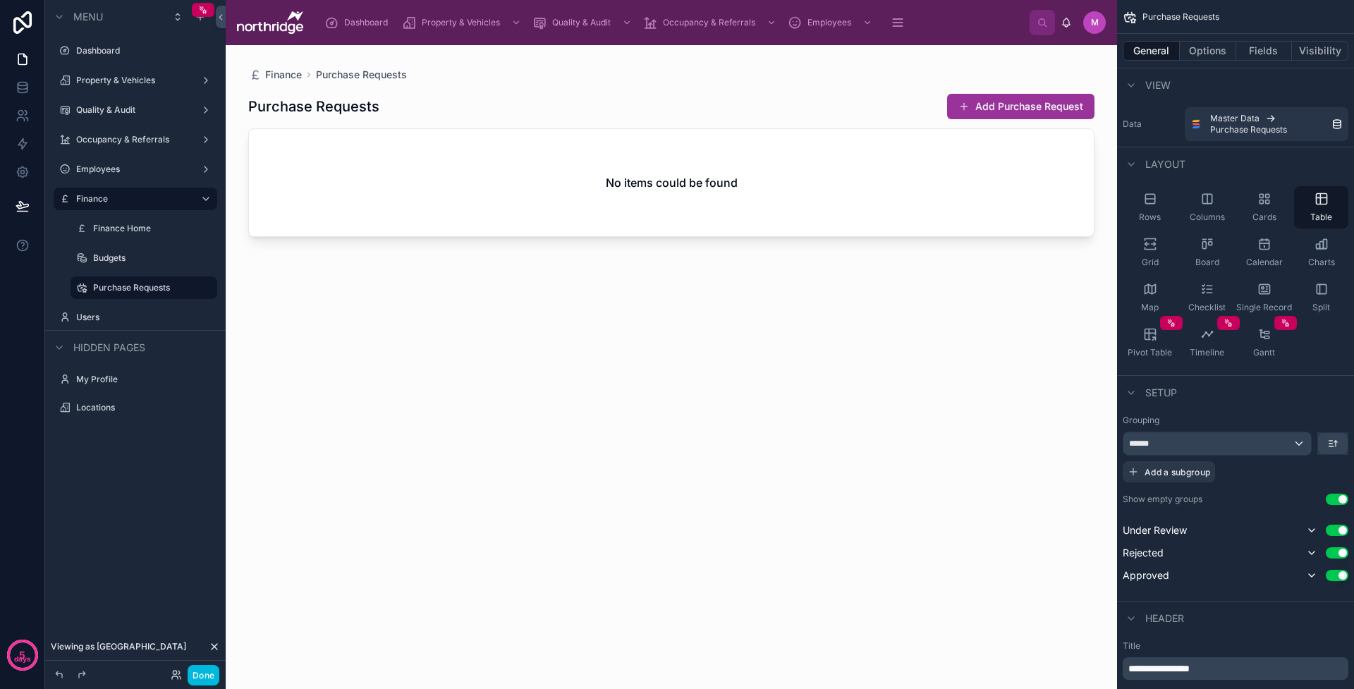
click at [207, 682] on button "Done" at bounding box center [204, 675] width 32 height 20
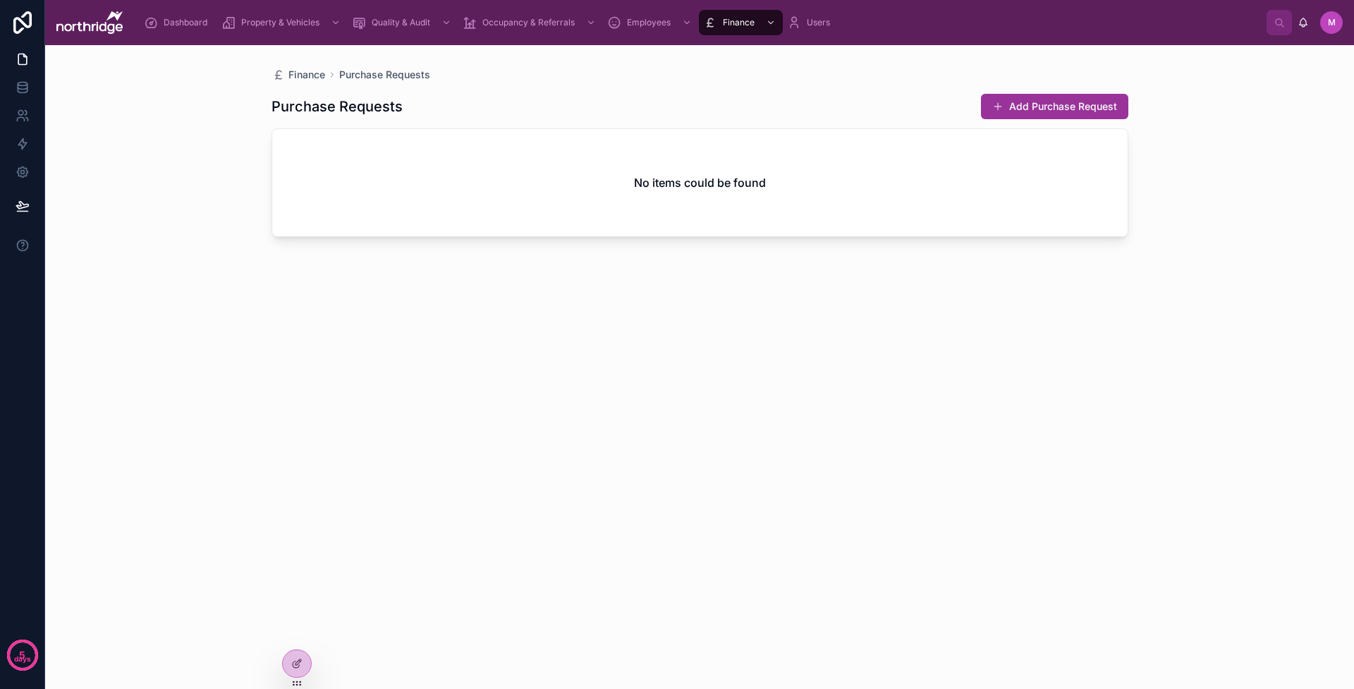
click at [0, 0] on icon at bounding box center [0, 0] width 0 height 0
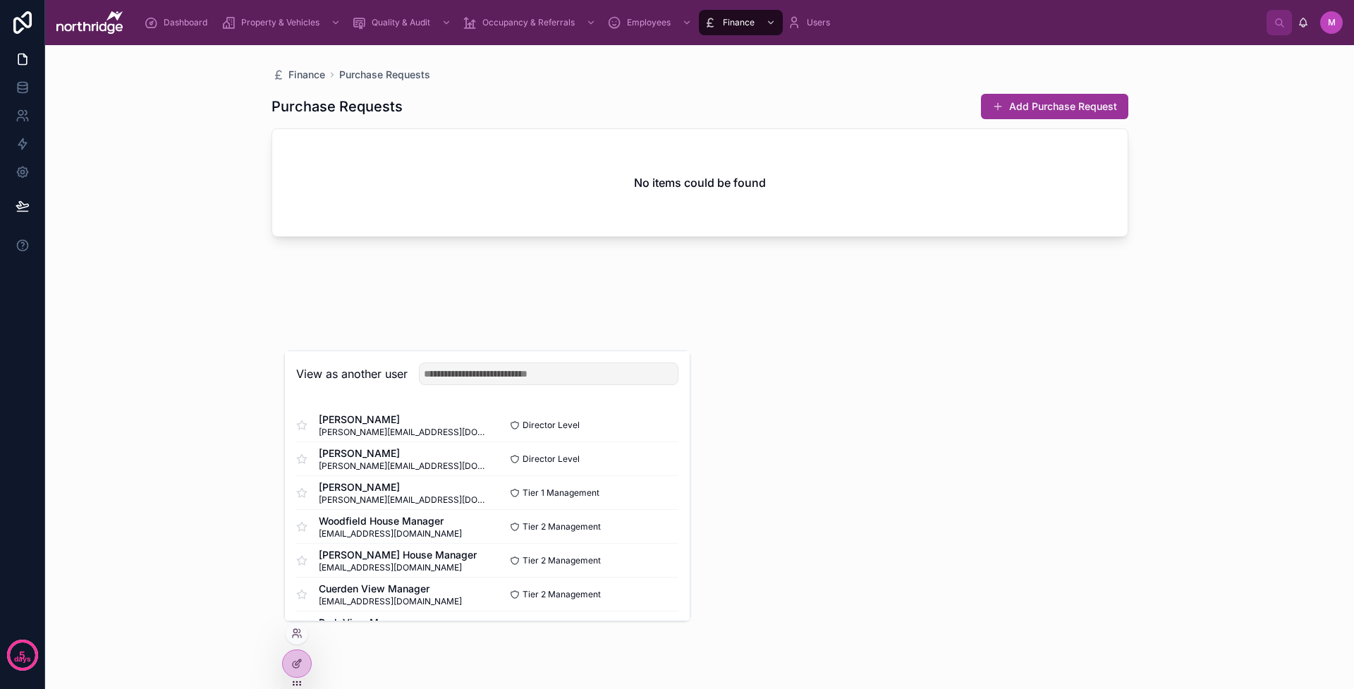
click at [0, 0] on button "Select" at bounding box center [0, 0] width 0 height 0
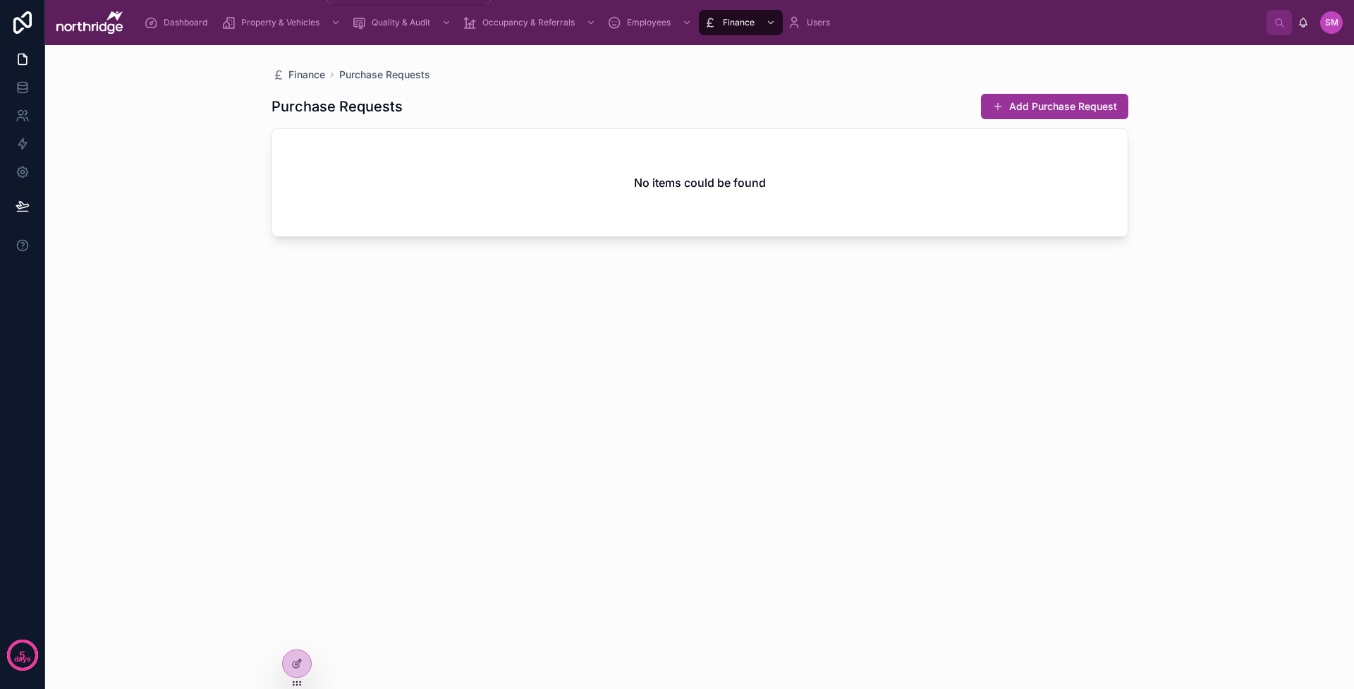
click at [174, 20] on span "Dashboard" at bounding box center [186, 22] width 44 height 11
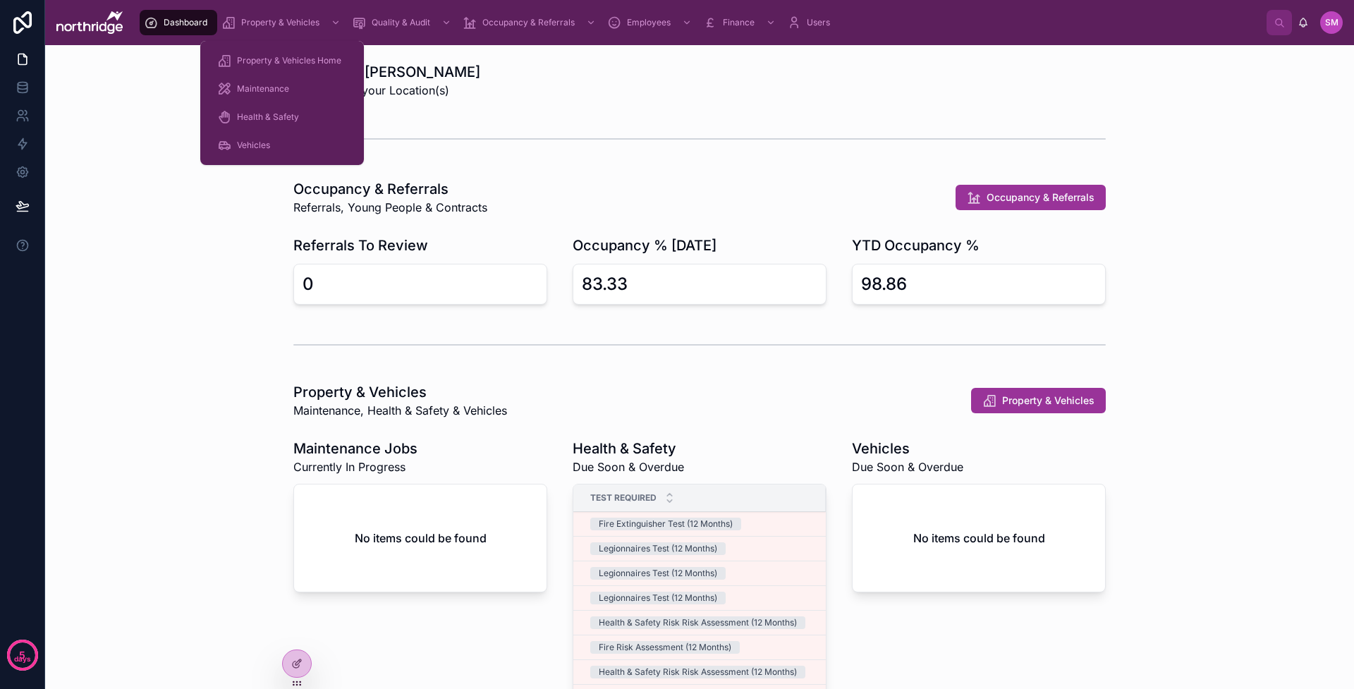
click at [268, 114] on span "Health & Safety" at bounding box center [268, 116] width 62 height 11
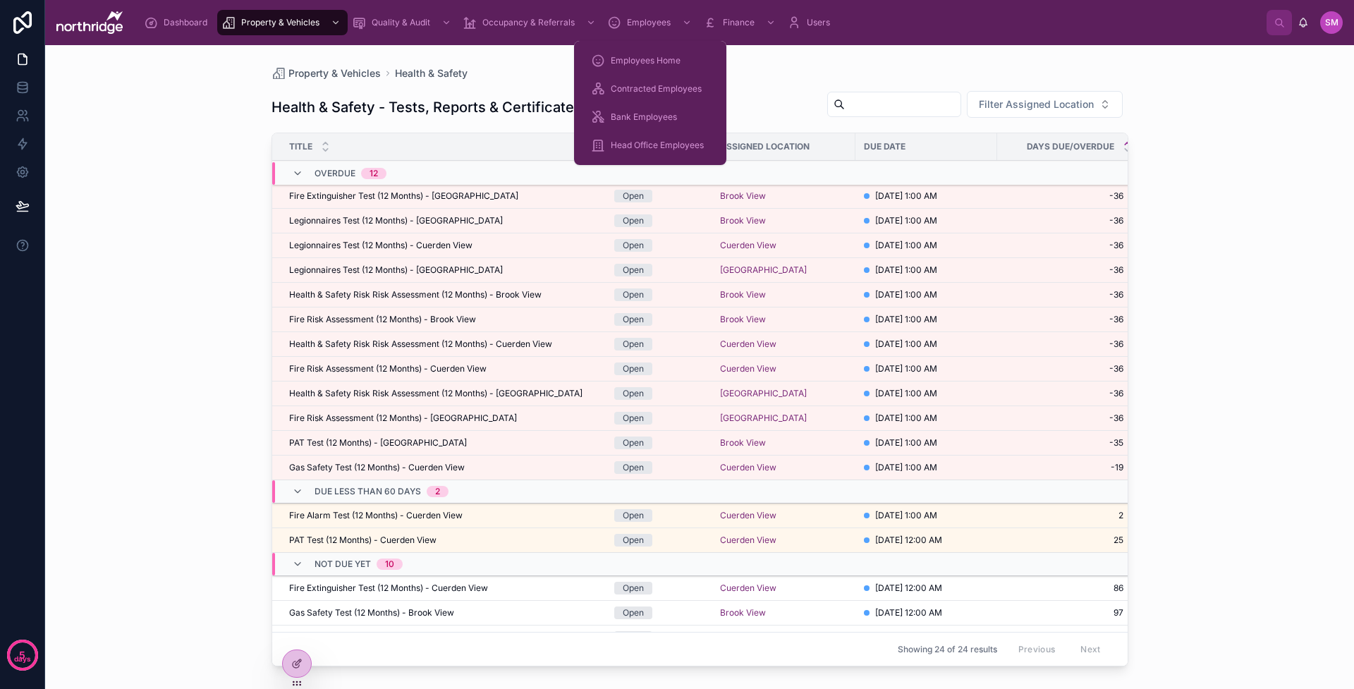
click at [631, 61] on span "Employees Home" at bounding box center [646, 60] width 70 height 11
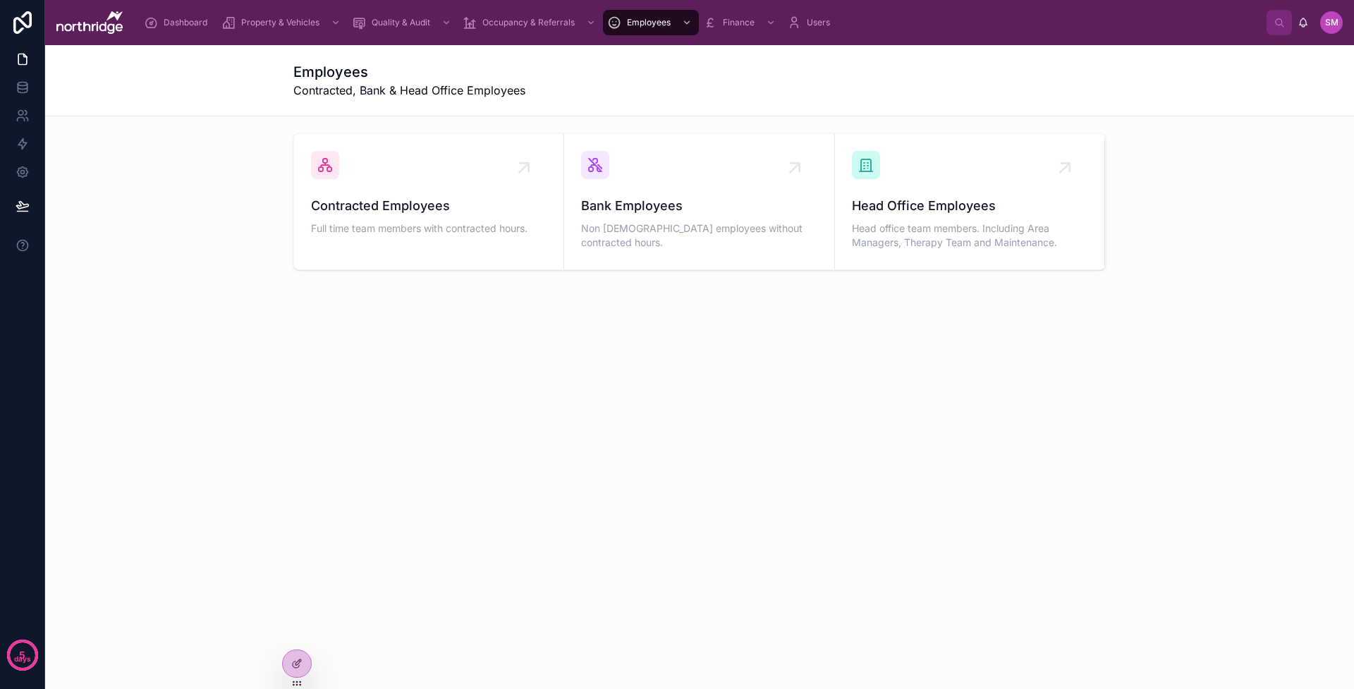
click at [475, 212] on span "Contracted Employees" at bounding box center [429, 206] width 236 height 20
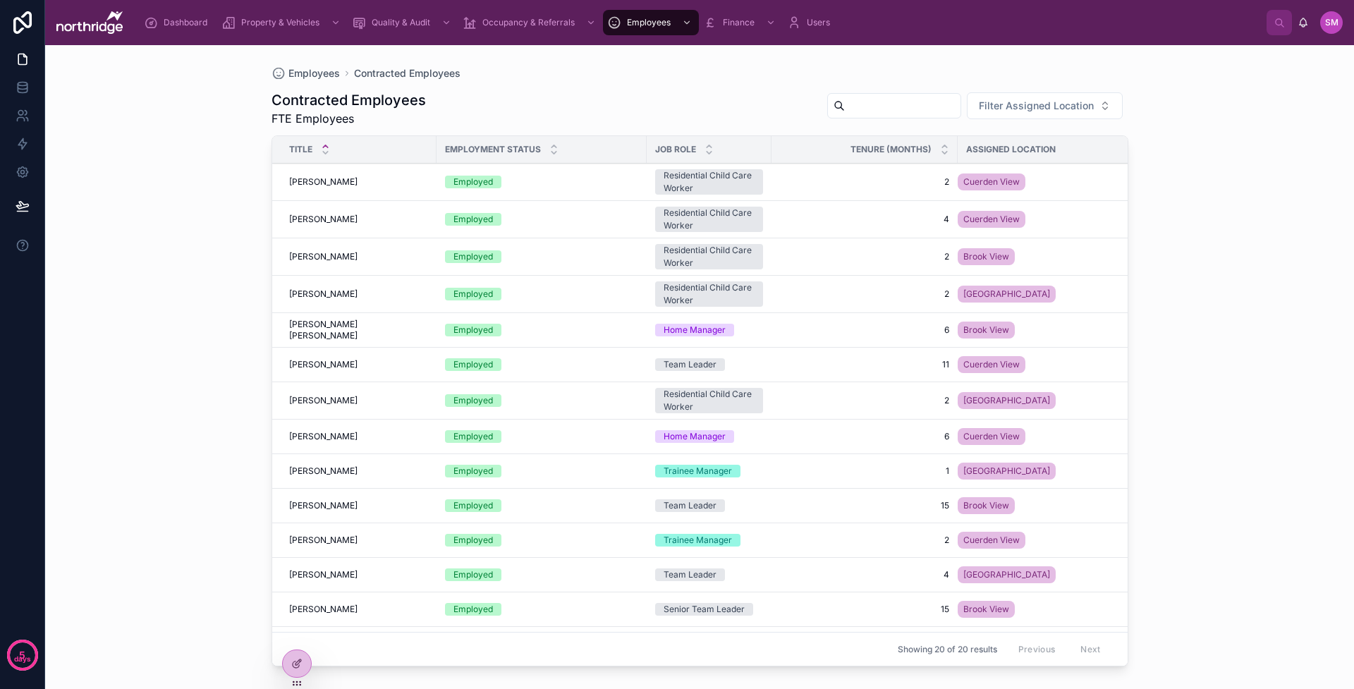
click at [1094, 112] on button "Filter Assigned Location" at bounding box center [1045, 105] width 156 height 27
click at [1029, 189] on div "Cuerden View" at bounding box center [1045, 185] width 196 height 23
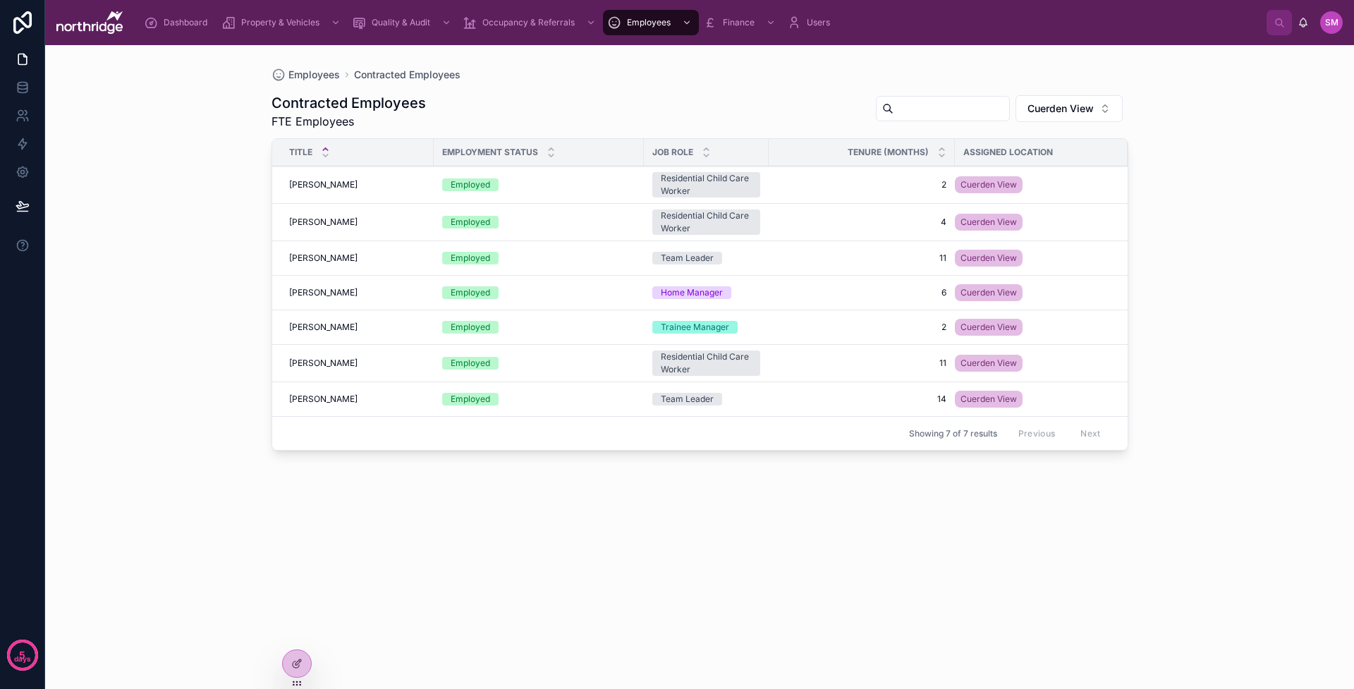
click at [1072, 112] on span "Cuerden View" at bounding box center [1061, 109] width 66 height 14
click at [1031, 189] on span "[GEOGRAPHIC_DATA]" at bounding box center [1026, 188] width 101 height 14
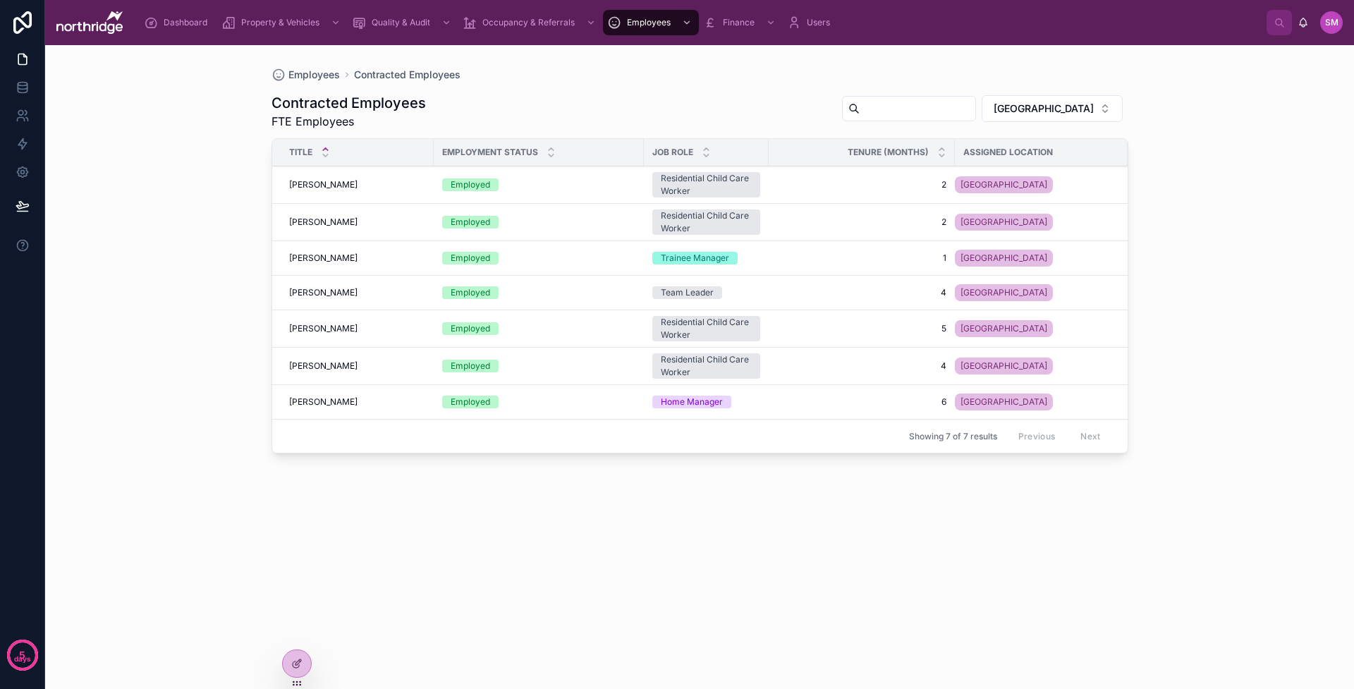
click at [759, 92] on div "Contracted Employees FTE Employees Woodfield House Title Employment Status Job …" at bounding box center [700, 377] width 857 height 590
click at [807, 17] on span "Users" at bounding box center [818, 22] width 23 height 11
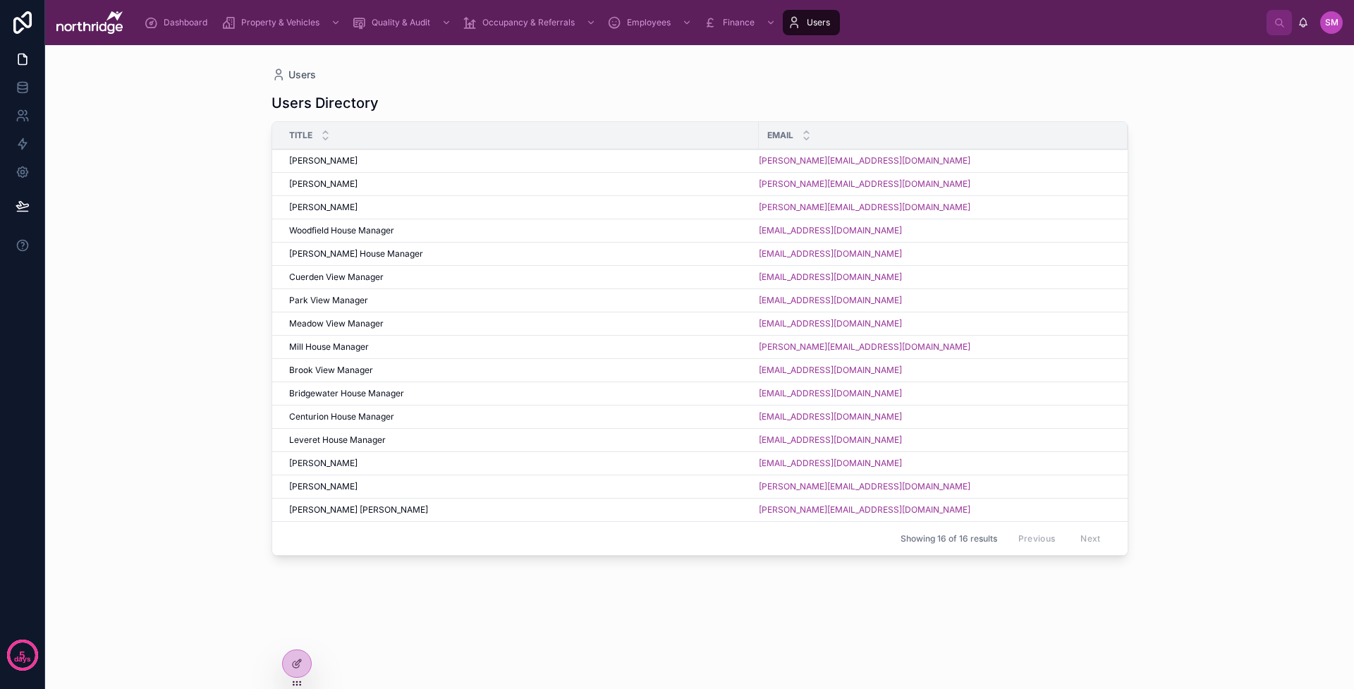
click at [357, 207] on div "Sarah McClure Sarah McClure" at bounding box center [519, 207] width 461 height 11
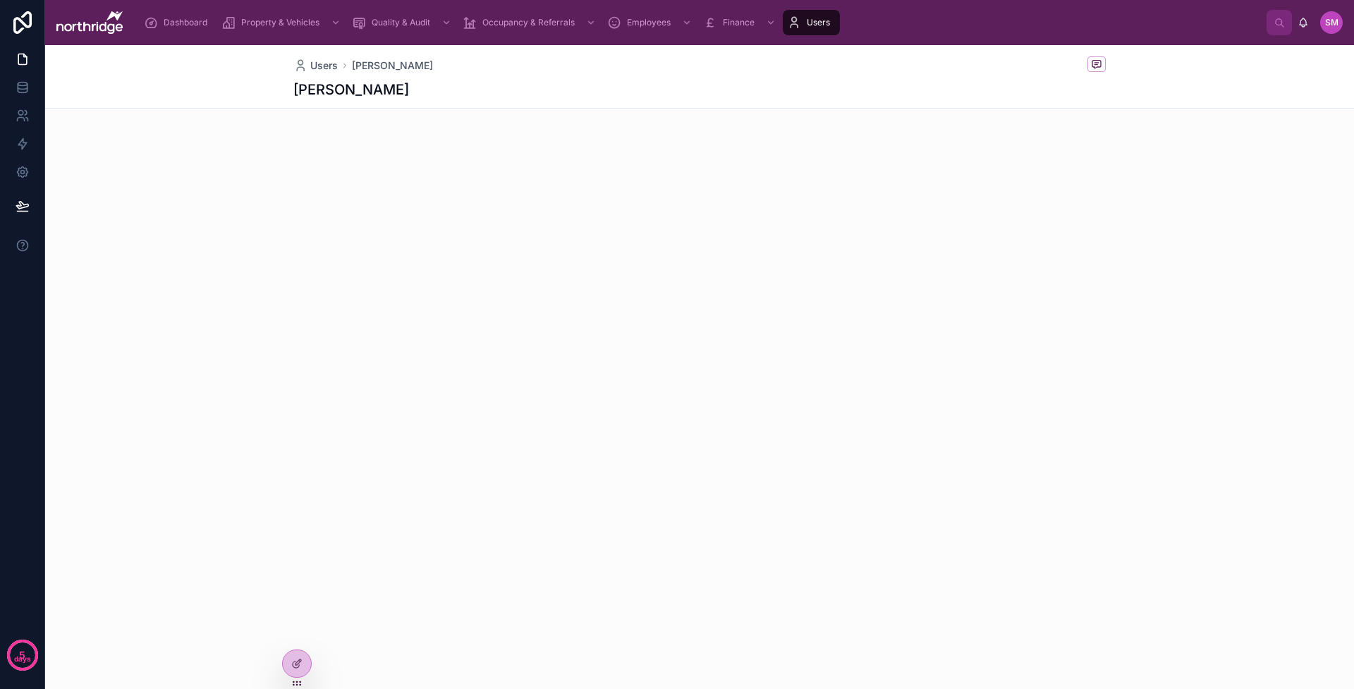
click at [0, 0] on icon at bounding box center [0, 0] width 0 height 0
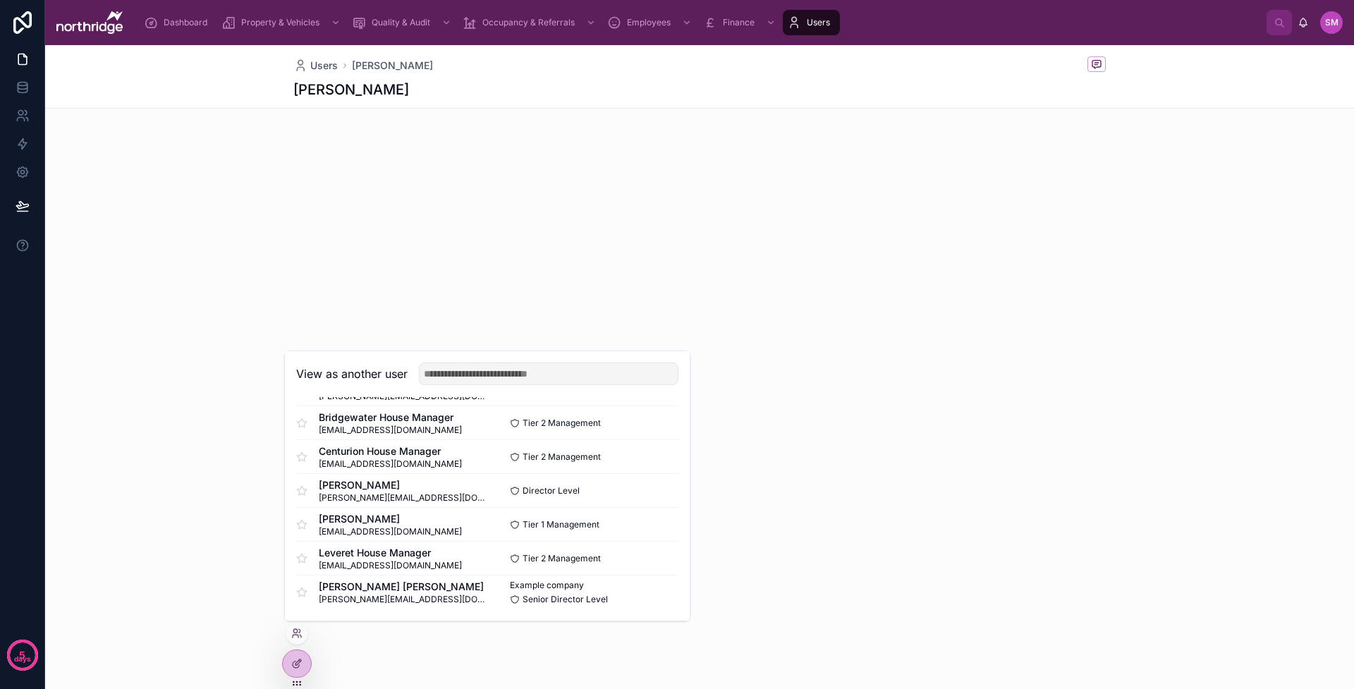
scroll to position [341, 0]
click at [0, 0] on button "Select" at bounding box center [0, 0] width 0 height 0
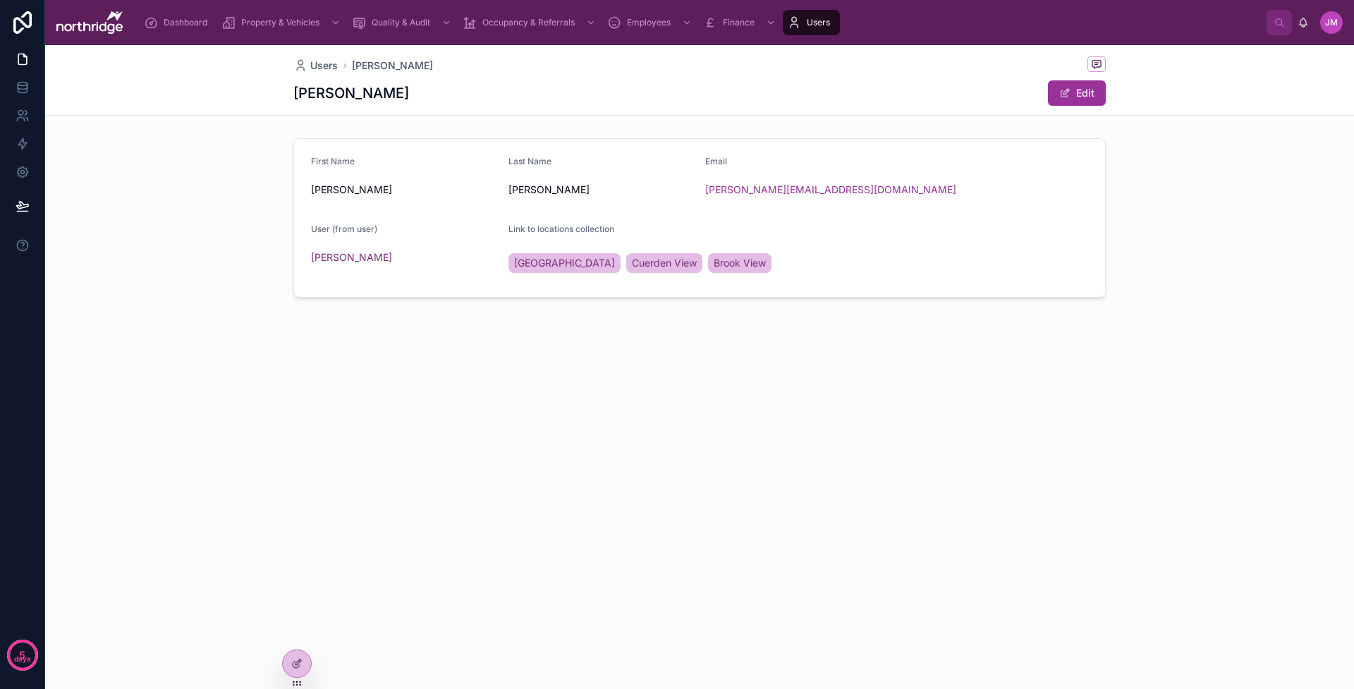
click at [1072, 99] on button "Edit" at bounding box center [1077, 92] width 58 height 25
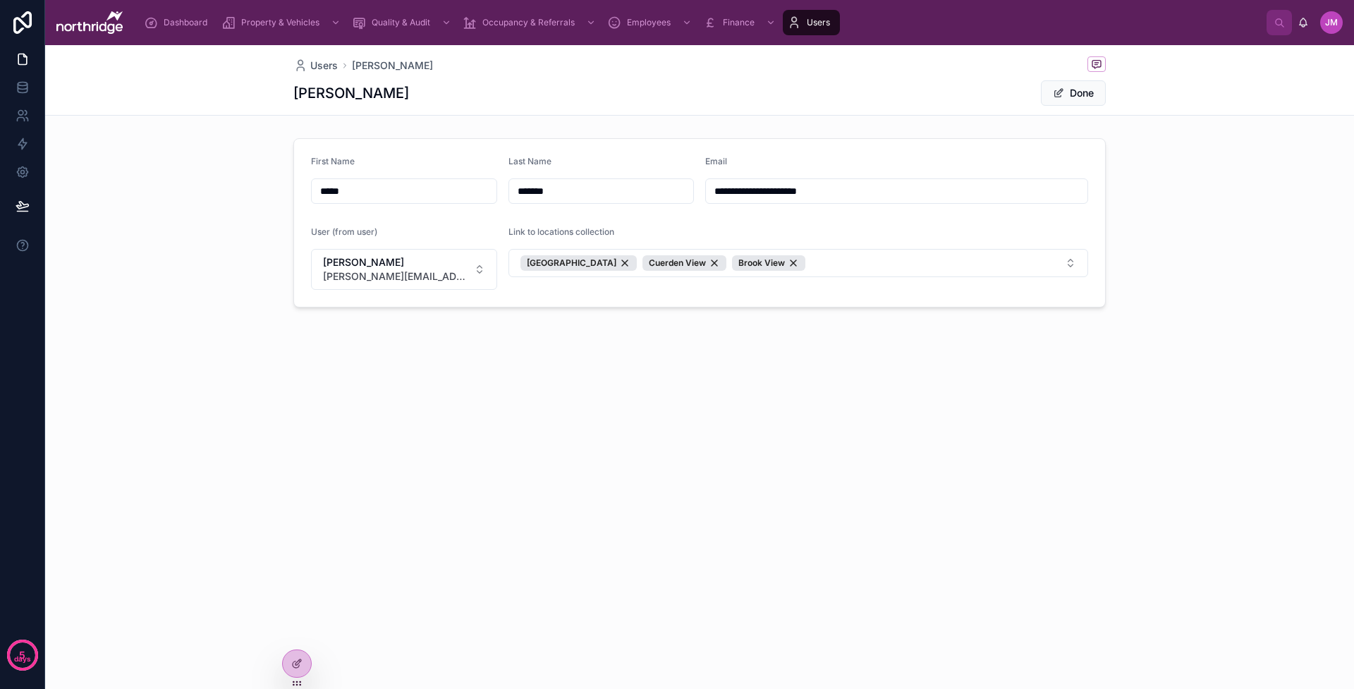
click at [920, 265] on button "Woodfield House Cuerden View Brook View" at bounding box center [799, 263] width 581 height 28
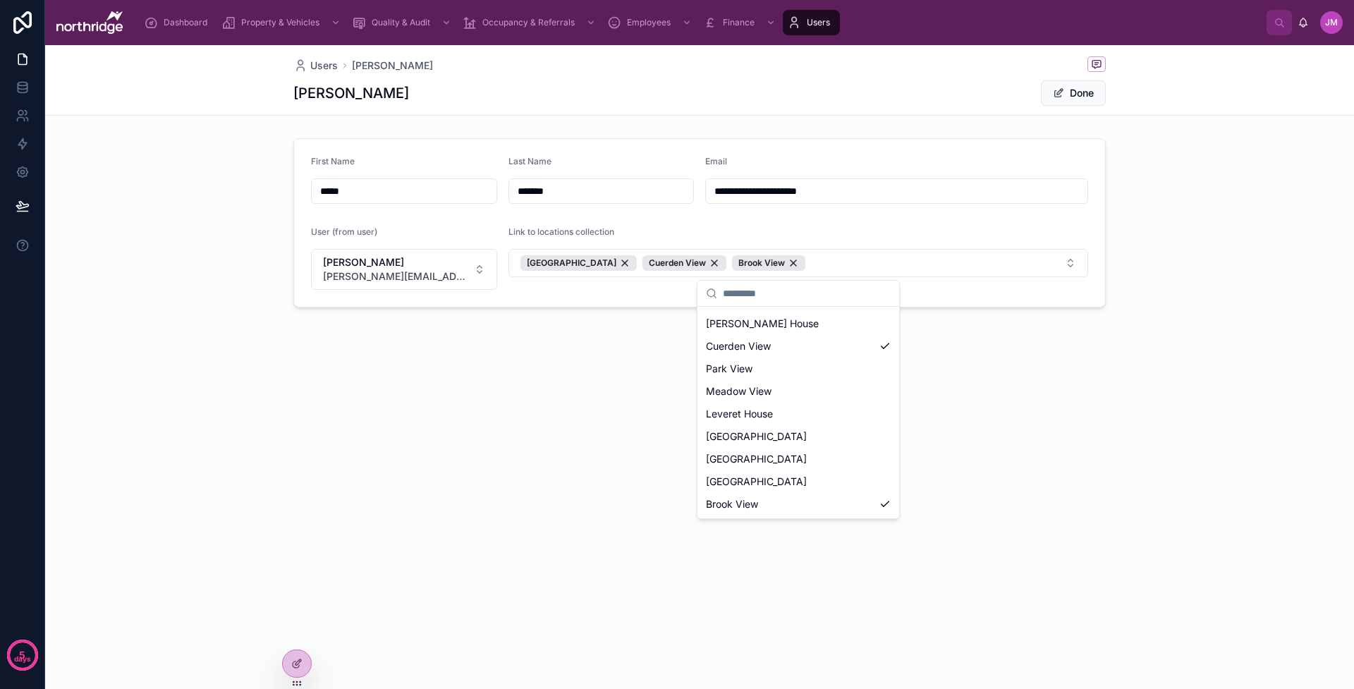
scroll to position [133, 0]
click at [799, 436] on div "[GEOGRAPHIC_DATA]" at bounding box center [798, 436] width 196 height 23
click at [954, 406] on div "**********" at bounding box center [699, 367] width 1309 height 644
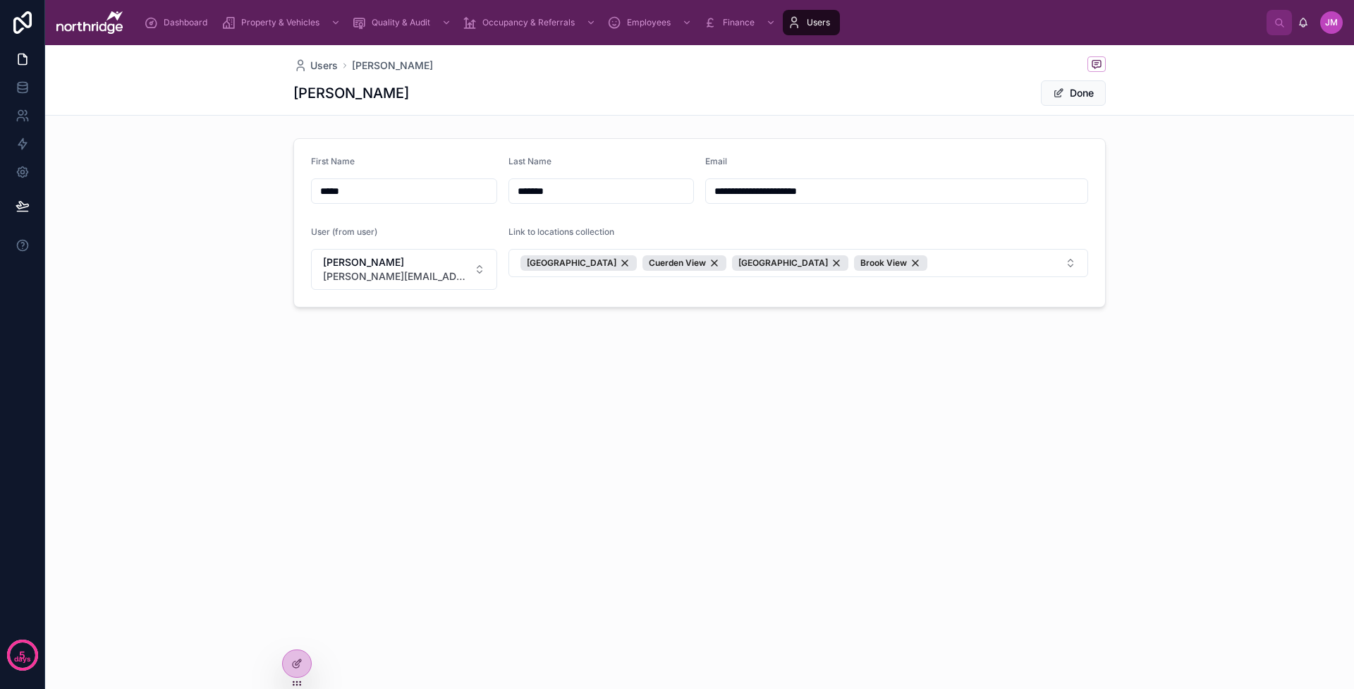
click at [1059, 95] on span at bounding box center [1058, 92] width 11 height 11
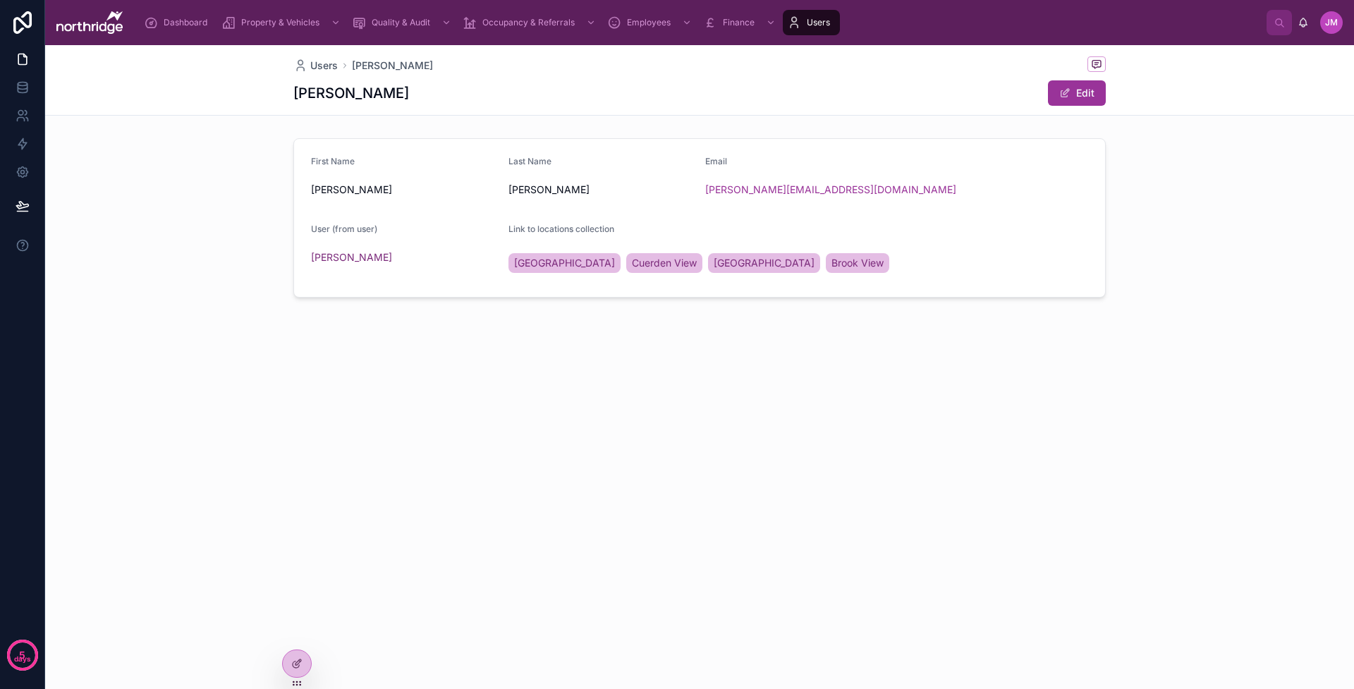
click at [332, 66] on span "Users" at bounding box center [324, 66] width 28 height 14
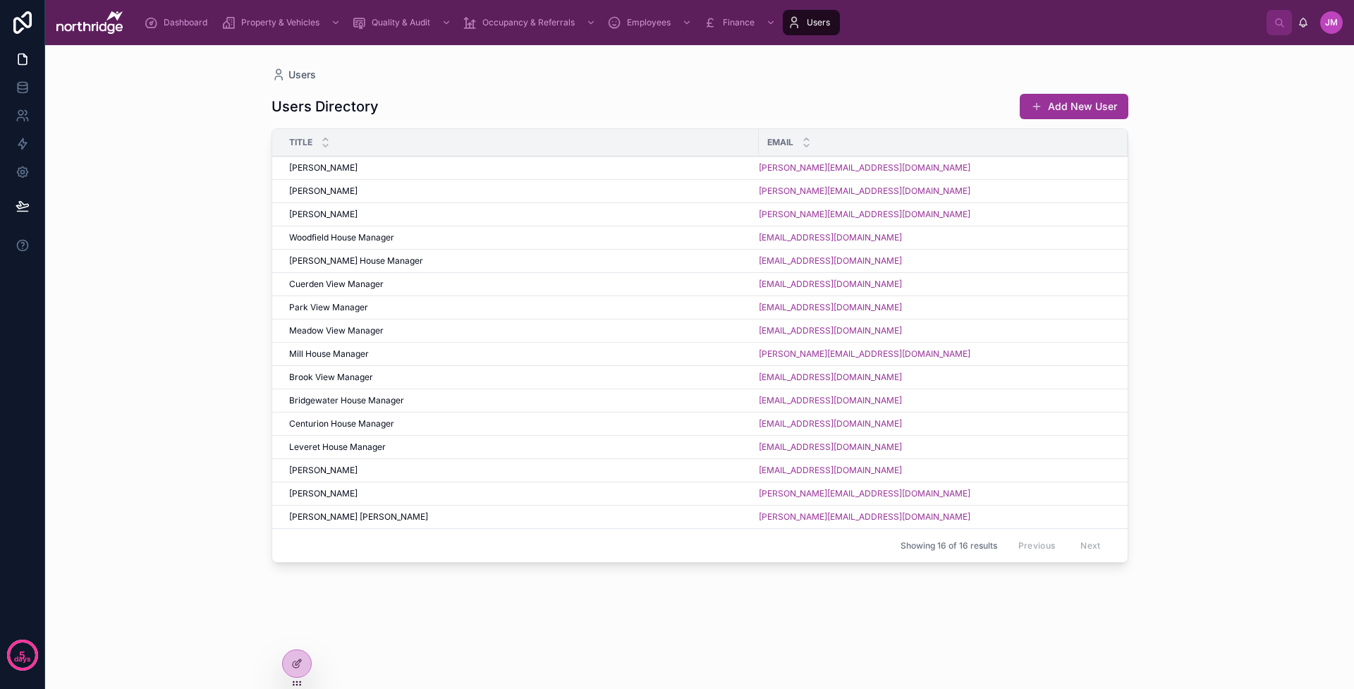
click at [688, 468] on div "Paula Normanton Paula Normanton" at bounding box center [519, 470] width 461 height 11
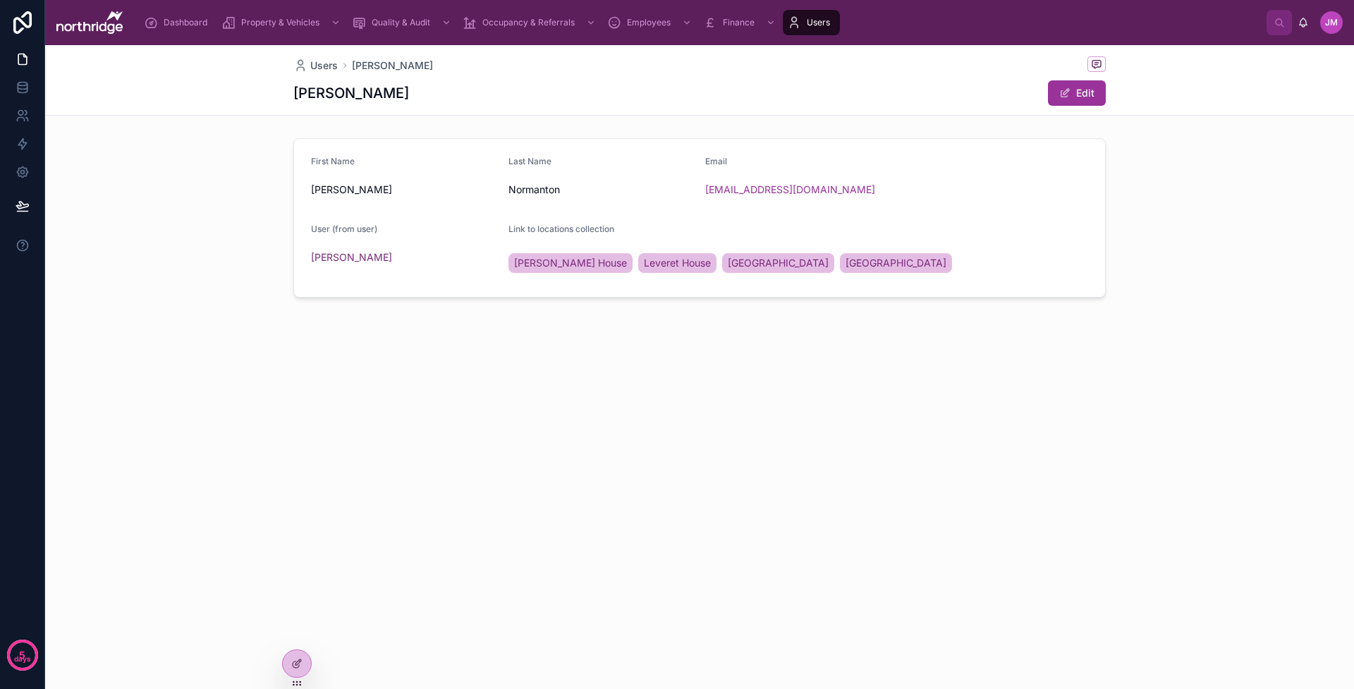
click at [333, 65] on span "Users" at bounding box center [324, 66] width 28 height 14
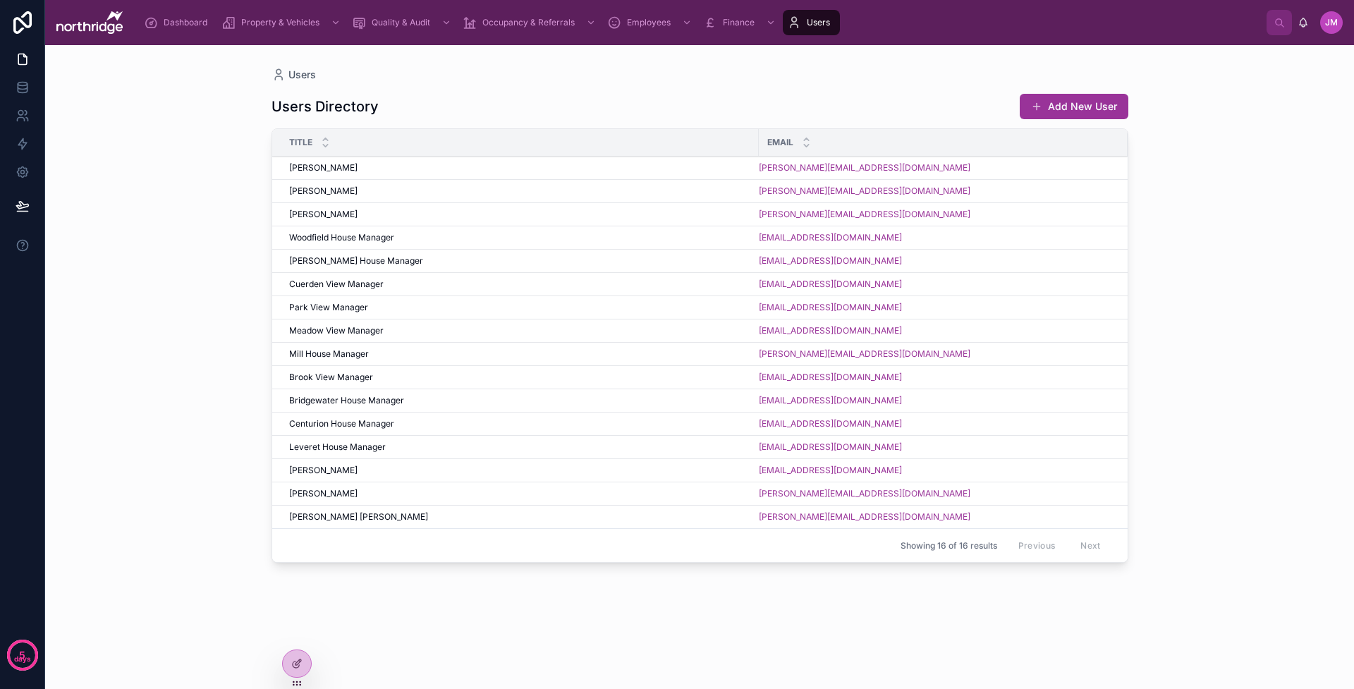
click at [609, 493] on div "Claire Denby Claire Denby" at bounding box center [519, 493] width 461 height 11
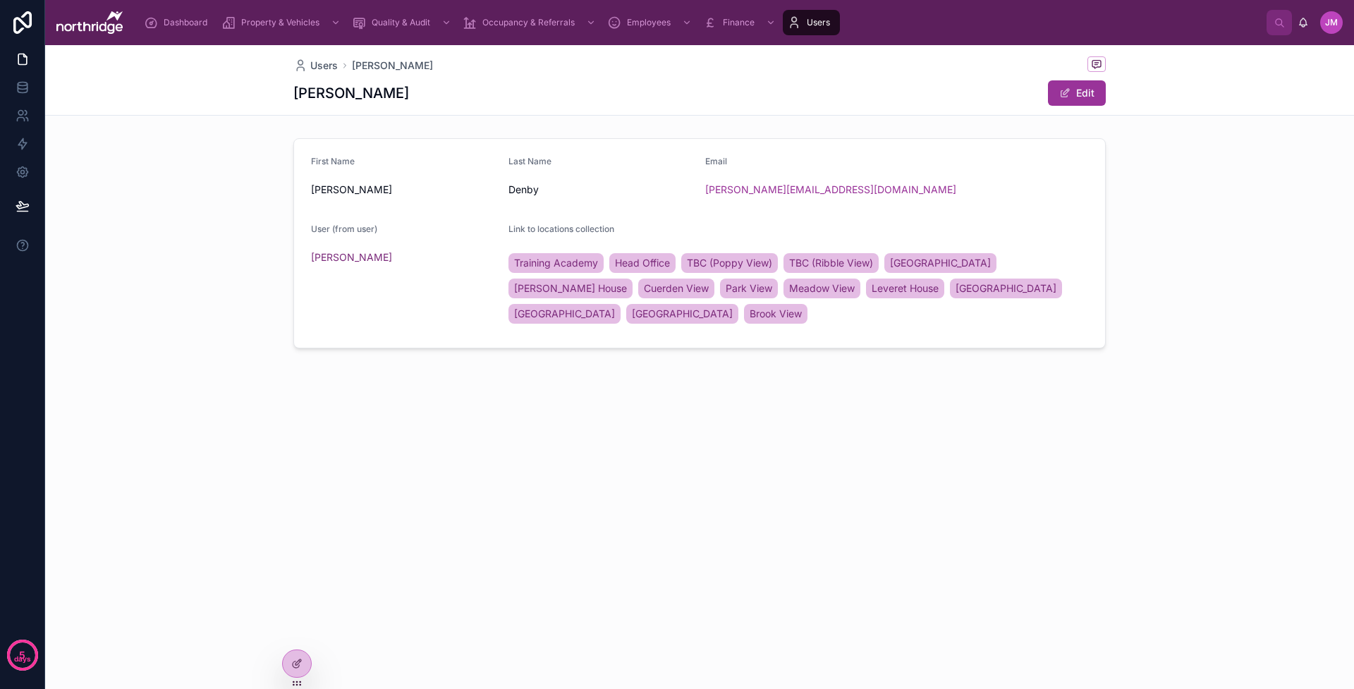
click at [676, 391] on div "Users Claire Denby Claire Denby Edit First Name Claire Last Name Denby Email c.…" at bounding box center [699, 244] width 1309 height 399
click at [182, 18] on span "Dashboard" at bounding box center [186, 22] width 44 height 11
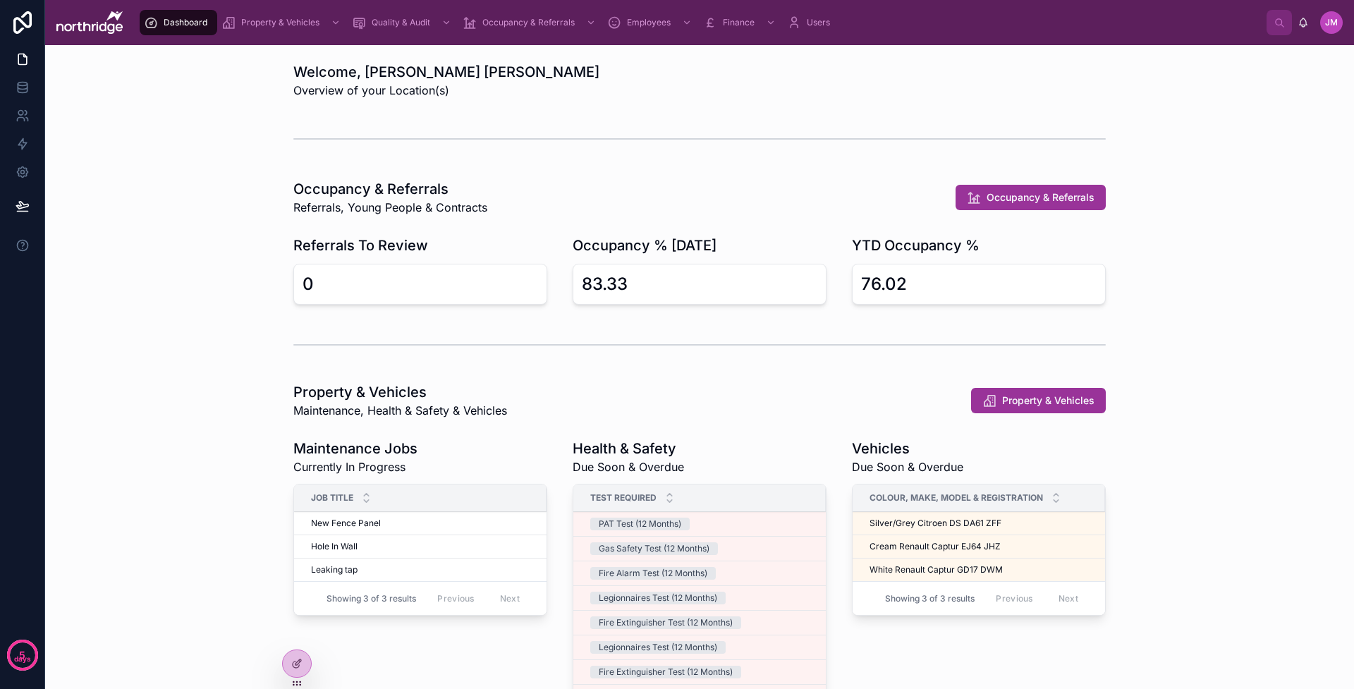
click at [1199, 181] on div "Occupancy & Referrals Referrals, Young People & Contracts Occupancy & Referrals…" at bounding box center [699, 242] width 1287 height 137
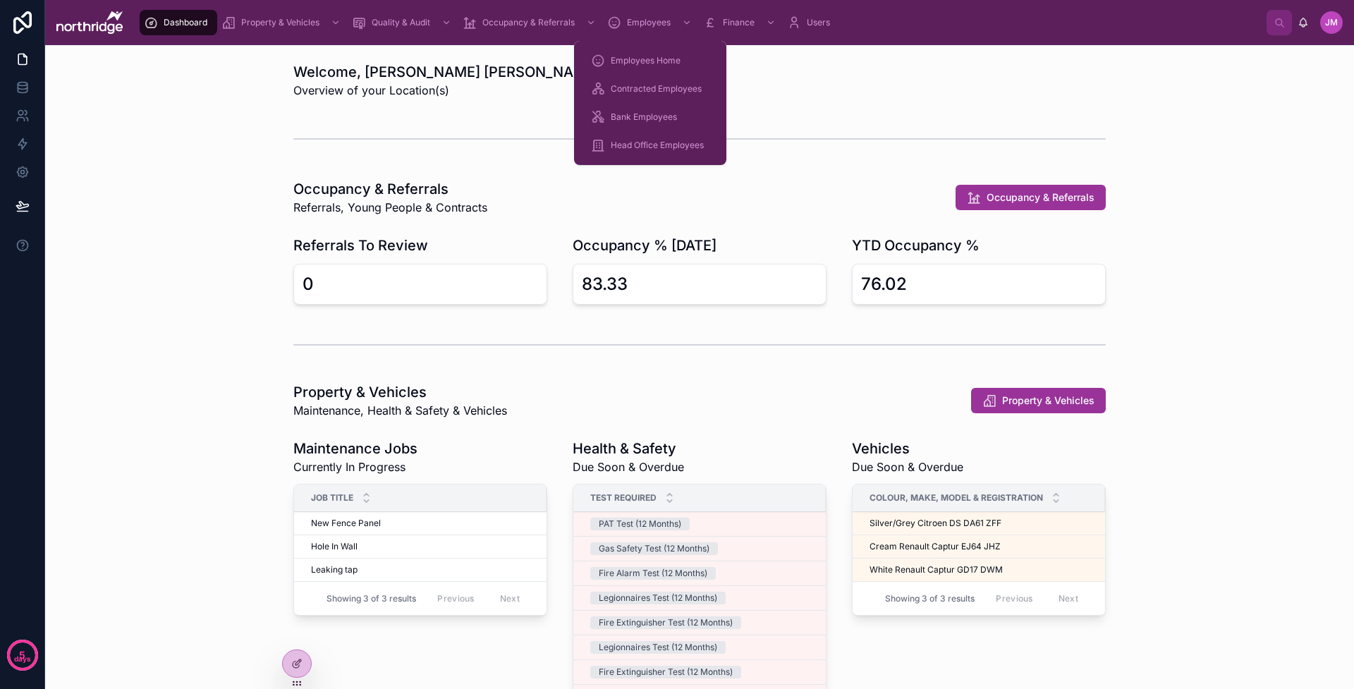
click at [642, 16] on div "Employees" at bounding box center [650, 22] width 87 height 23
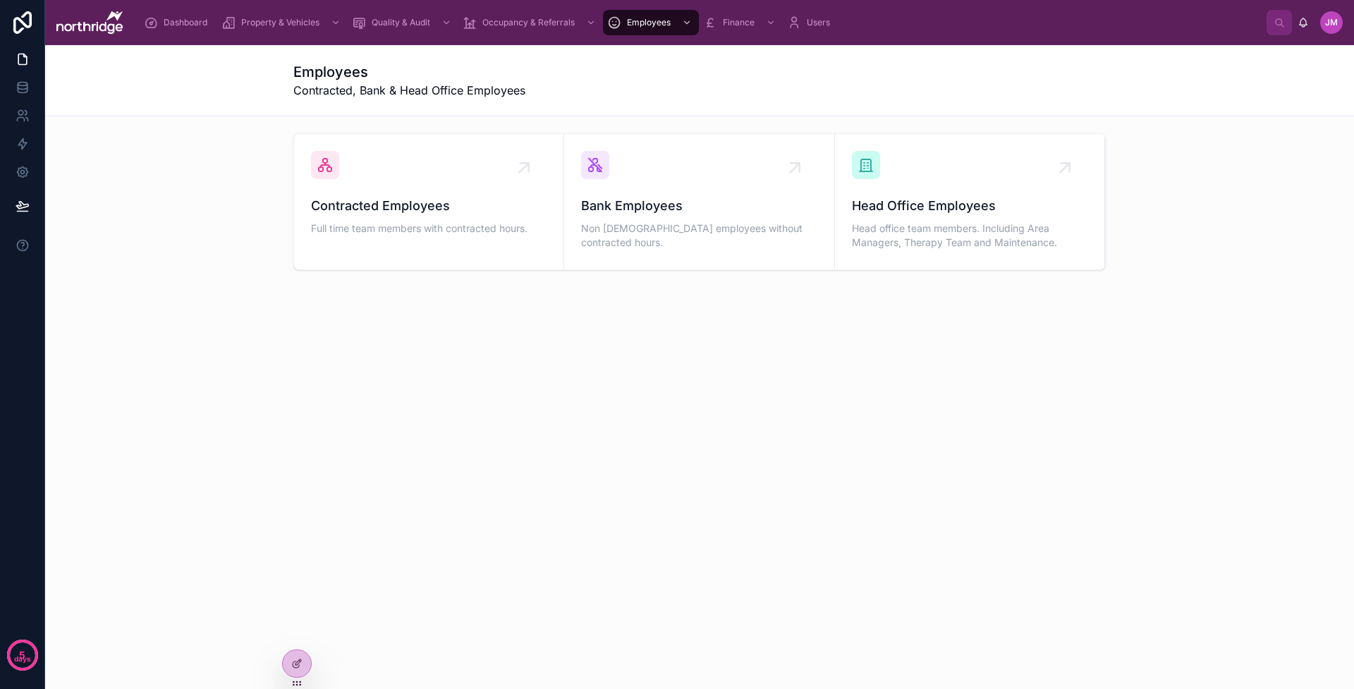
click at [515, 188] on div "Contracted Employees Full time team members with contracted hours." at bounding box center [429, 194] width 236 height 87
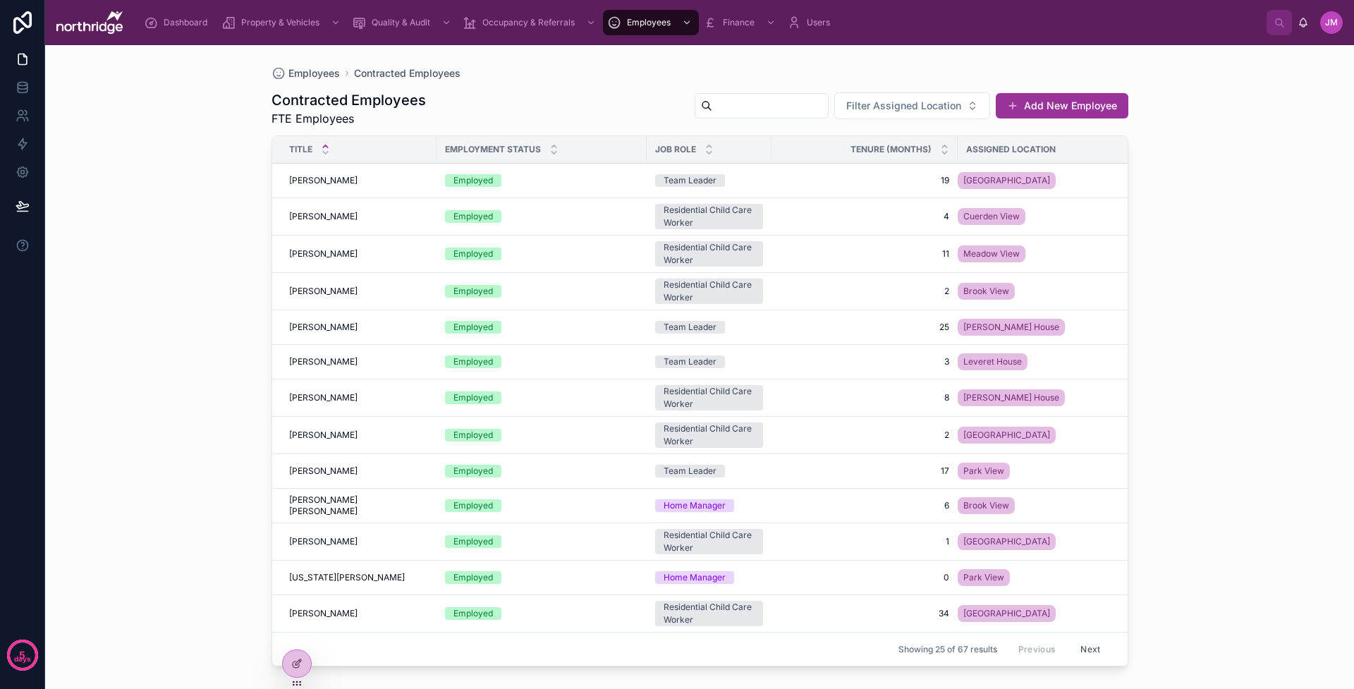
scroll to position [429, 0]
click at [1090, 648] on button "Next" at bounding box center [1091, 649] width 40 height 22
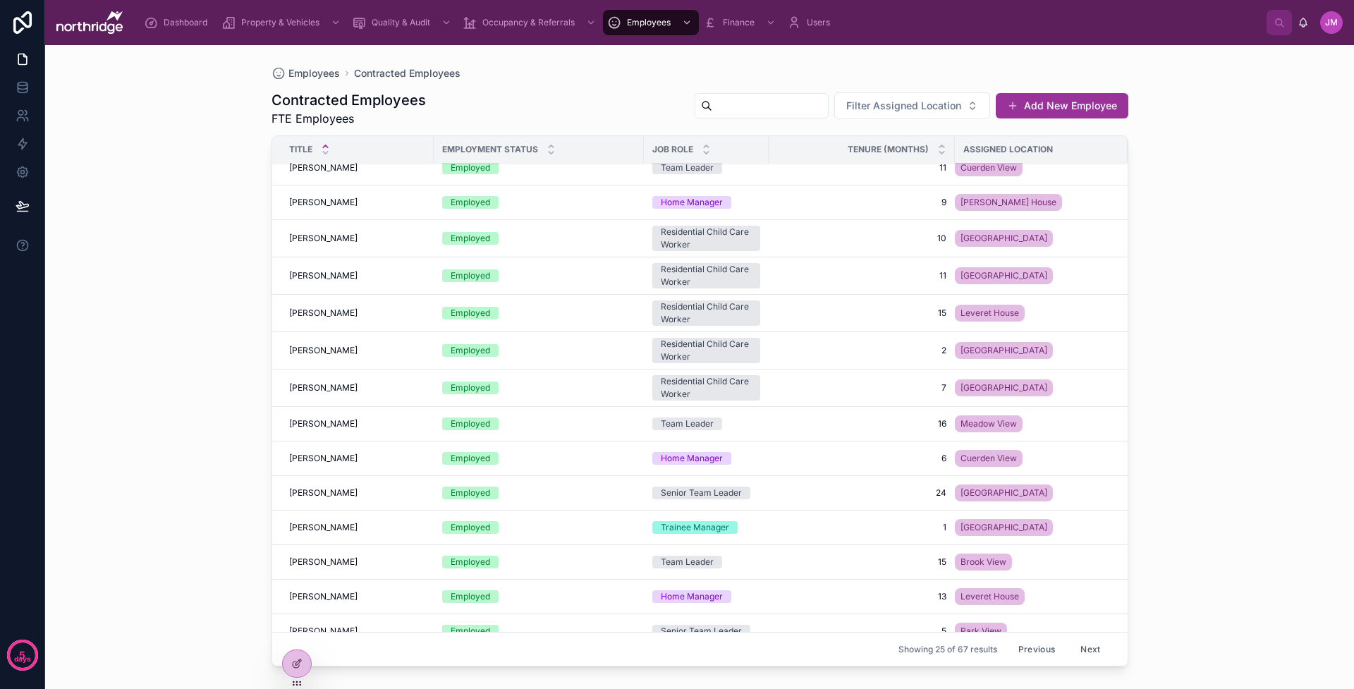
scroll to position [23, 0]
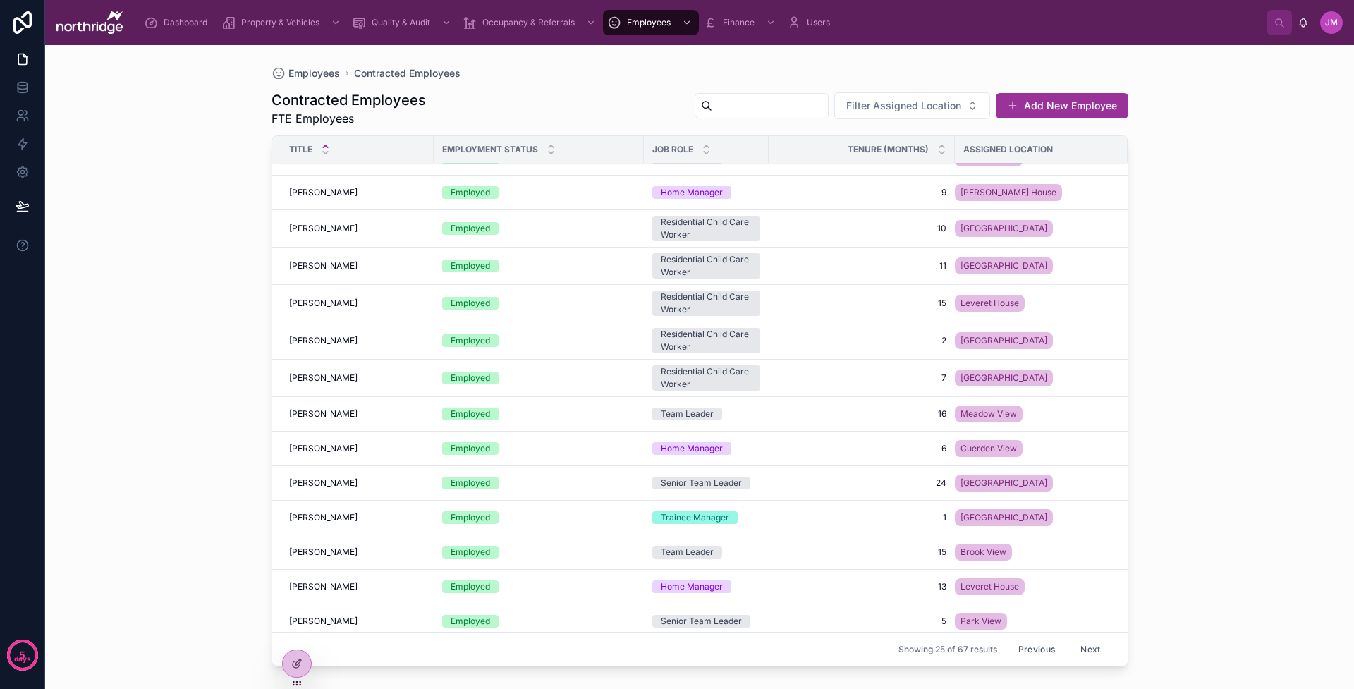
click at [0, 0] on icon at bounding box center [0, 0] width 0 height 0
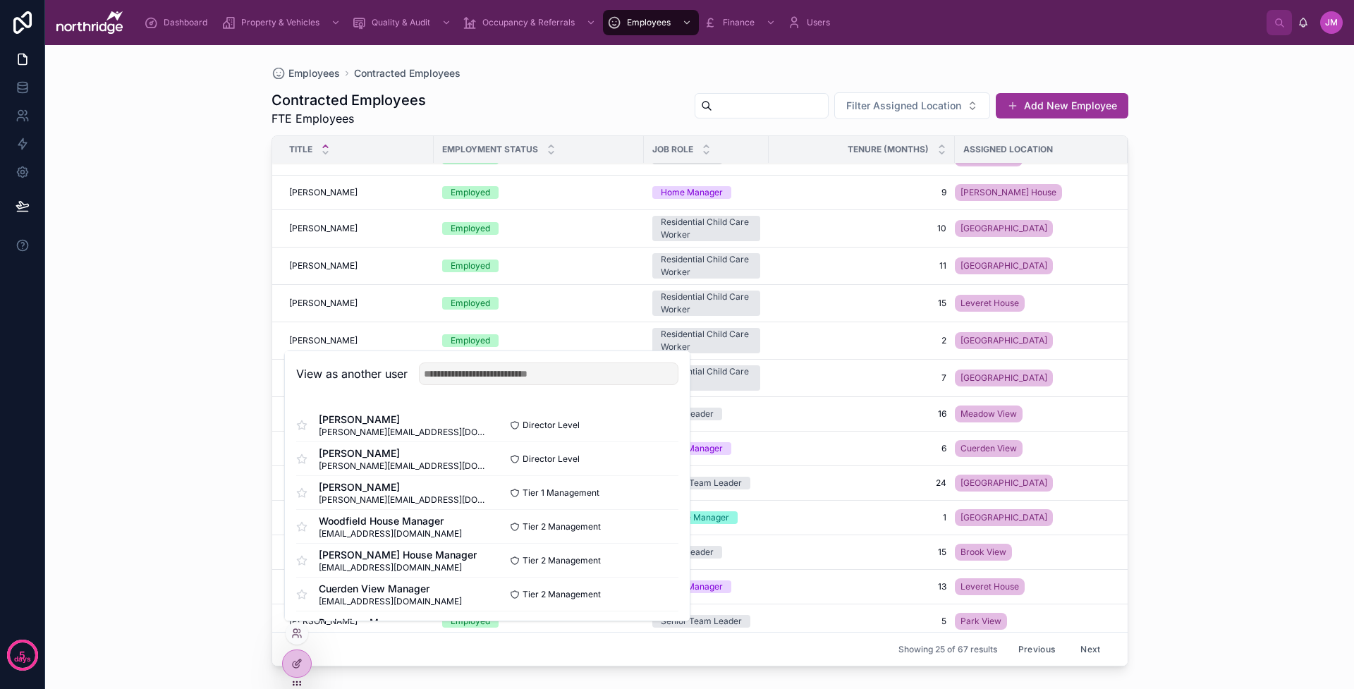
click at [0, 0] on button "Select" at bounding box center [0, 0] width 0 height 0
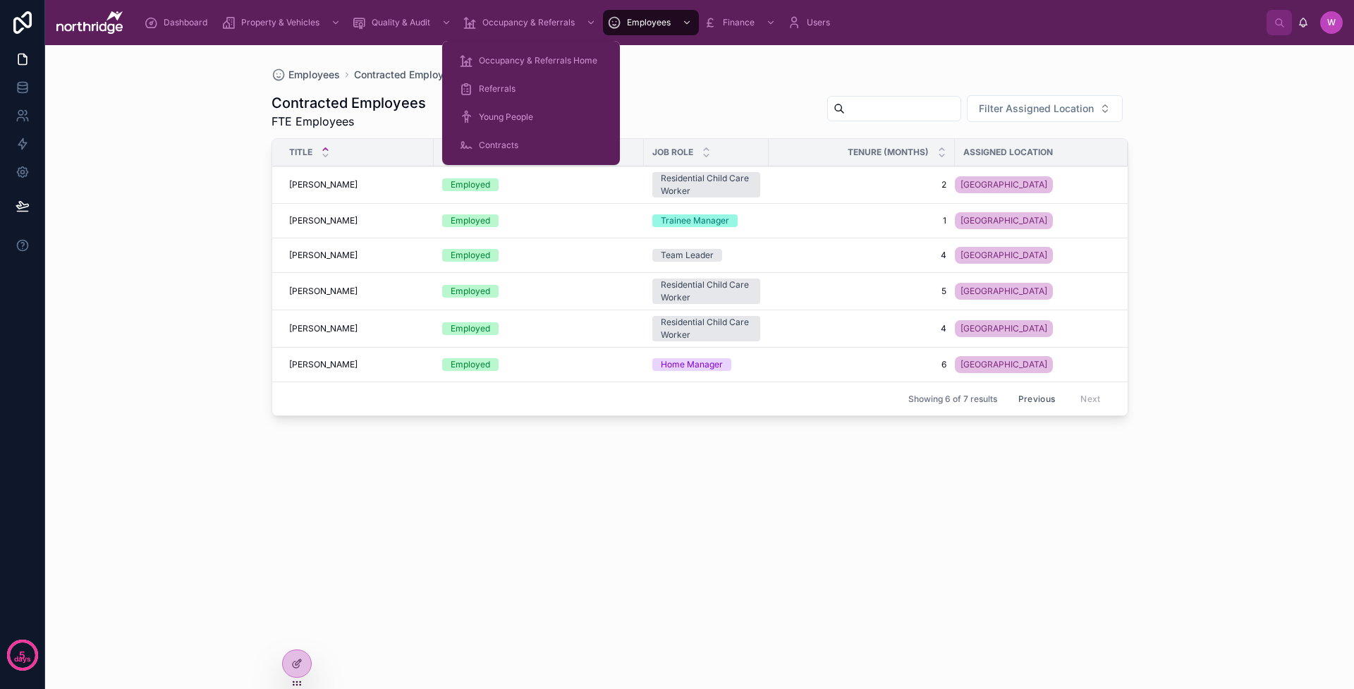
click at [492, 85] on span "Referrals" at bounding box center [497, 88] width 37 height 11
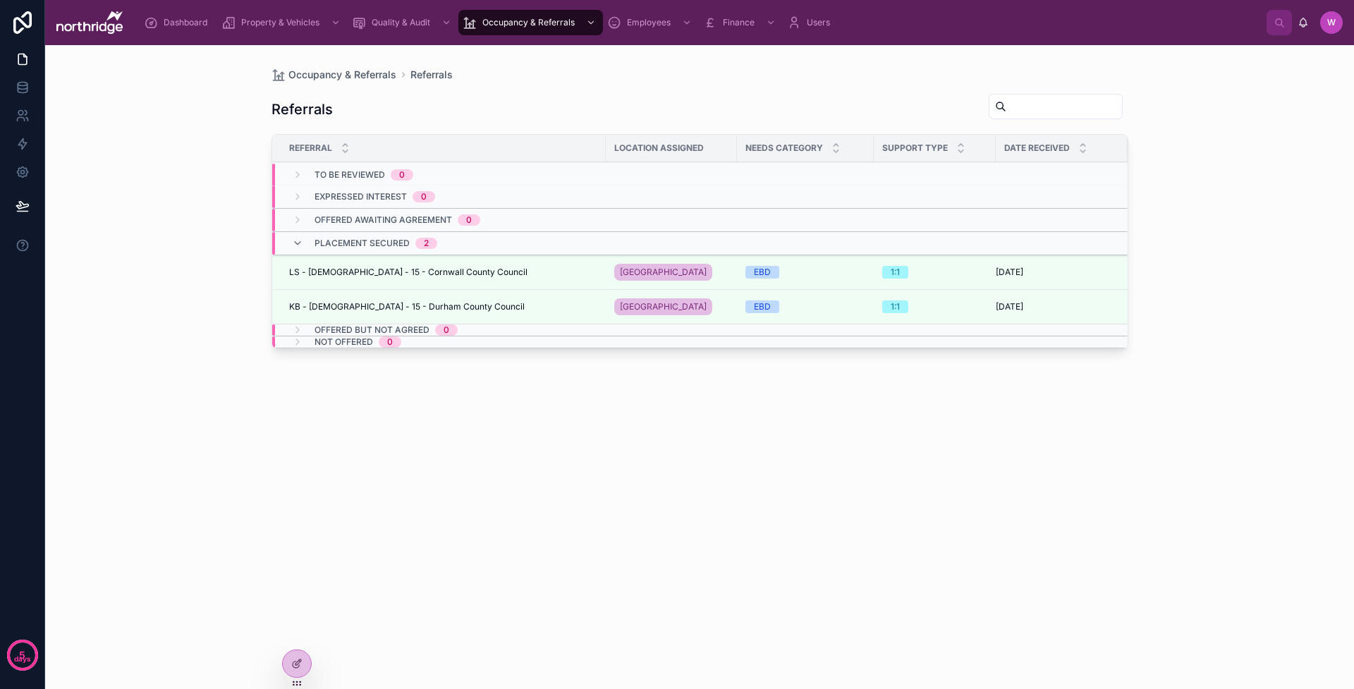
click at [584, 270] on div "LS - [DEMOGRAPHIC_DATA] - 15 - Cornwall County Council LS - [DEMOGRAPHIC_DATA] …" at bounding box center [443, 272] width 308 height 11
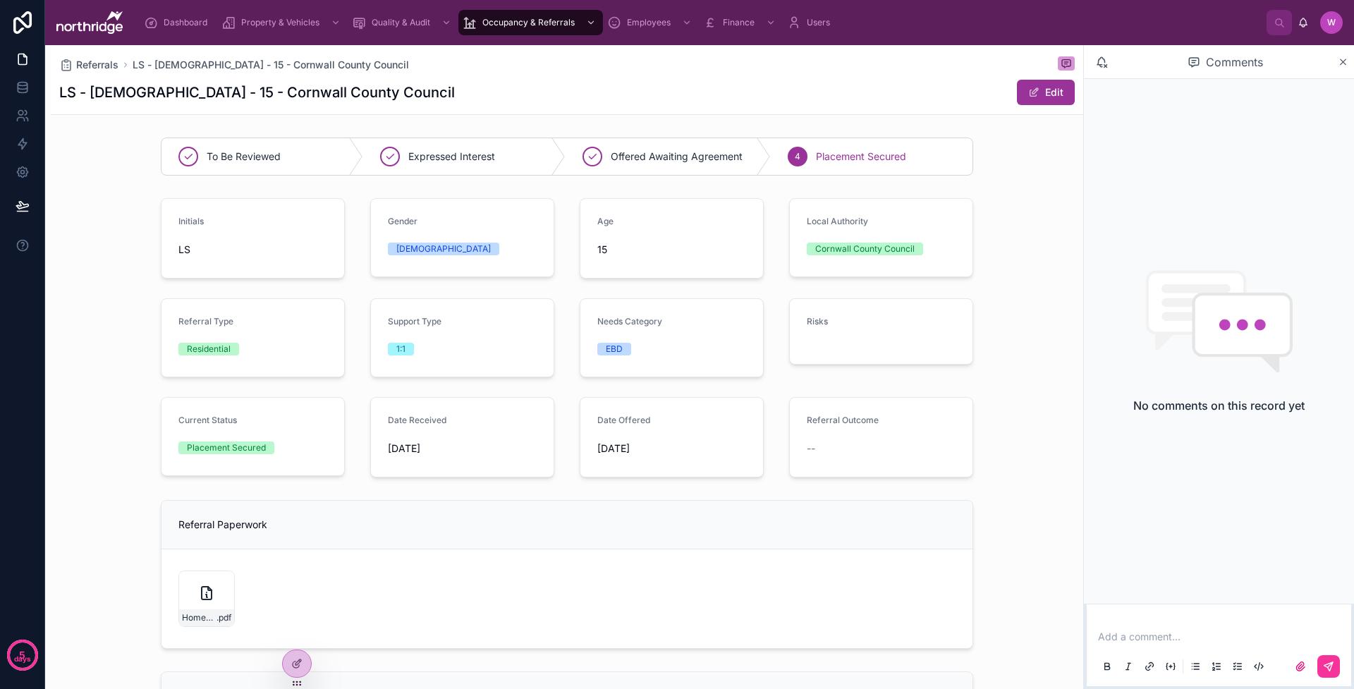
click at [1043, 86] on button "Edit" at bounding box center [1046, 92] width 58 height 25
click at [1052, 97] on button "Done" at bounding box center [1042, 92] width 65 height 25
click at [1346, 58] on icon at bounding box center [1343, 61] width 11 height 11
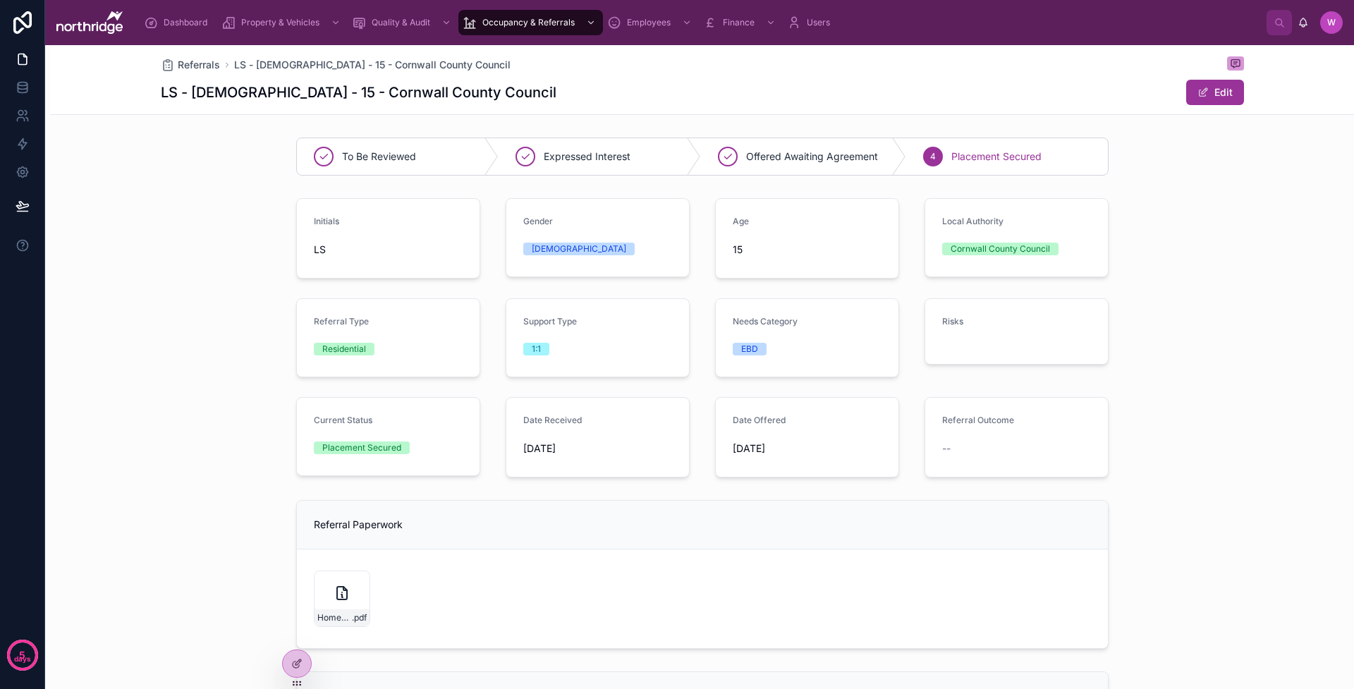
click at [169, 27] on span "Dashboard" at bounding box center [186, 22] width 44 height 11
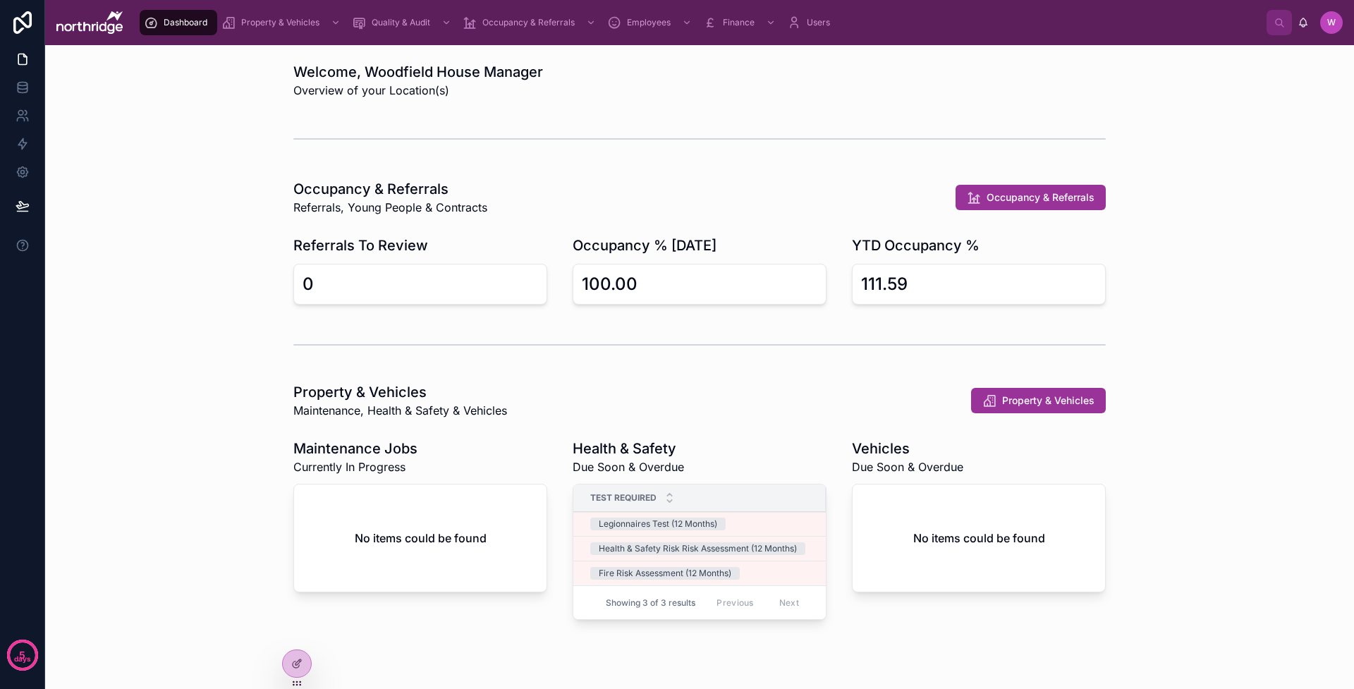
click at [1136, 276] on div "Occupancy & Referrals Referrals, Young People & Contracts Occupancy & Referrals…" at bounding box center [699, 242] width 1287 height 137
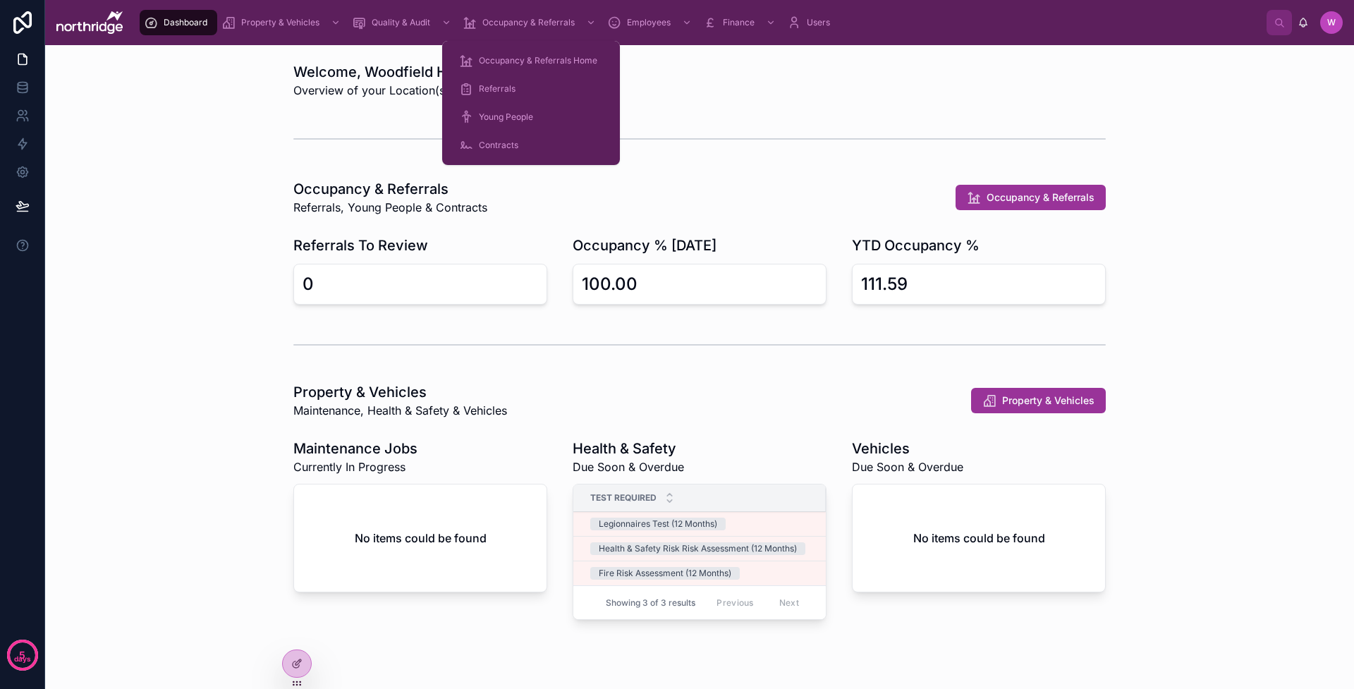
click at [518, 30] on div "Occupancy & Referrals" at bounding box center [531, 22] width 136 height 23
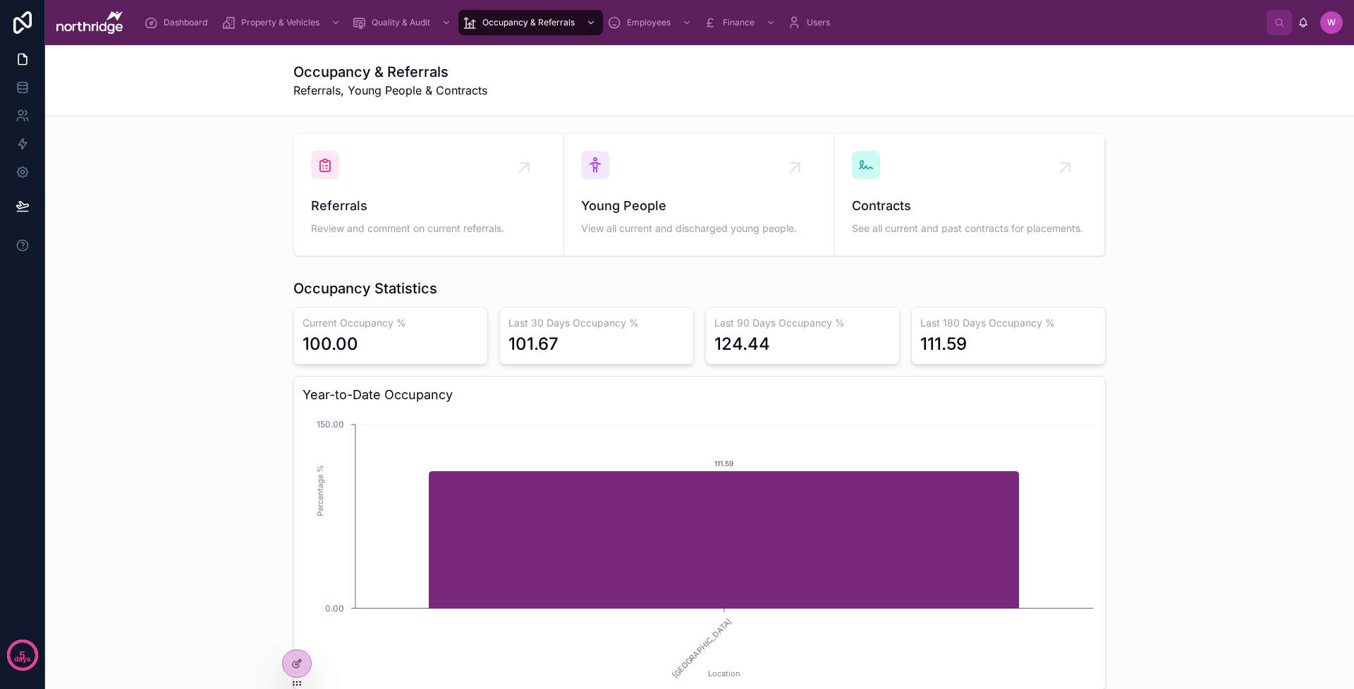
click at [739, 187] on div "Young People View all current and discharged young people." at bounding box center [699, 194] width 236 height 87
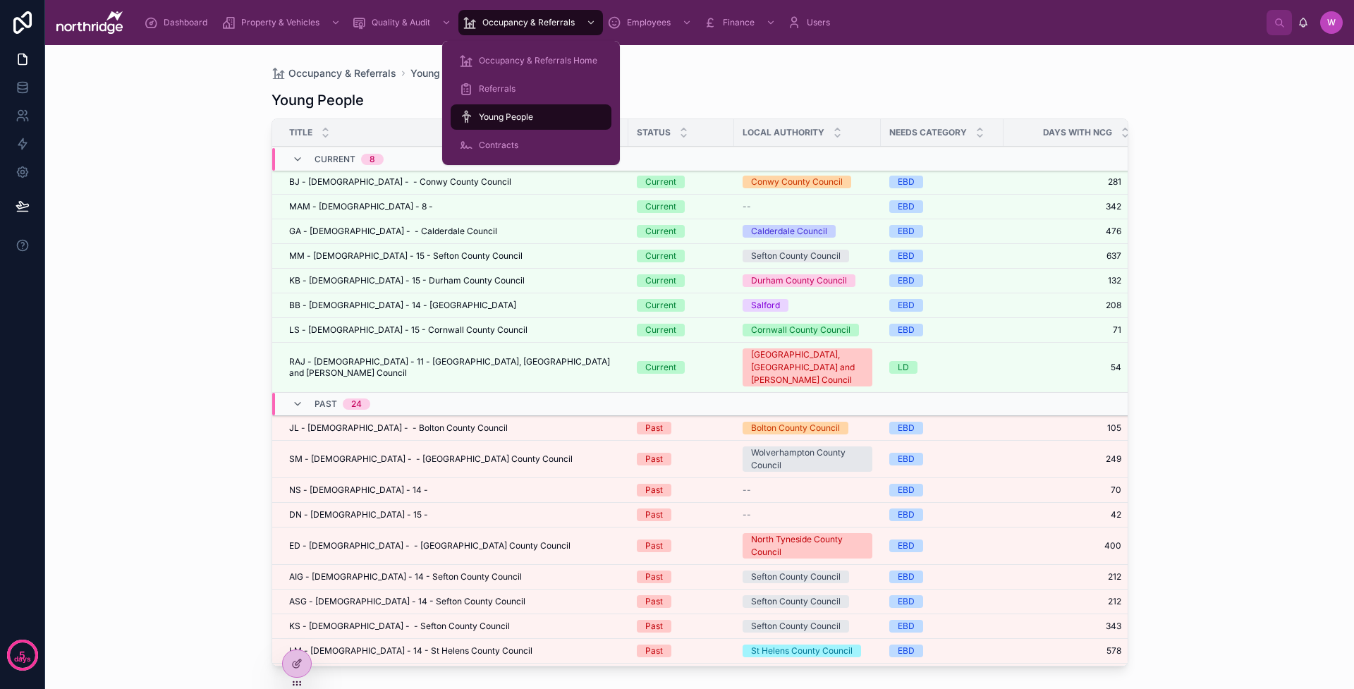
click at [528, 147] on div "Contracts" at bounding box center [531, 145] width 144 height 23
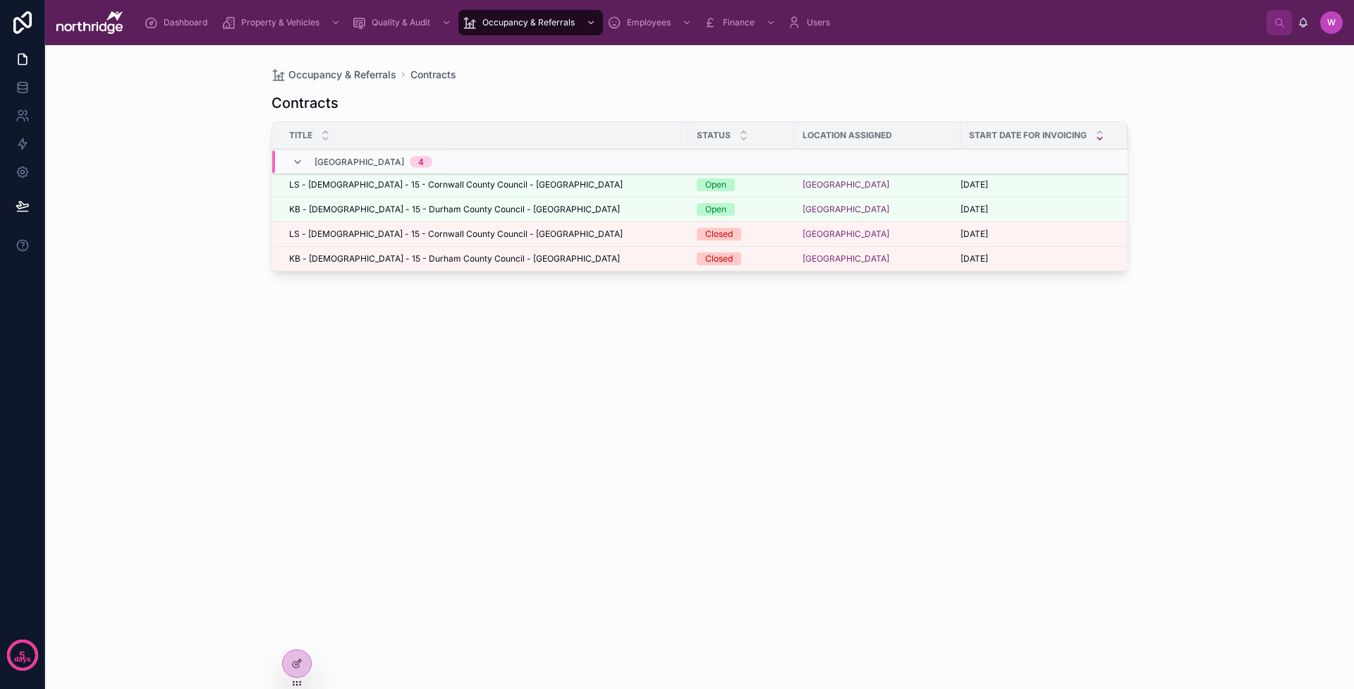
click at [908, 80] on div "Occupancy & Referrals Contracts" at bounding box center [700, 75] width 857 height 14
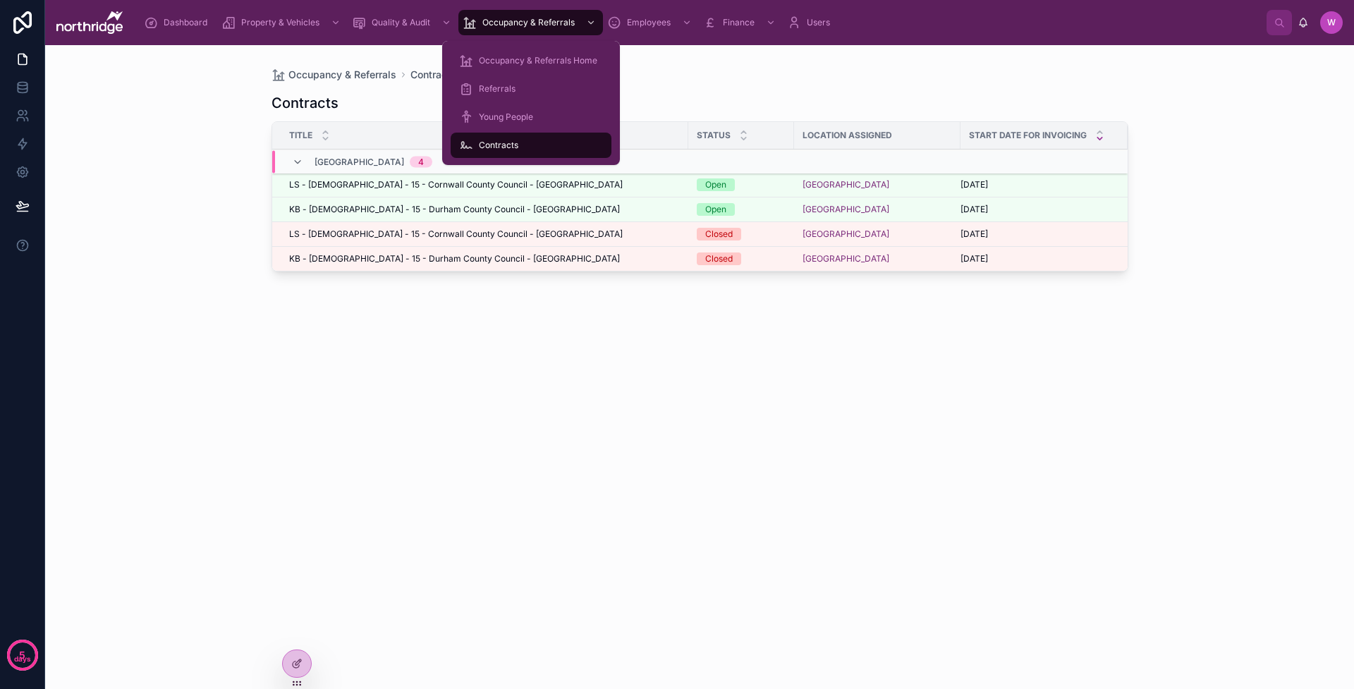
click at [504, 87] on span "Referrals" at bounding box center [497, 88] width 37 height 11
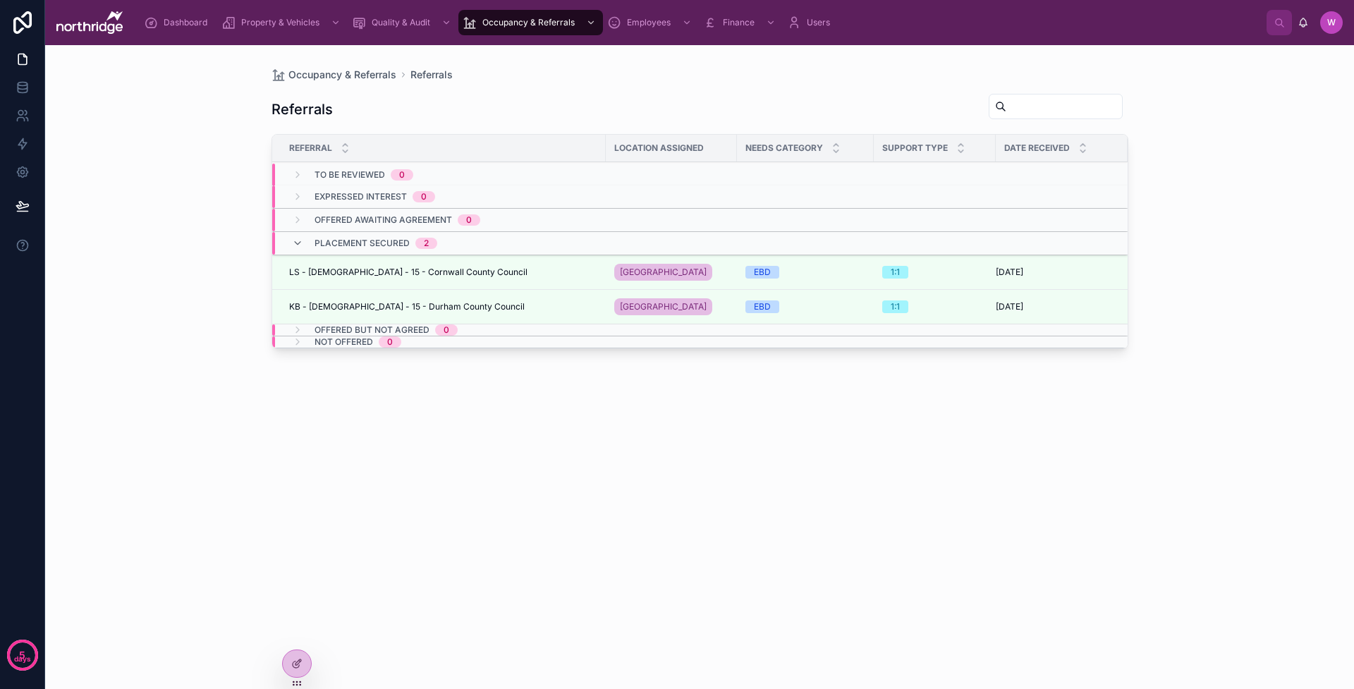
click at [571, 271] on div "LS - Male - 15 - Cornwall County Council LS - Male - 15 - Cornwall County Counc…" at bounding box center [443, 272] width 308 height 11
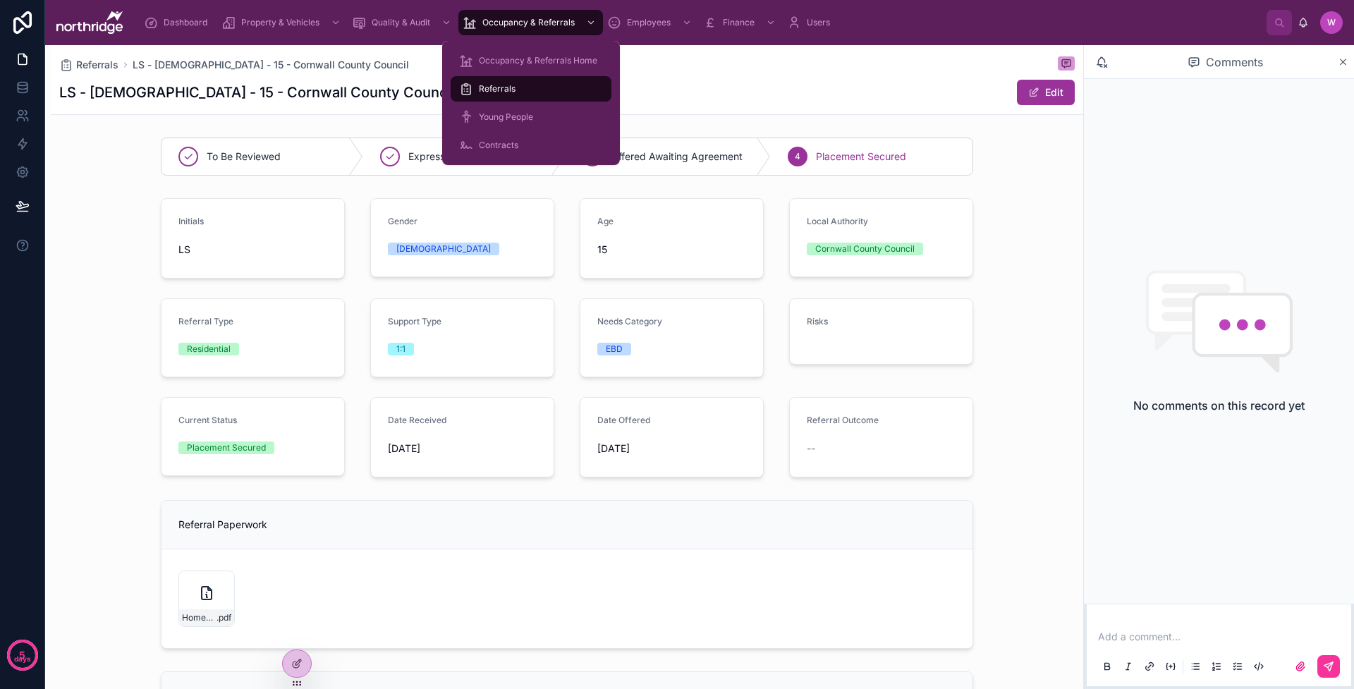
click at [499, 123] on div "Young People" at bounding box center [531, 117] width 144 height 23
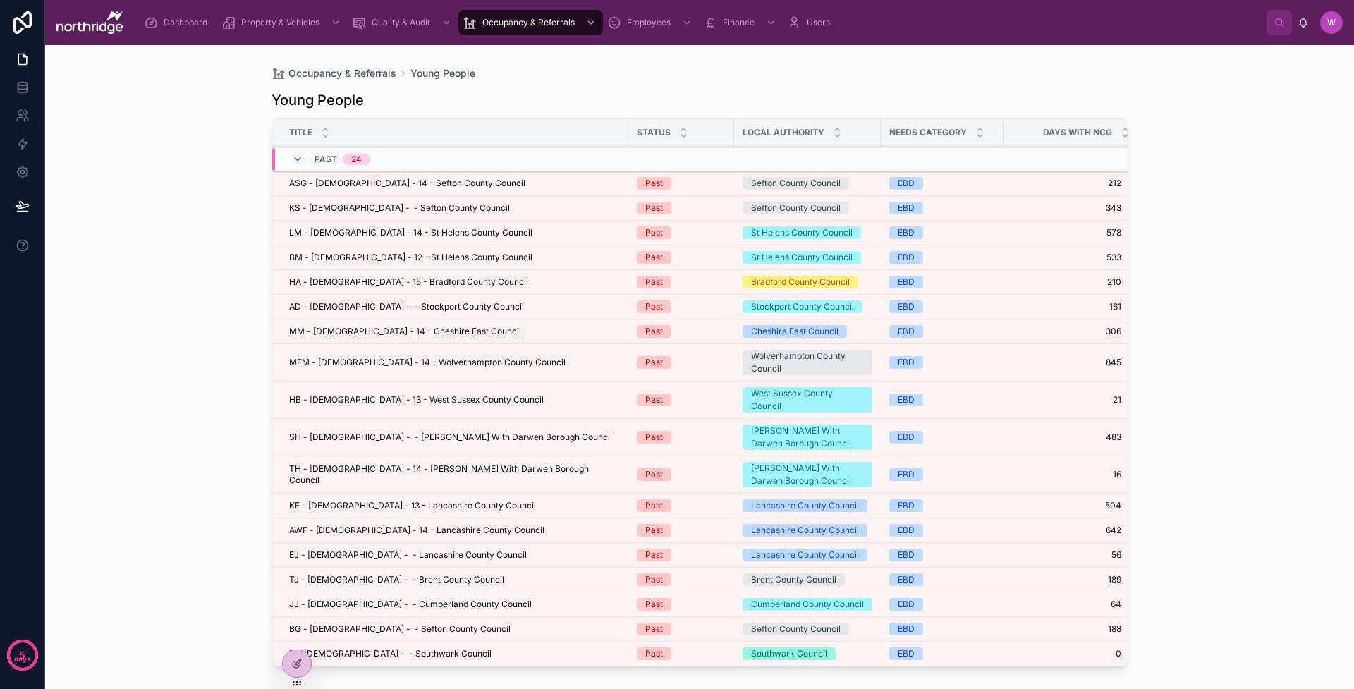
click at [0, 0] on icon at bounding box center [0, 0] width 0 height 0
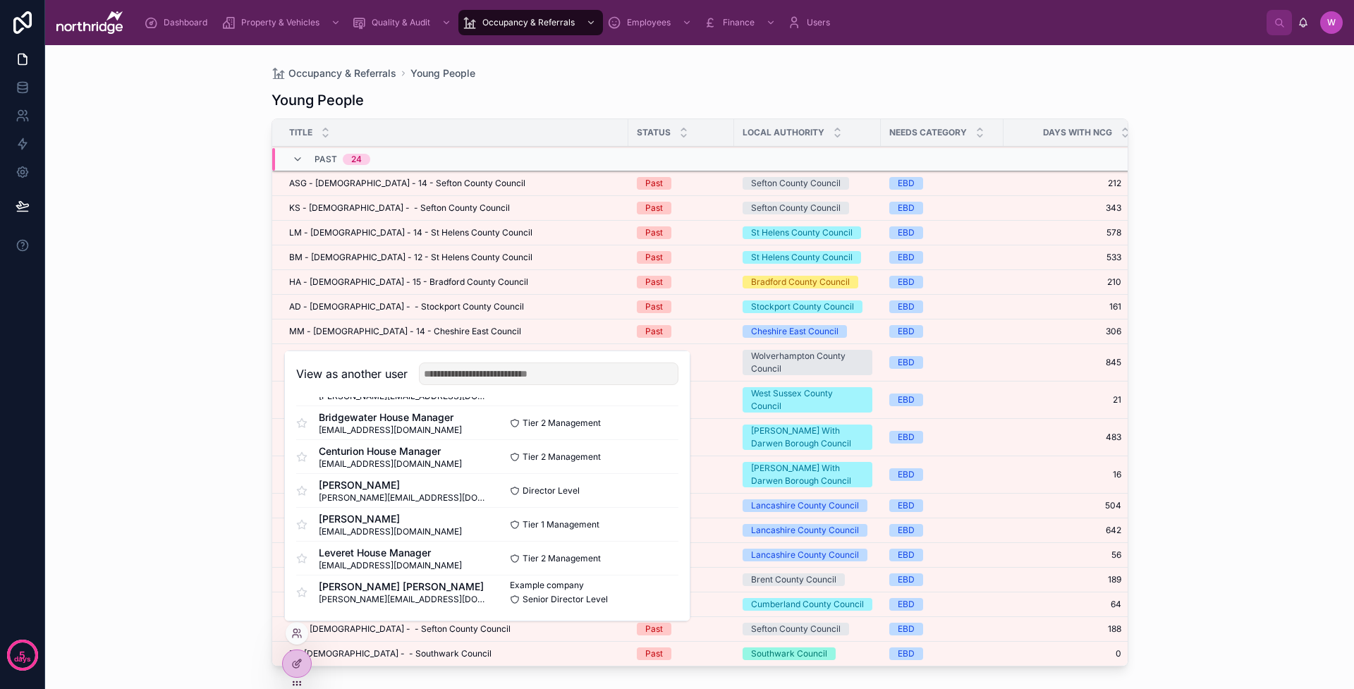
scroll to position [341, 0]
click at [0, 0] on button "Select" at bounding box center [0, 0] width 0 height 0
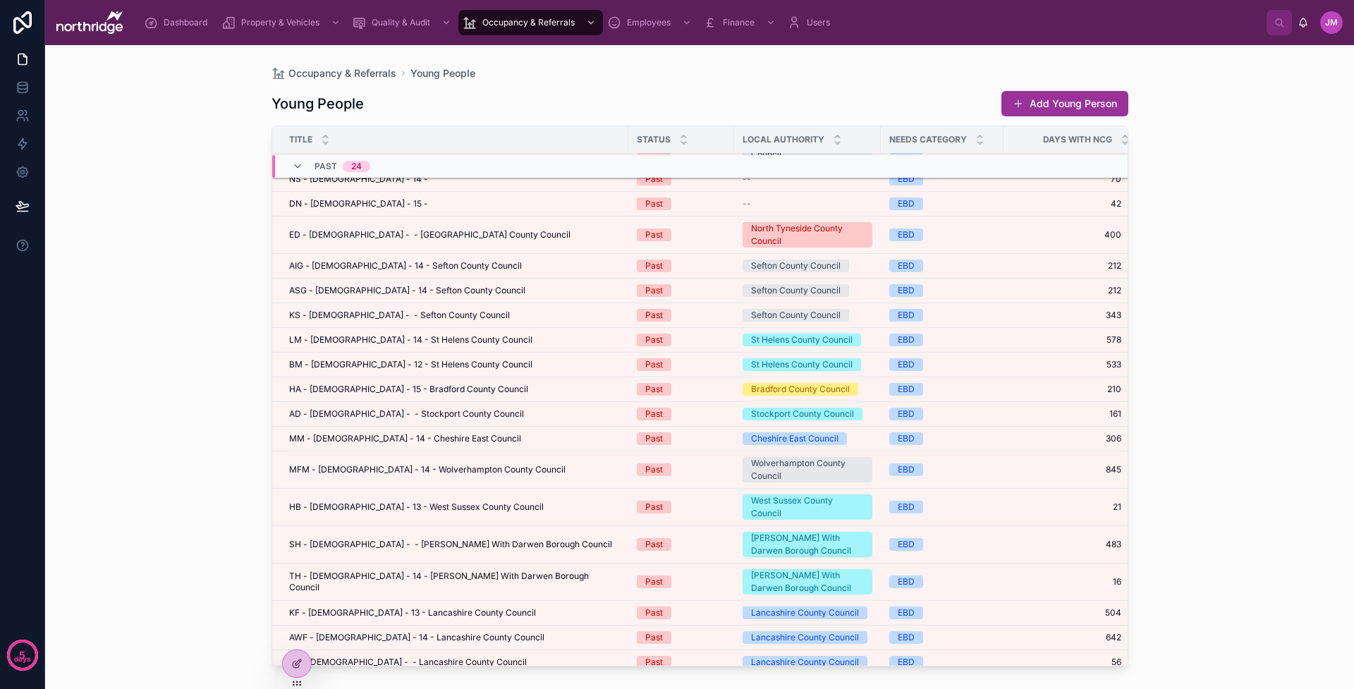
scroll to position [338, 0]
click at [951, 463] on div "EBD" at bounding box center [943, 469] width 106 height 13
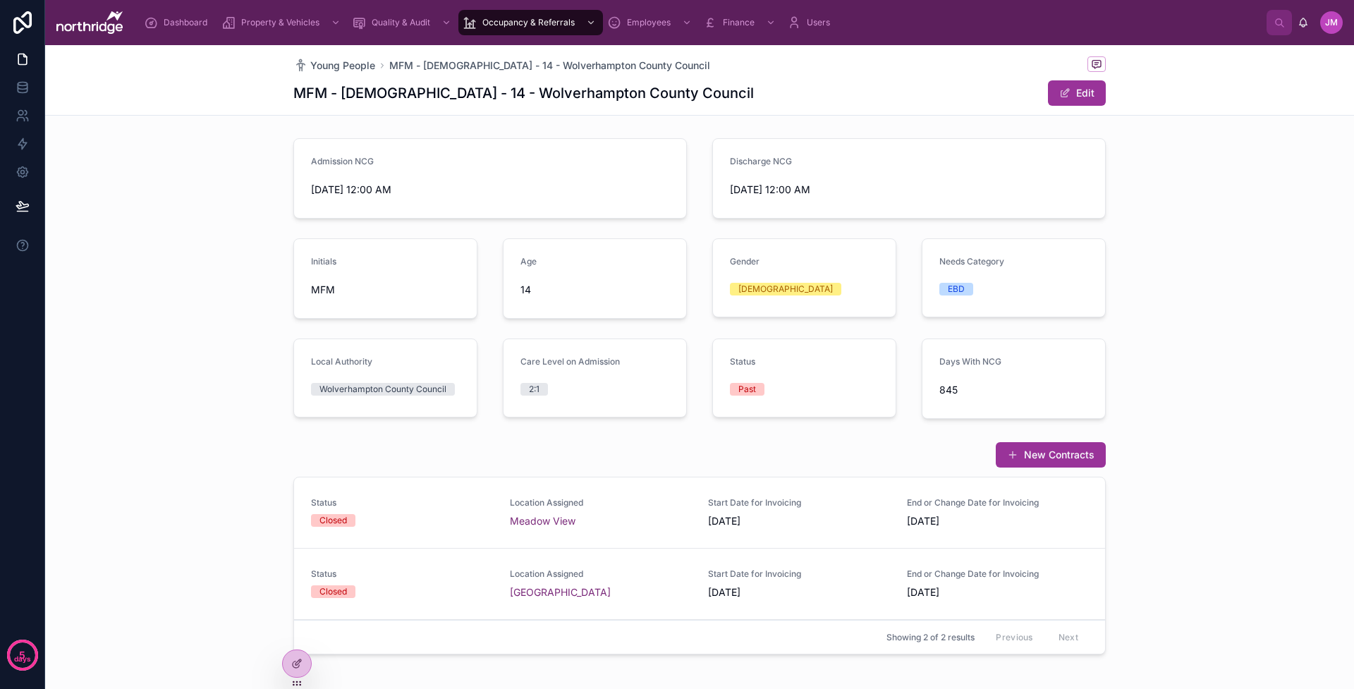
click at [345, 67] on span "Young People" at bounding box center [342, 66] width 65 height 14
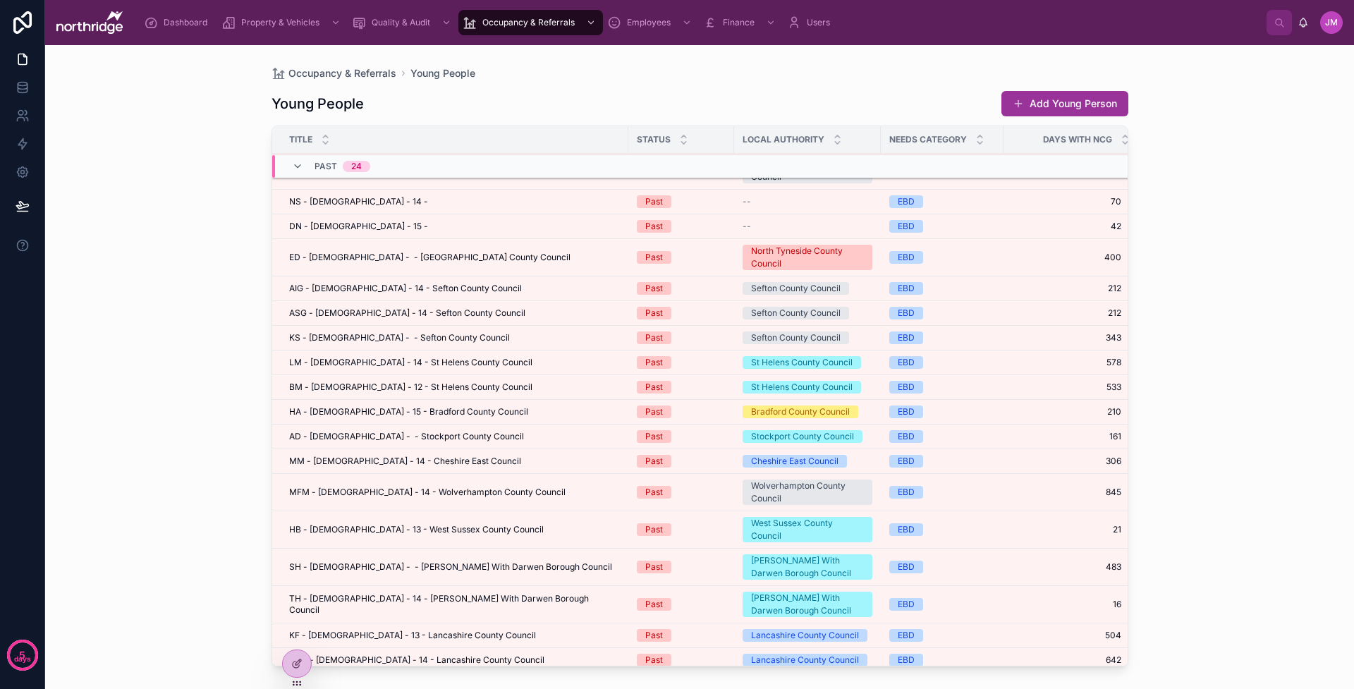
scroll to position [320, 0]
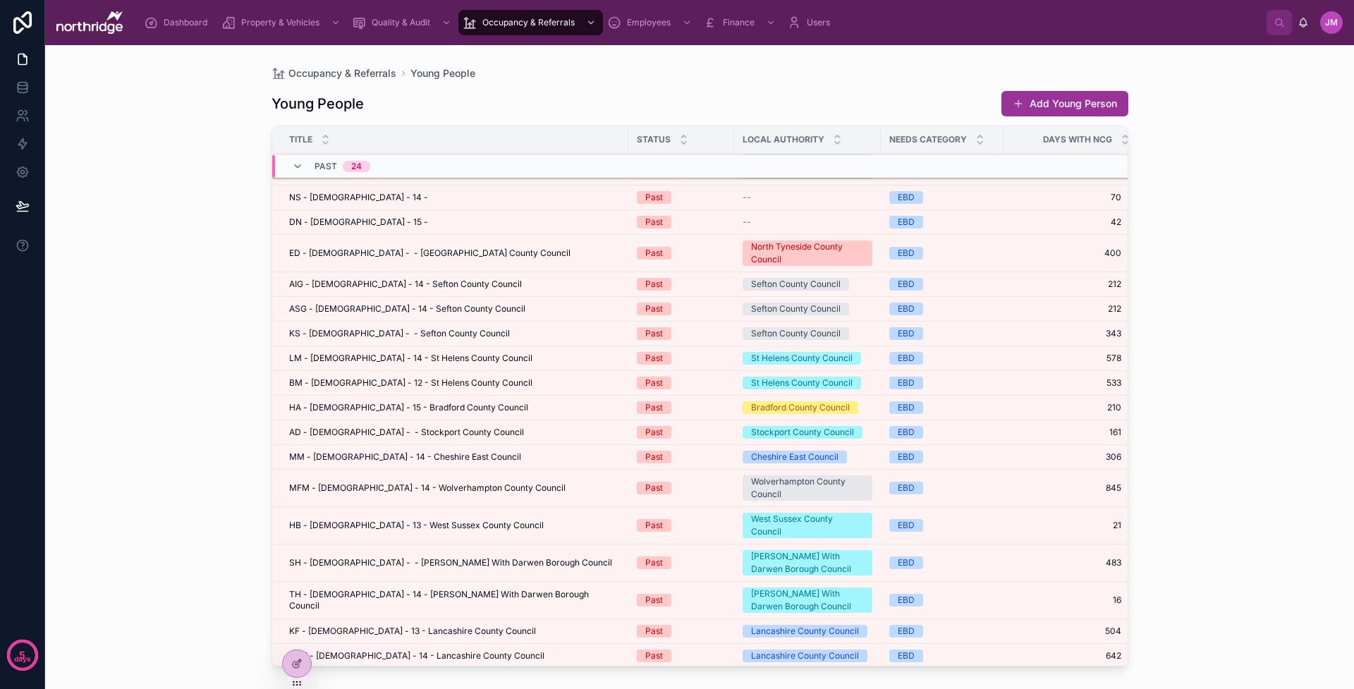
click at [535, 589] on div "TH - [DEMOGRAPHIC_DATA] - 14 - [PERSON_NAME] With Darwen Borough Council TH - […" at bounding box center [454, 600] width 331 height 23
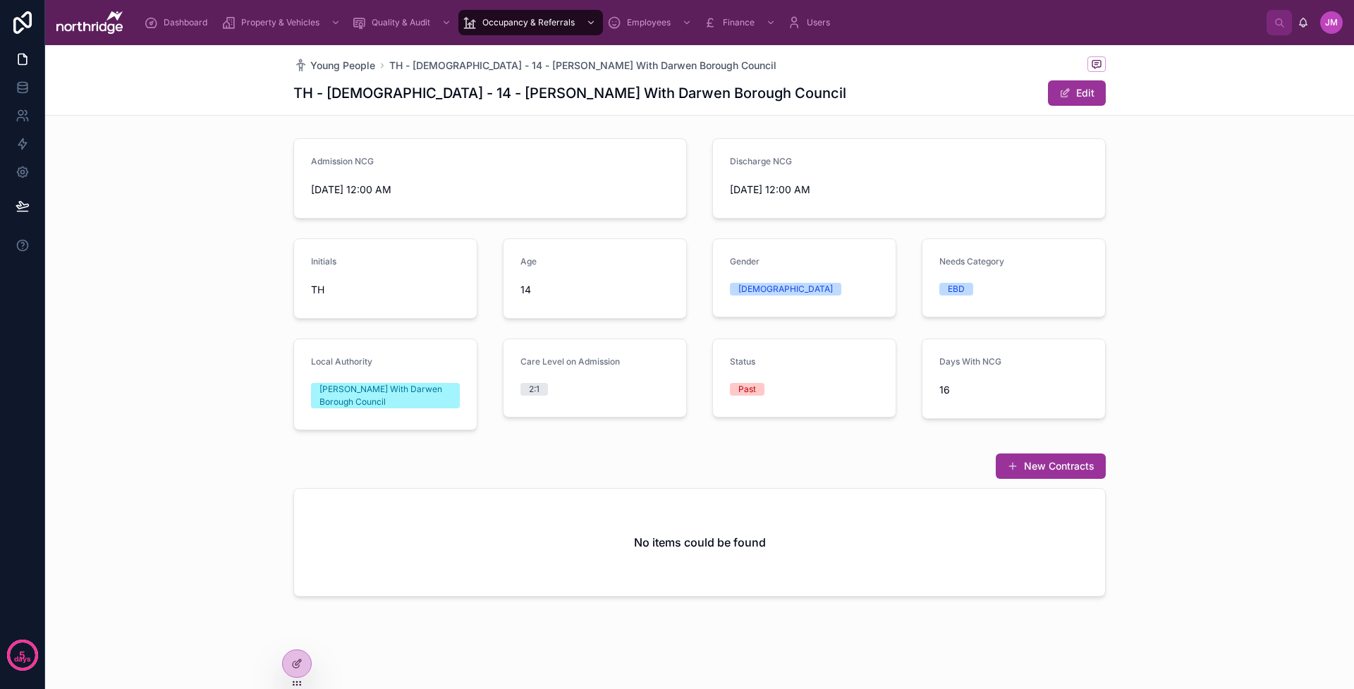
click at [341, 69] on span "Young People" at bounding box center [342, 66] width 65 height 14
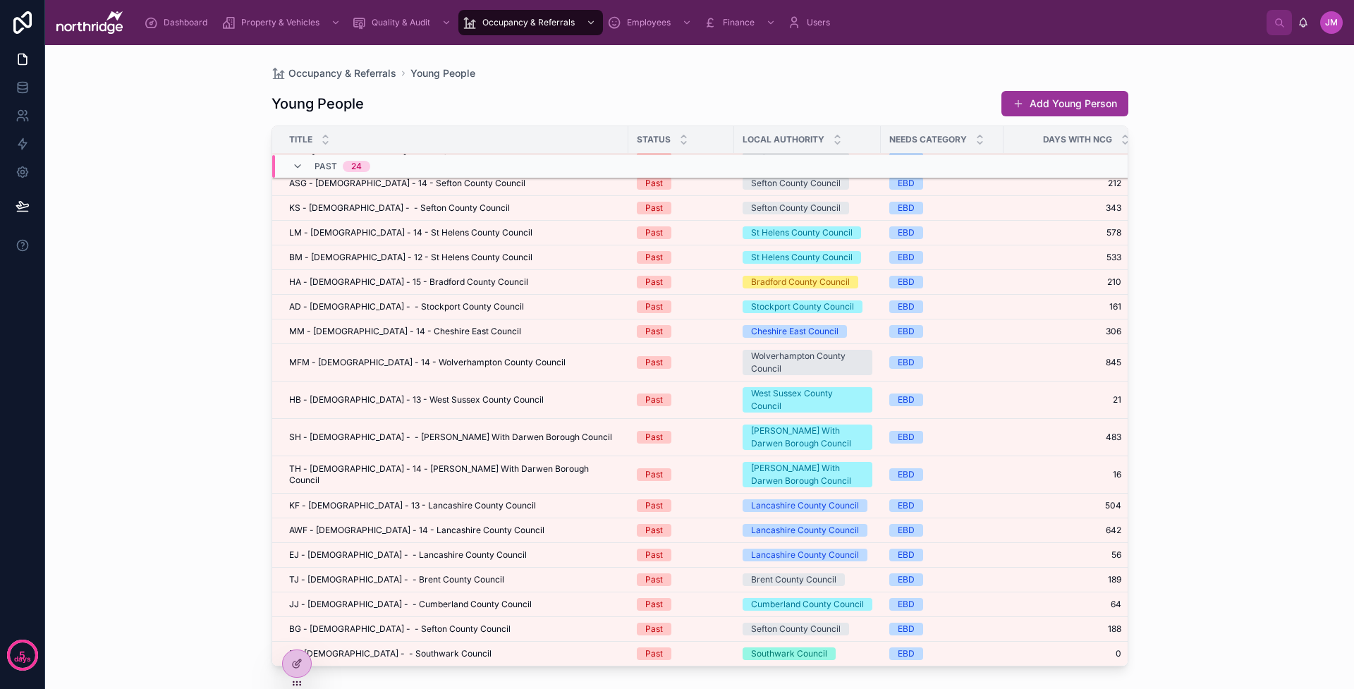
scroll to position [445, 0]
click at [492, 432] on span "SH - [DEMOGRAPHIC_DATA] - - [PERSON_NAME] With Darwen Borough Council" at bounding box center [450, 437] width 323 height 11
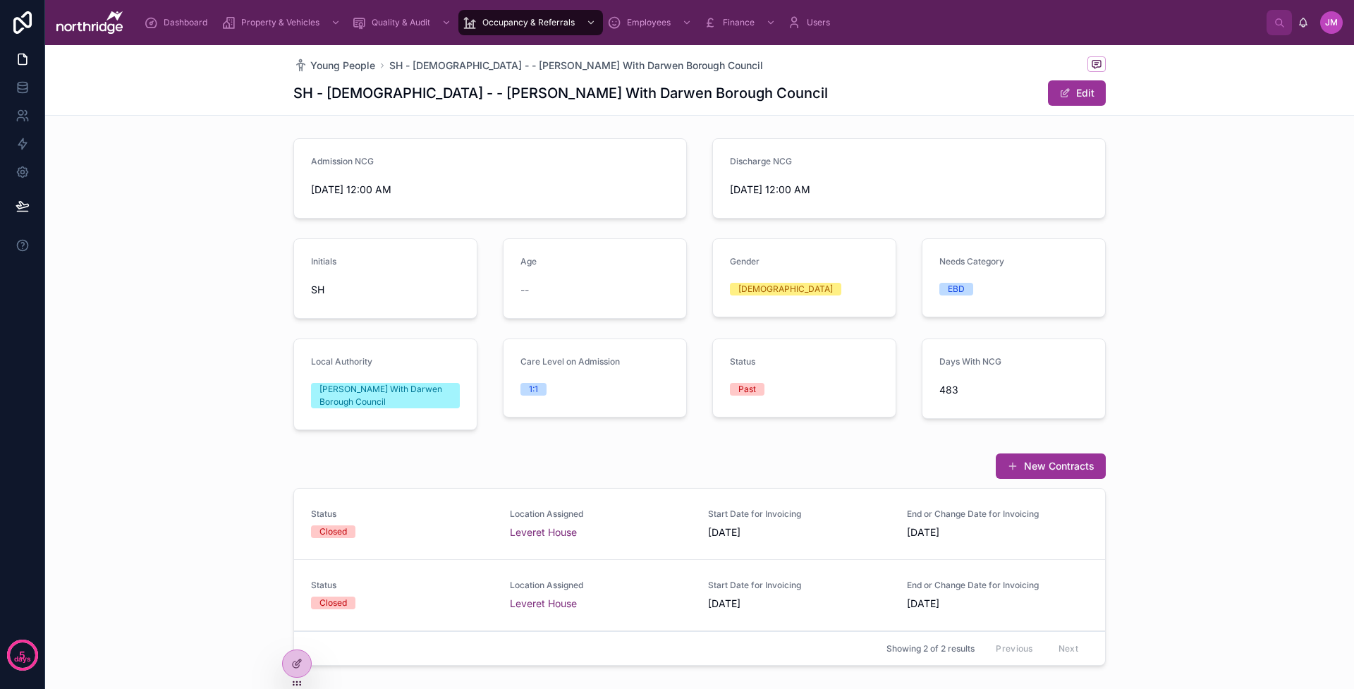
click at [1062, 94] on span at bounding box center [1065, 92] width 11 height 11
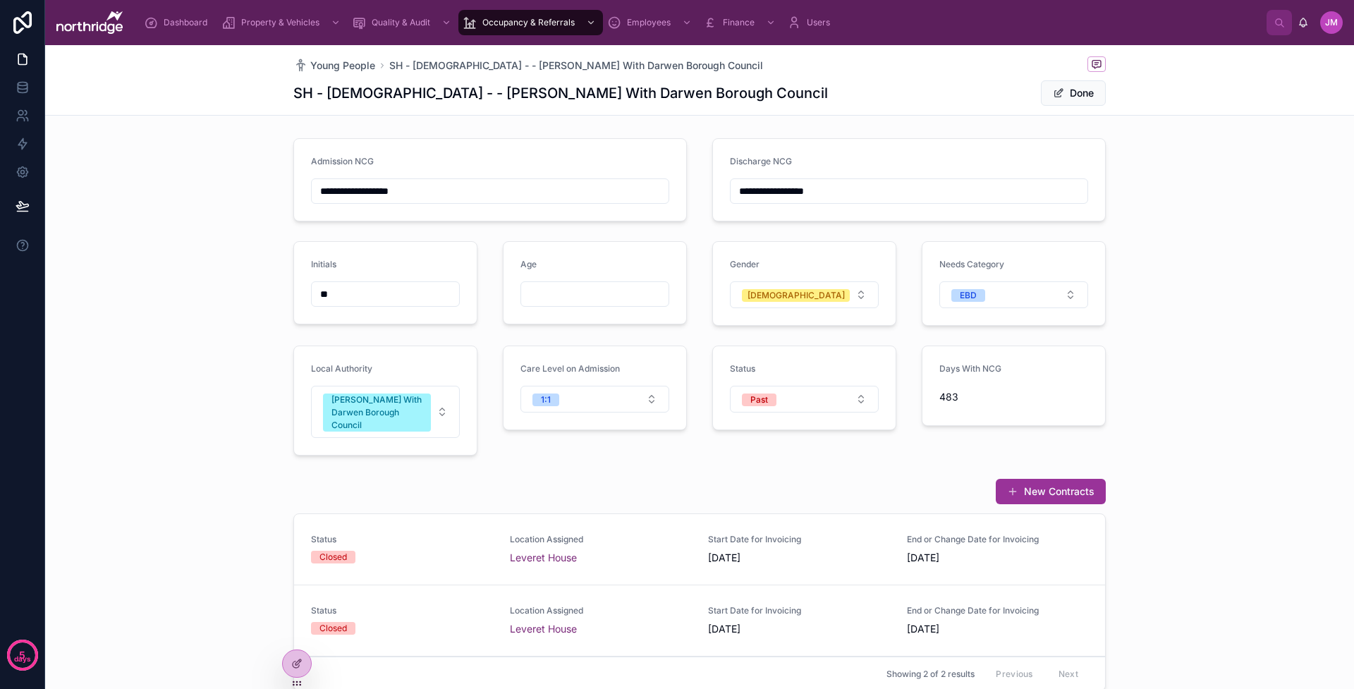
click at [444, 415] on button "[PERSON_NAME] With Darwen Borough Council" at bounding box center [385, 412] width 149 height 52
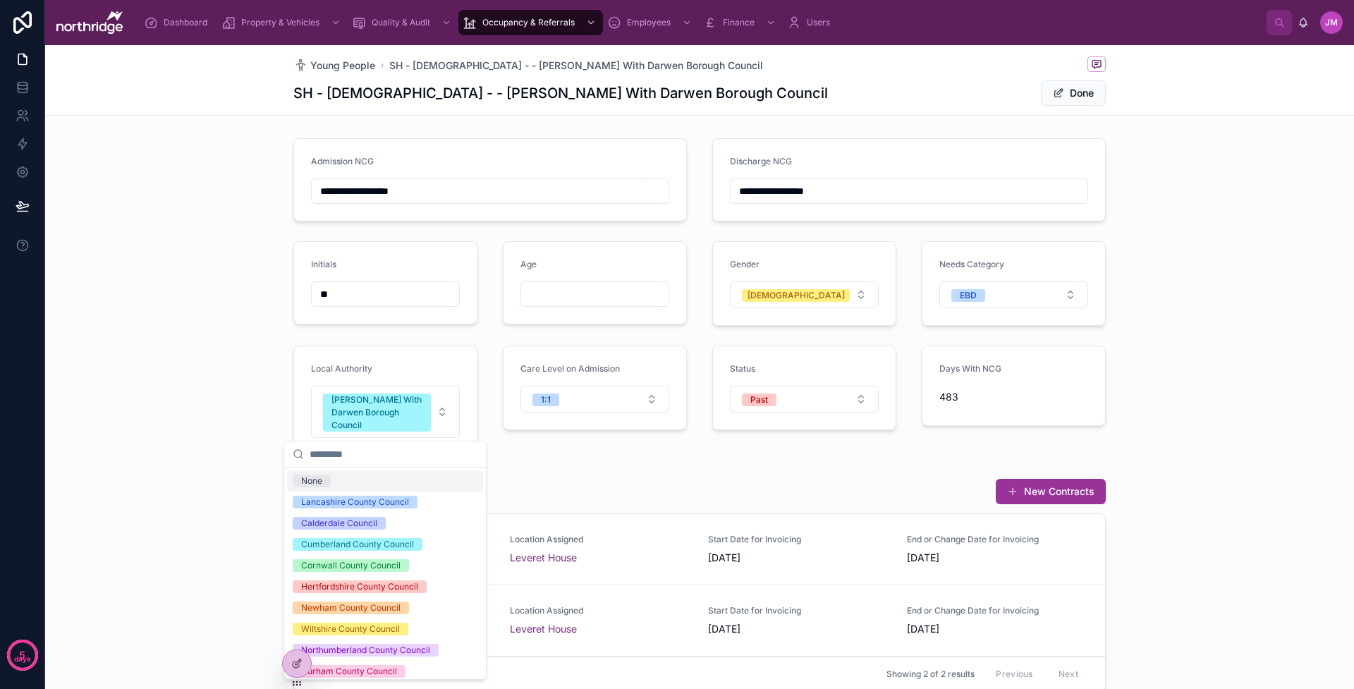
click at [567, 483] on div "New Contracts" at bounding box center [699, 491] width 813 height 27
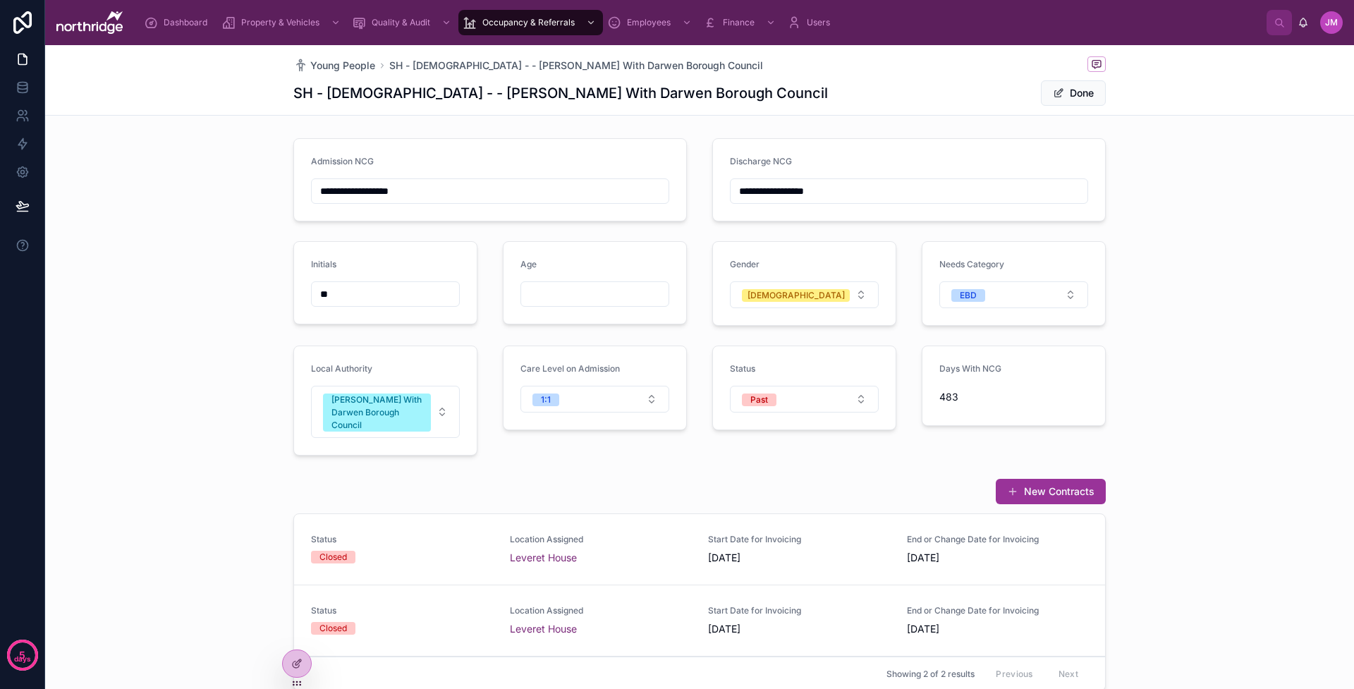
click at [642, 483] on div "New Contracts" at bounding box center [699, 491] width 813 height 27
click at [1063, 90] on span at bounding box center [1058, 92] width 11 height 11
